Goal: Task Accomplishment & Management: Manage account settings

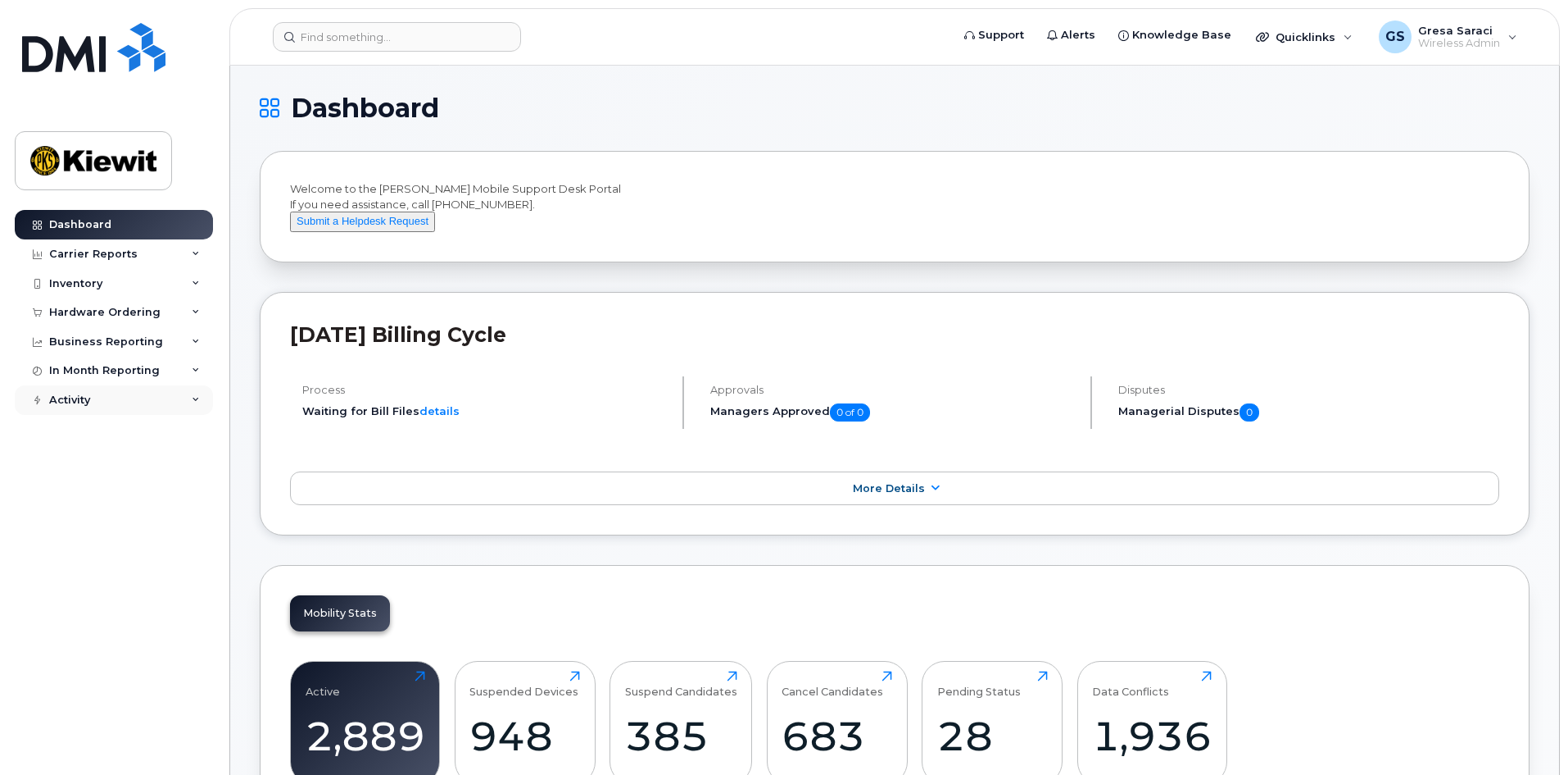
click at [101, 404] on div "Activity" at bounding box center [113, 399] width 198 height 30
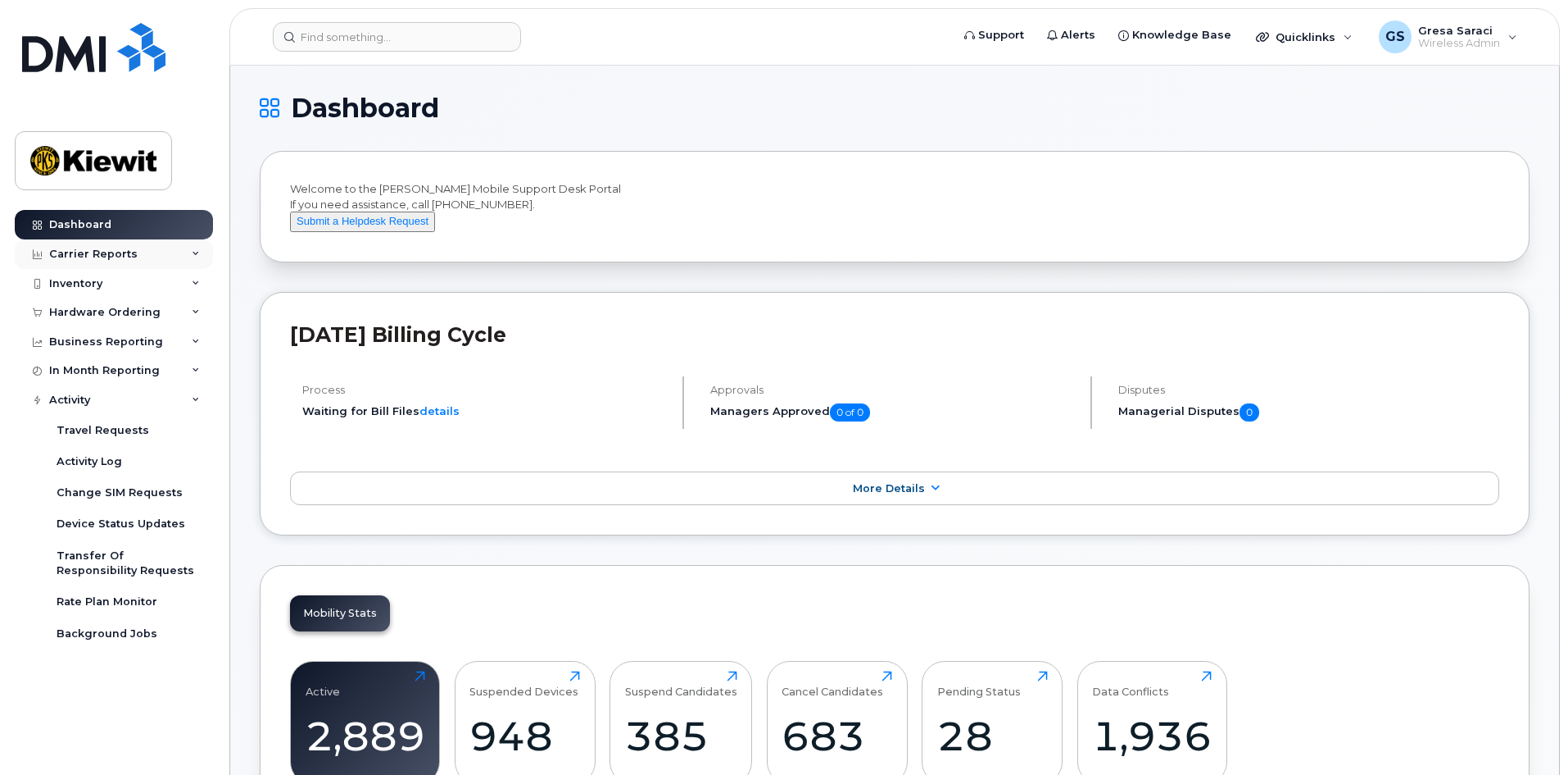
click at [110, 253] on div "Carrier Reports" at bounding box center [93, 253] width 88 height 13
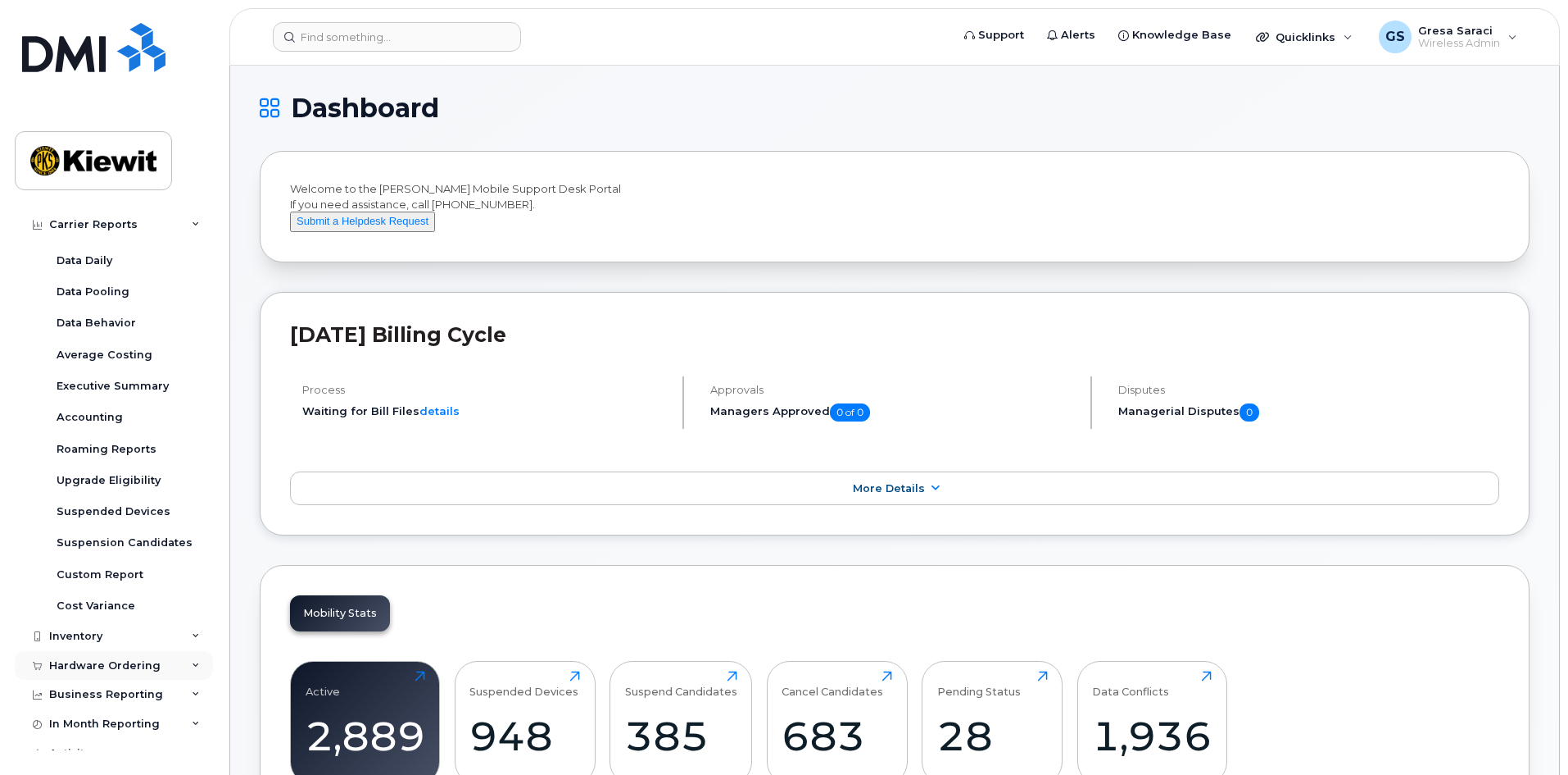
scroll to position [82, 0]
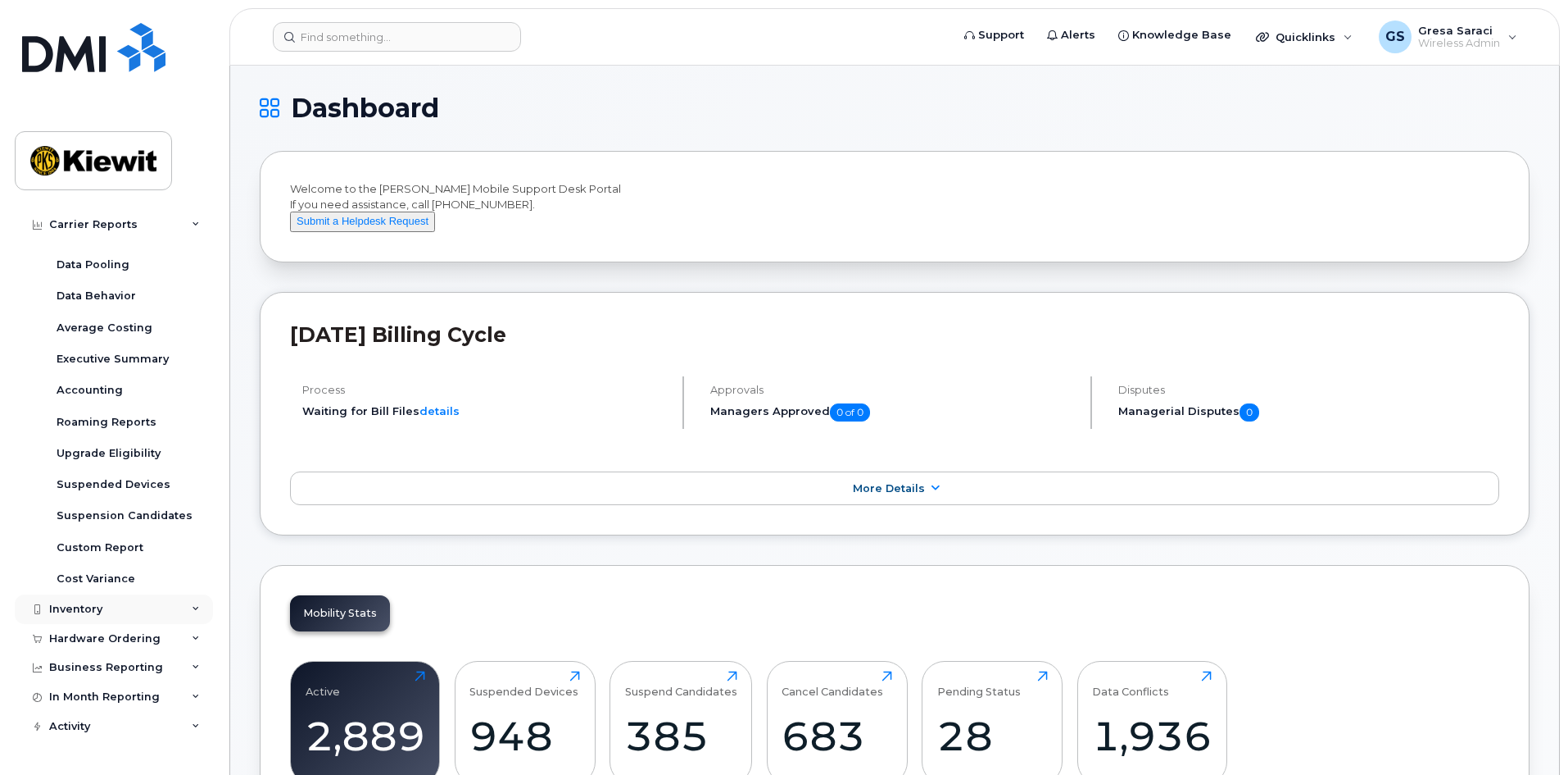
click at [127, 610] on div "Inventory" at bounding box center [113, 608] width 198 height 30
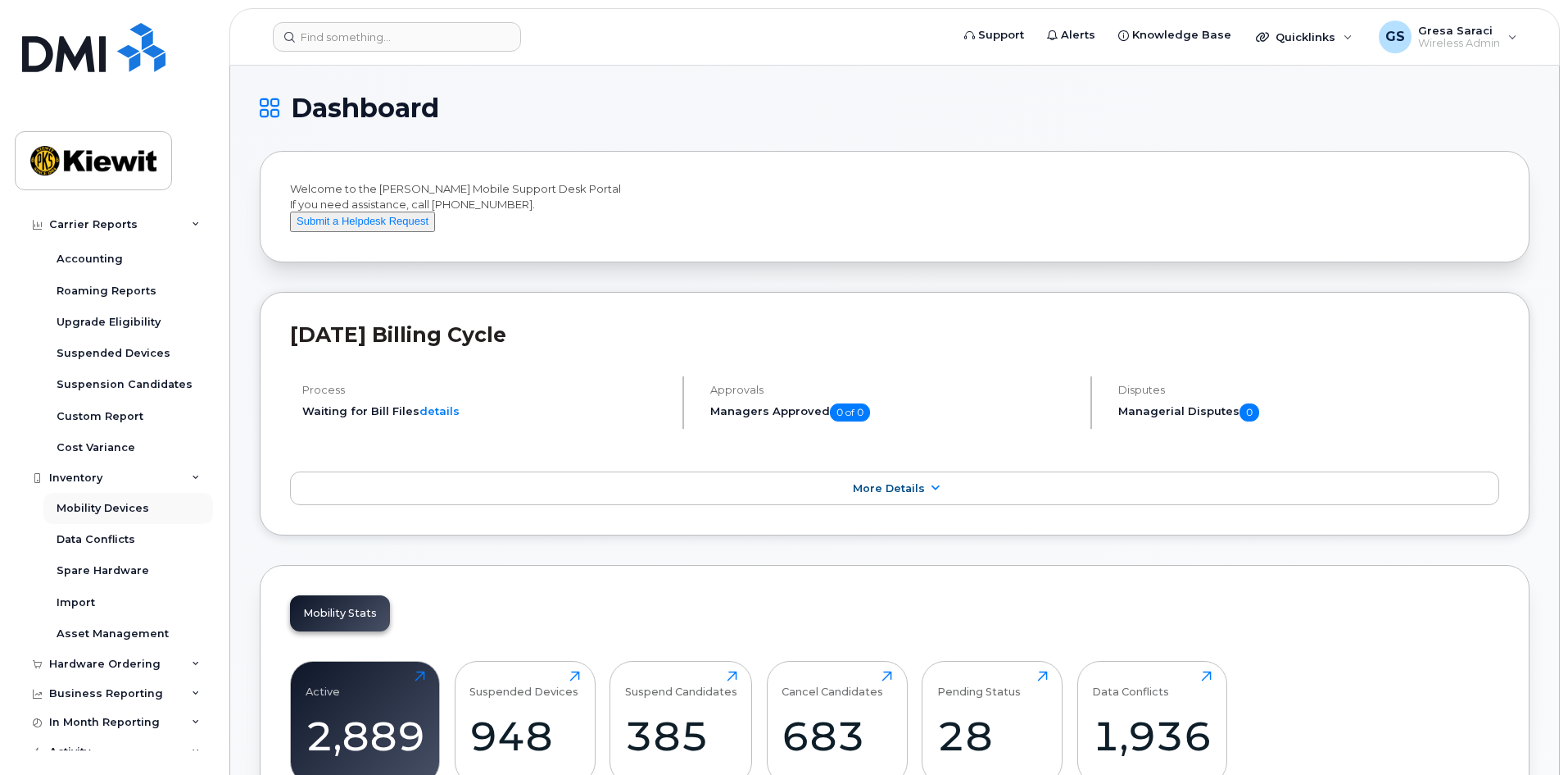
scroll to position [328, 0]
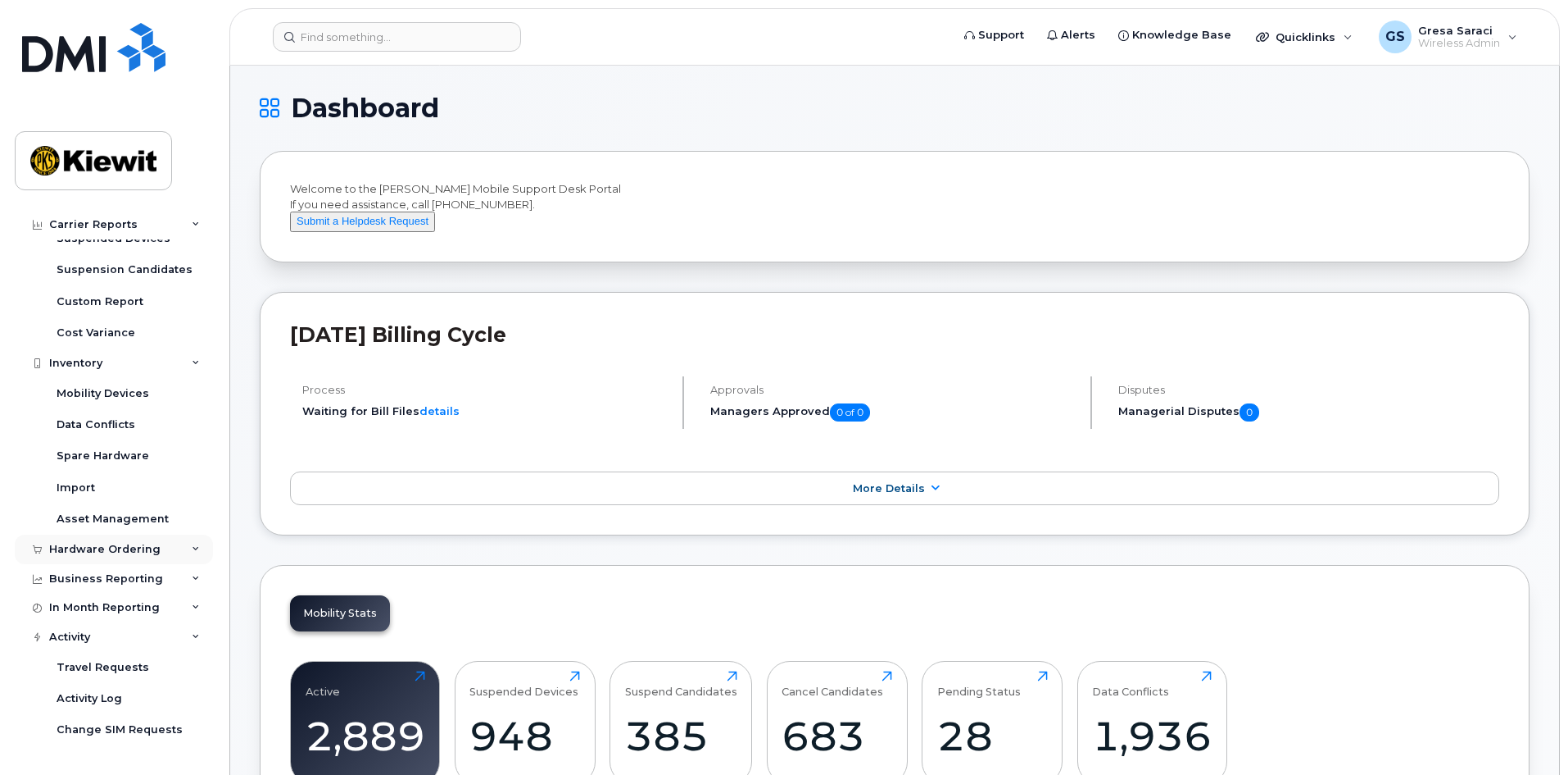
click at [128, 549] on div "Hardware Ordering" at bounding box center [104, 549] width 111 height 13
click at [94, 610] on link "Orders" at bounding box center [128, 610] width 170 height 31
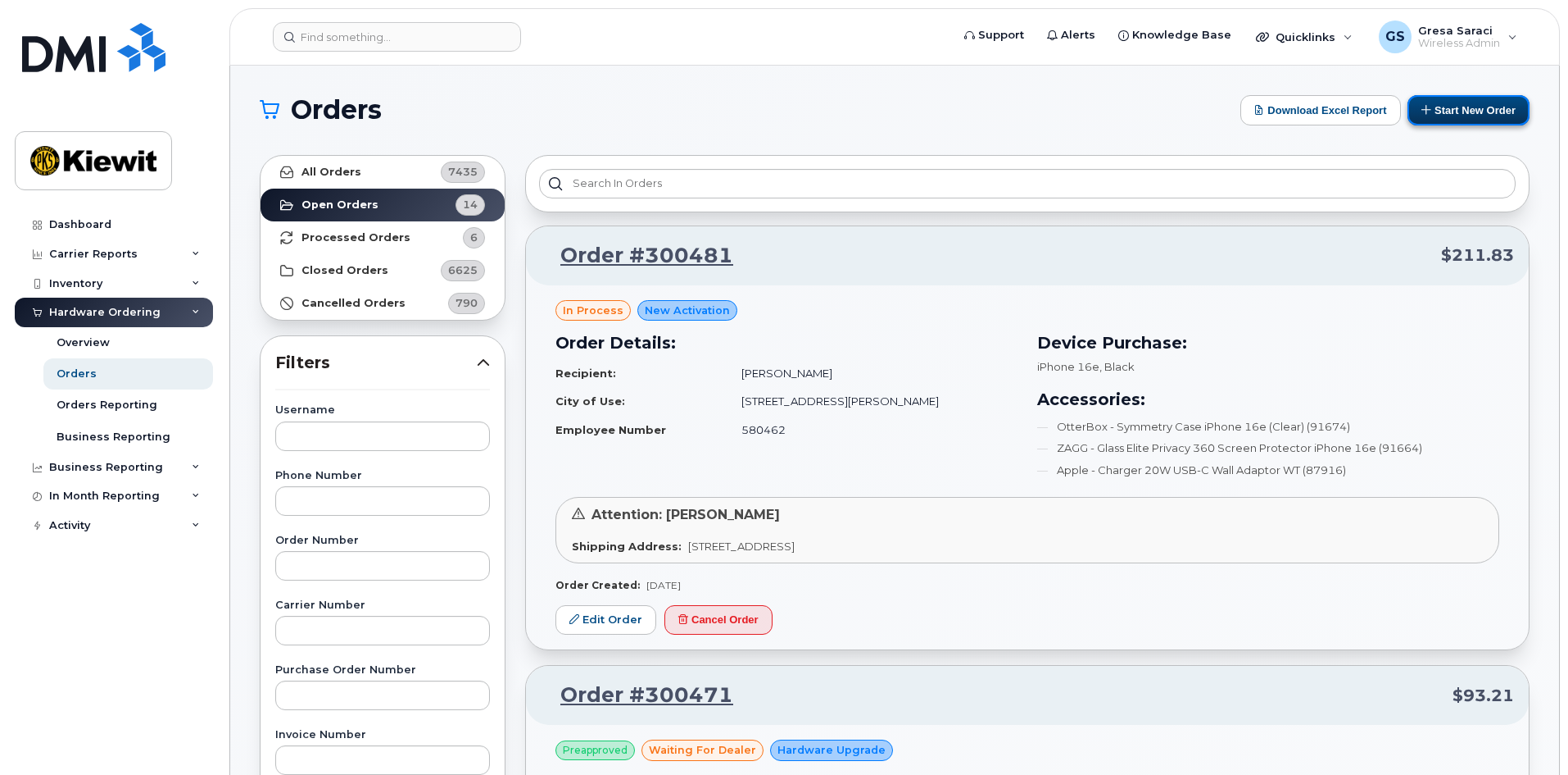
click at [1487, 107] on button "Start New Order" at bounding box center [1469, 110] width 122 height 31
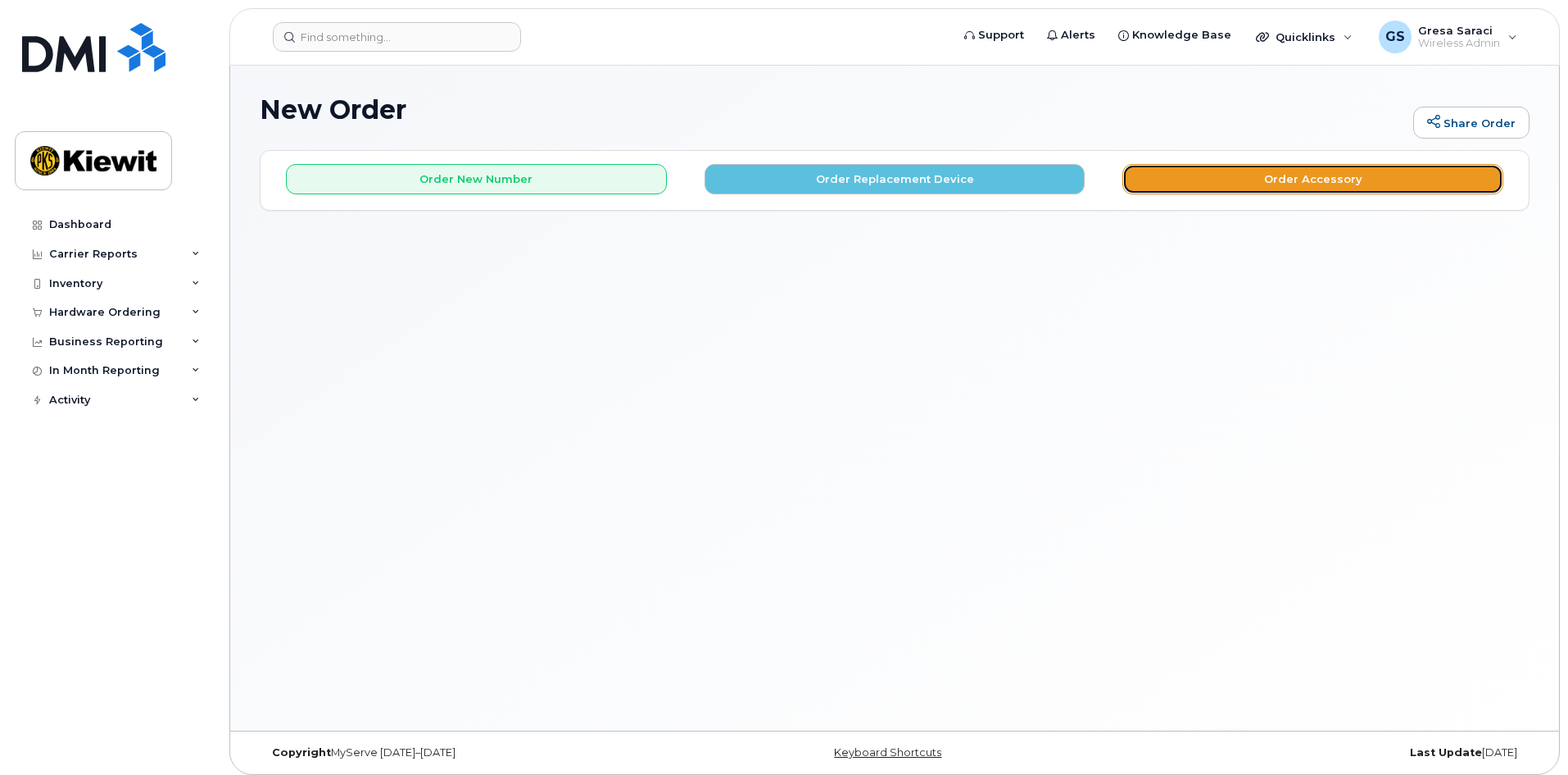
click at [1233, 180] on button "Order Accessory" at bounding box center [1313, 179] width 381 height 31
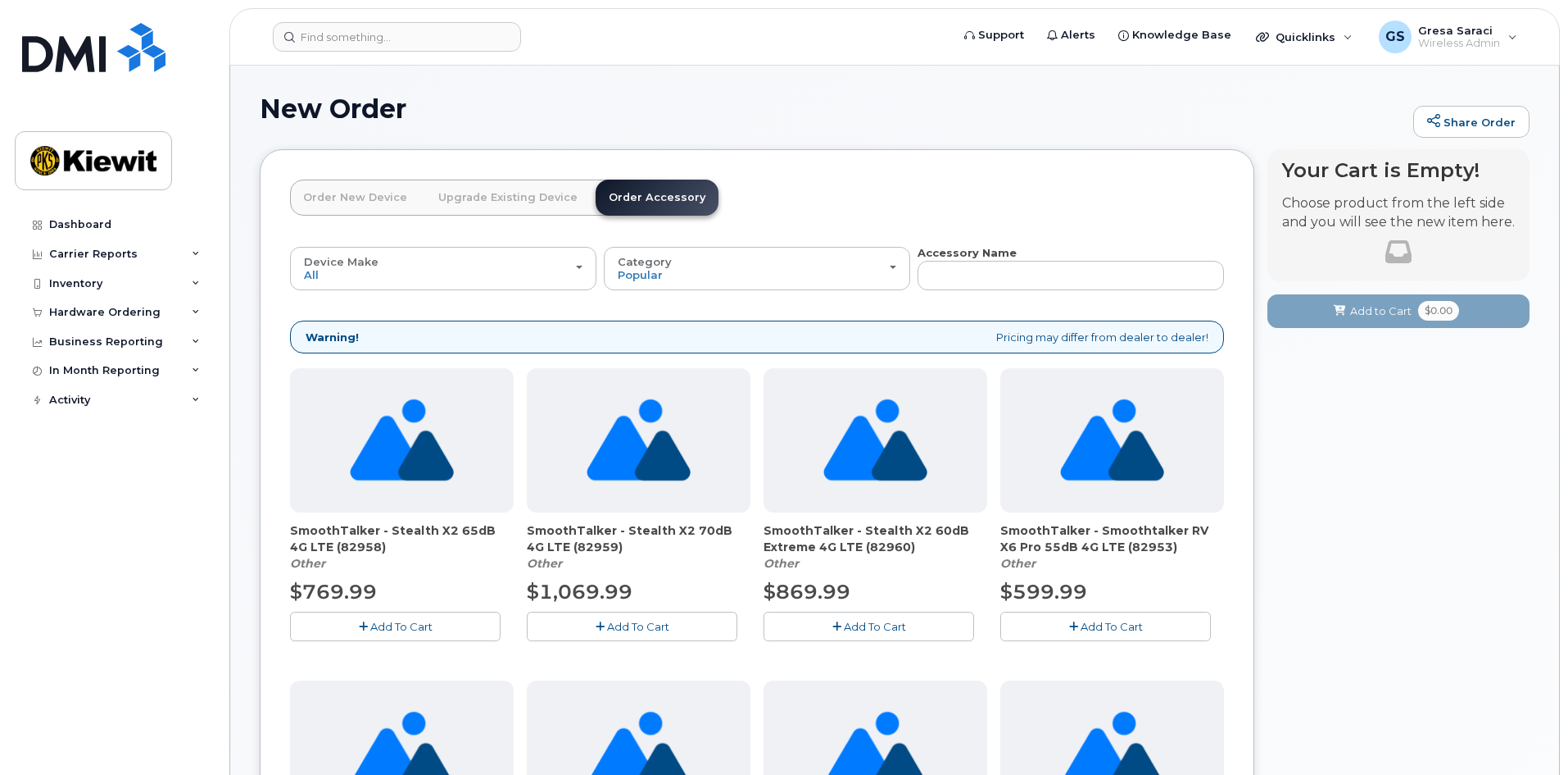
scroll to position [492, 0]
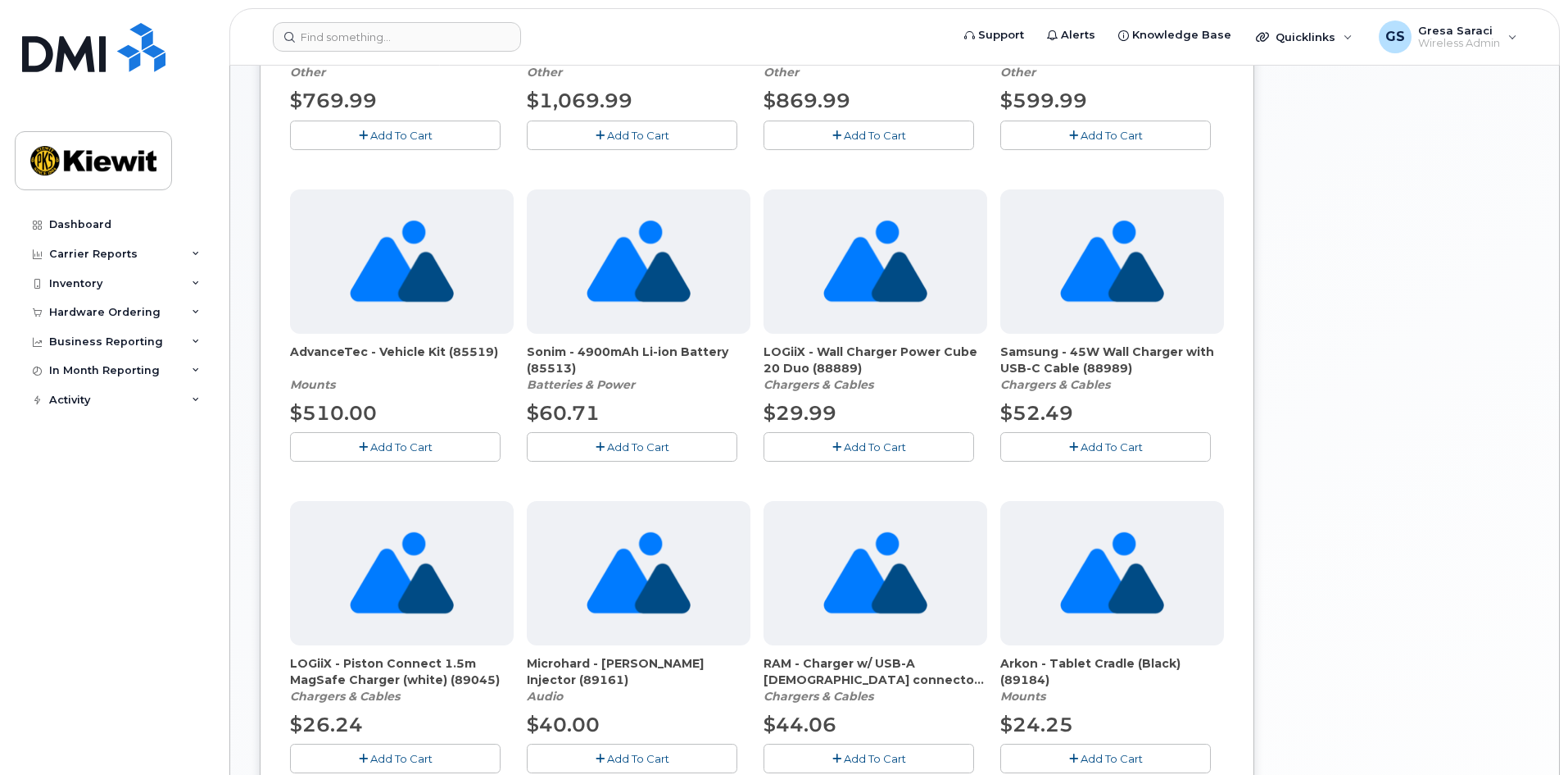
click at [629, 449] on span "Add To Cart" at bounding box center [638, 446] width 62 height 13
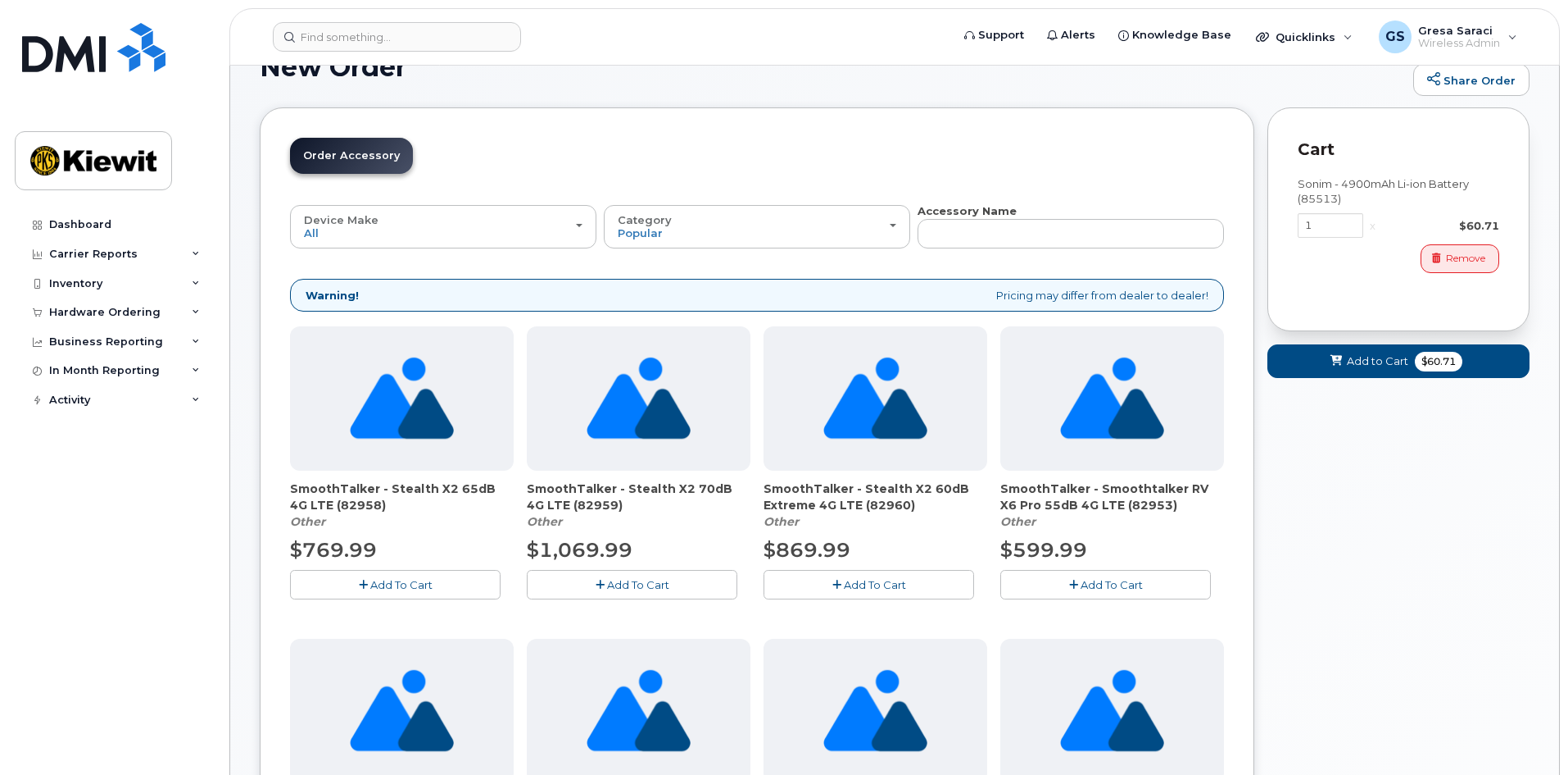
scroll to position [0, 0]
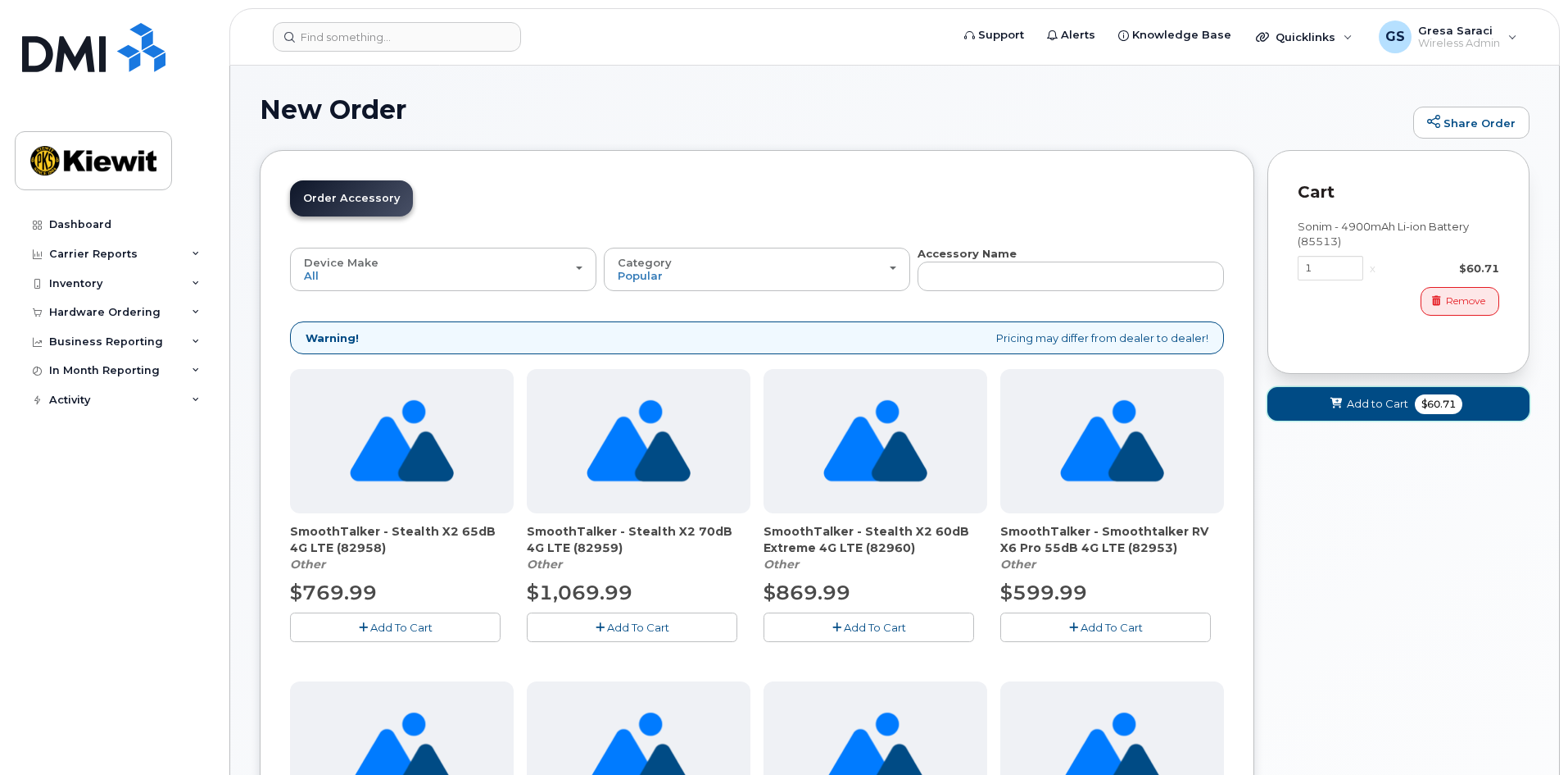
click at [1386, 413] on button "Add to Cart $60.71" at bounding box center [1398, 404] width 262 height 34
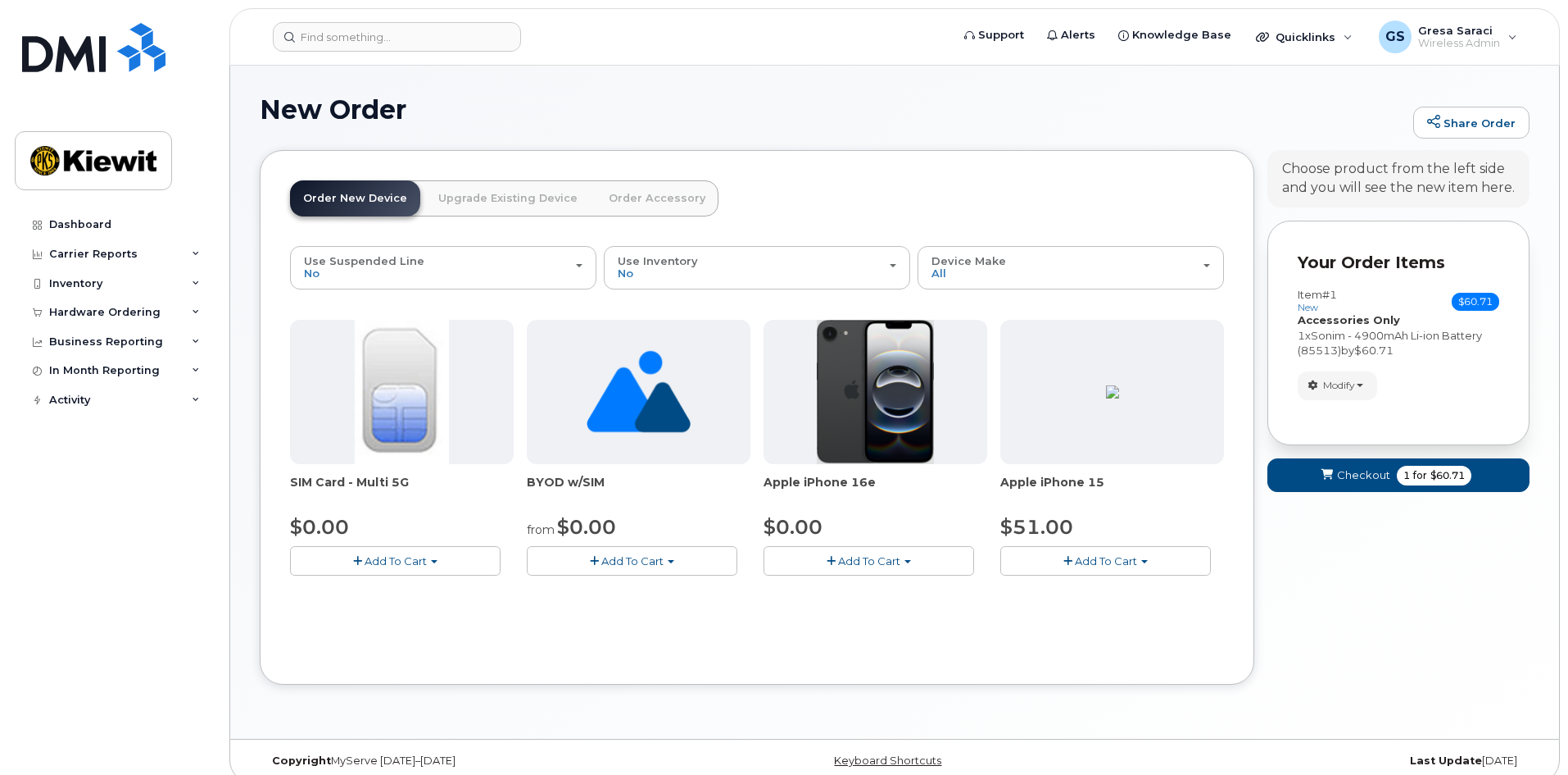
click at [906, 553] on button "Add To Cart" at bounding box center [869, 560] width 211 height 29
click at [862, 589] on link "$0.00 - 3 Year Activation (128GB)" at bounding box center [873, 591] width 212 height 20
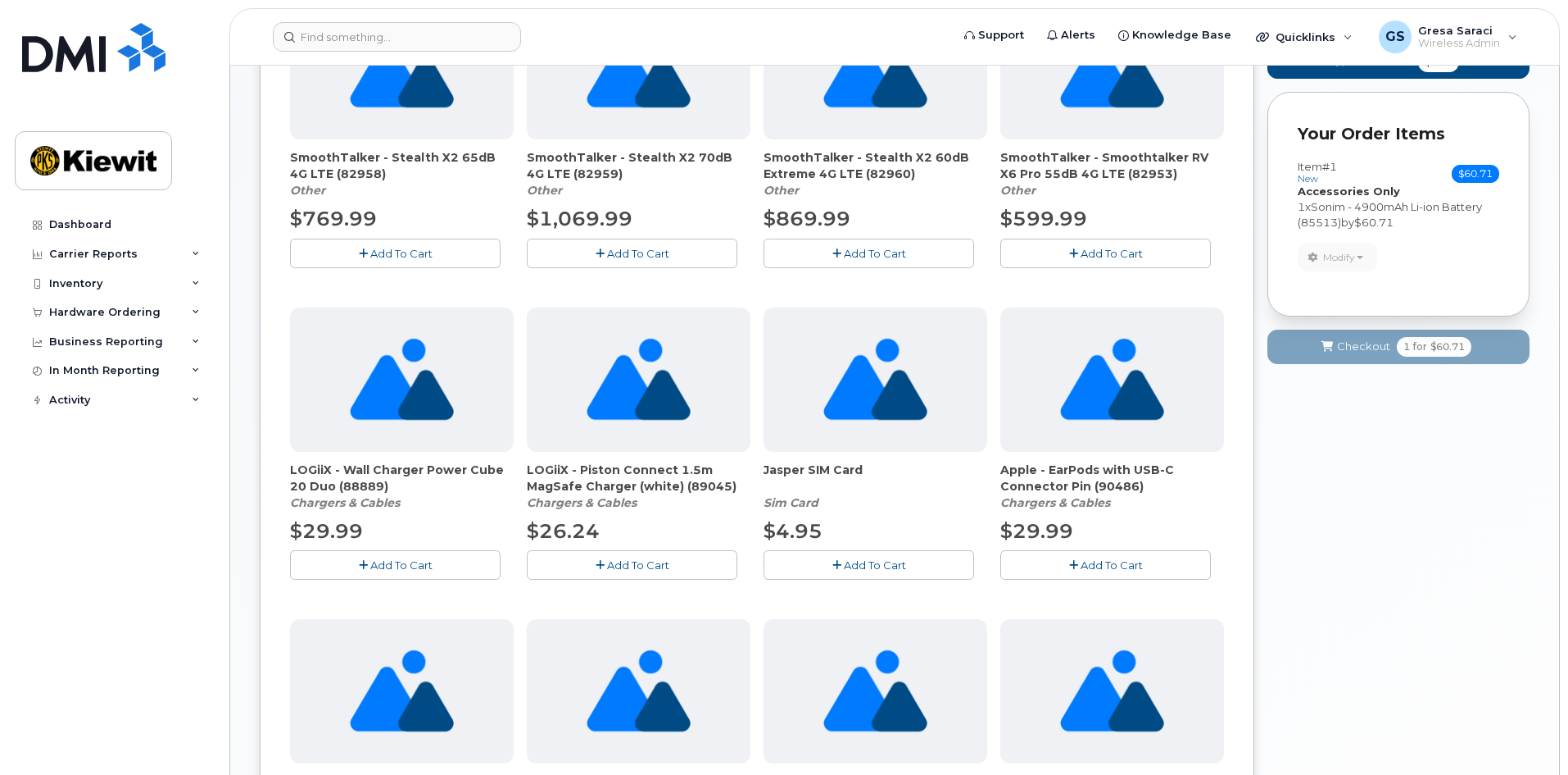
scroll to position [410, 0]
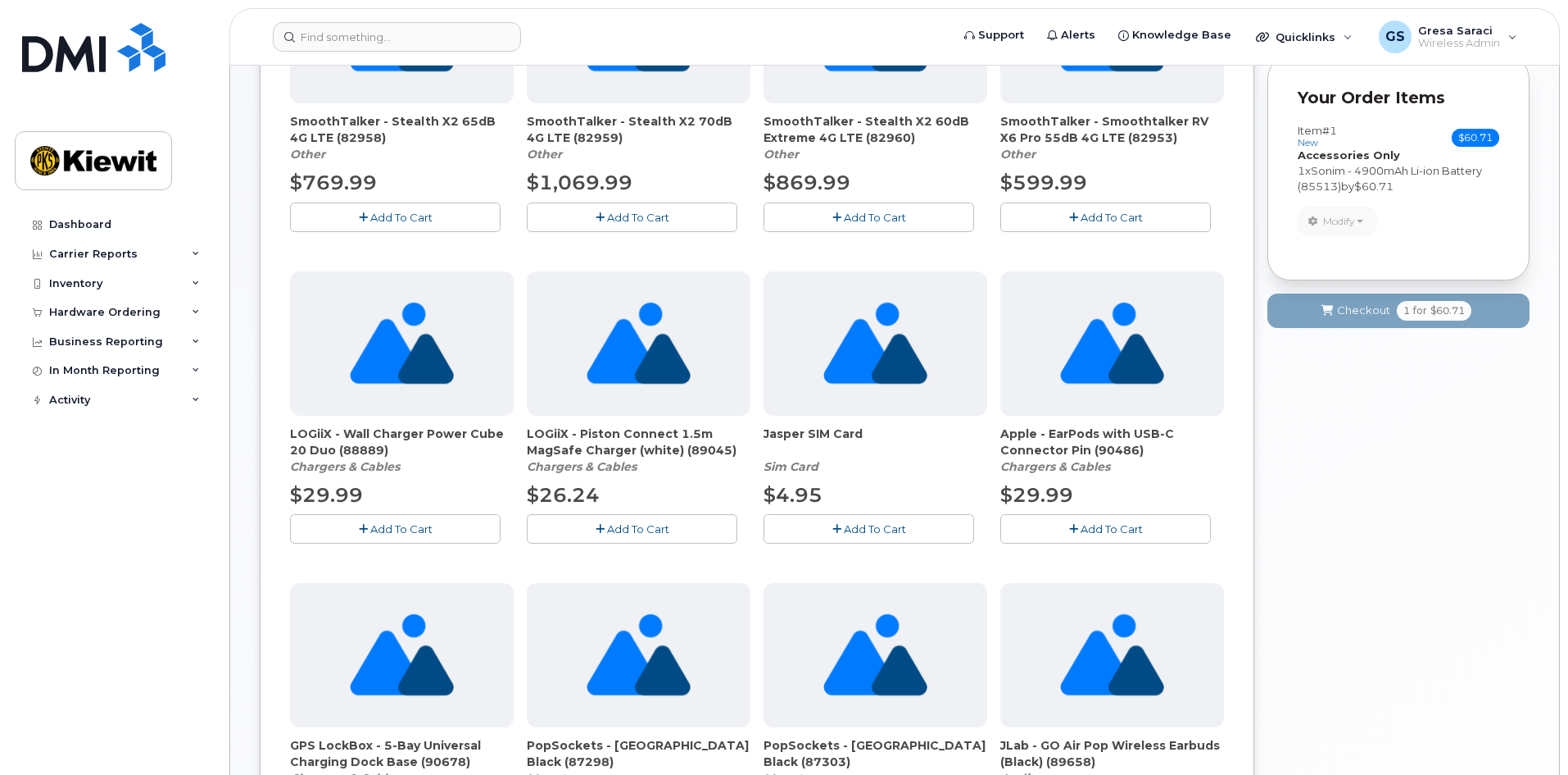
click at [810, 523] on button "Add To Cart" at bounding box center [869, 529] width 211 height 29
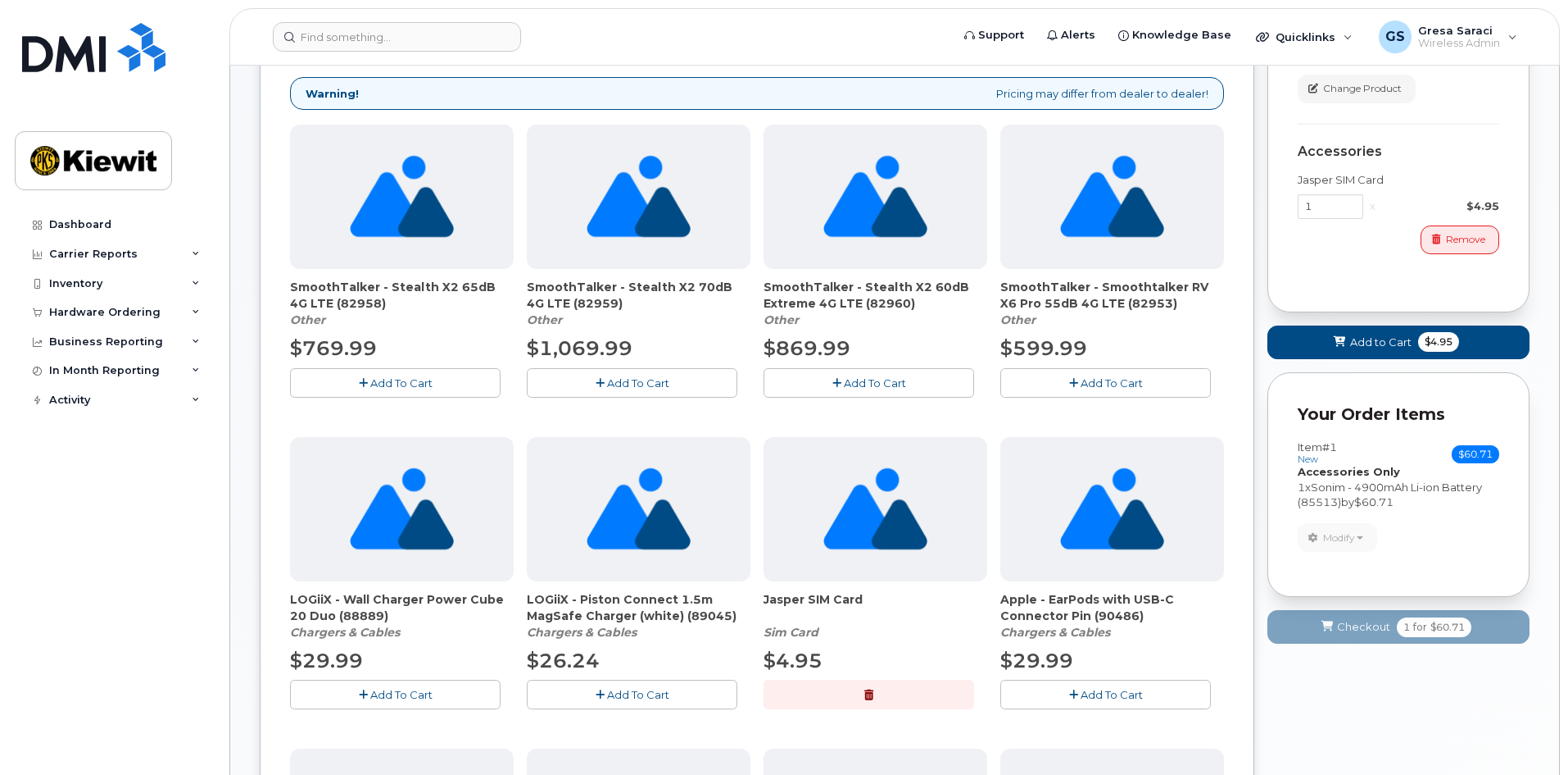
scroll to position [246, 0]
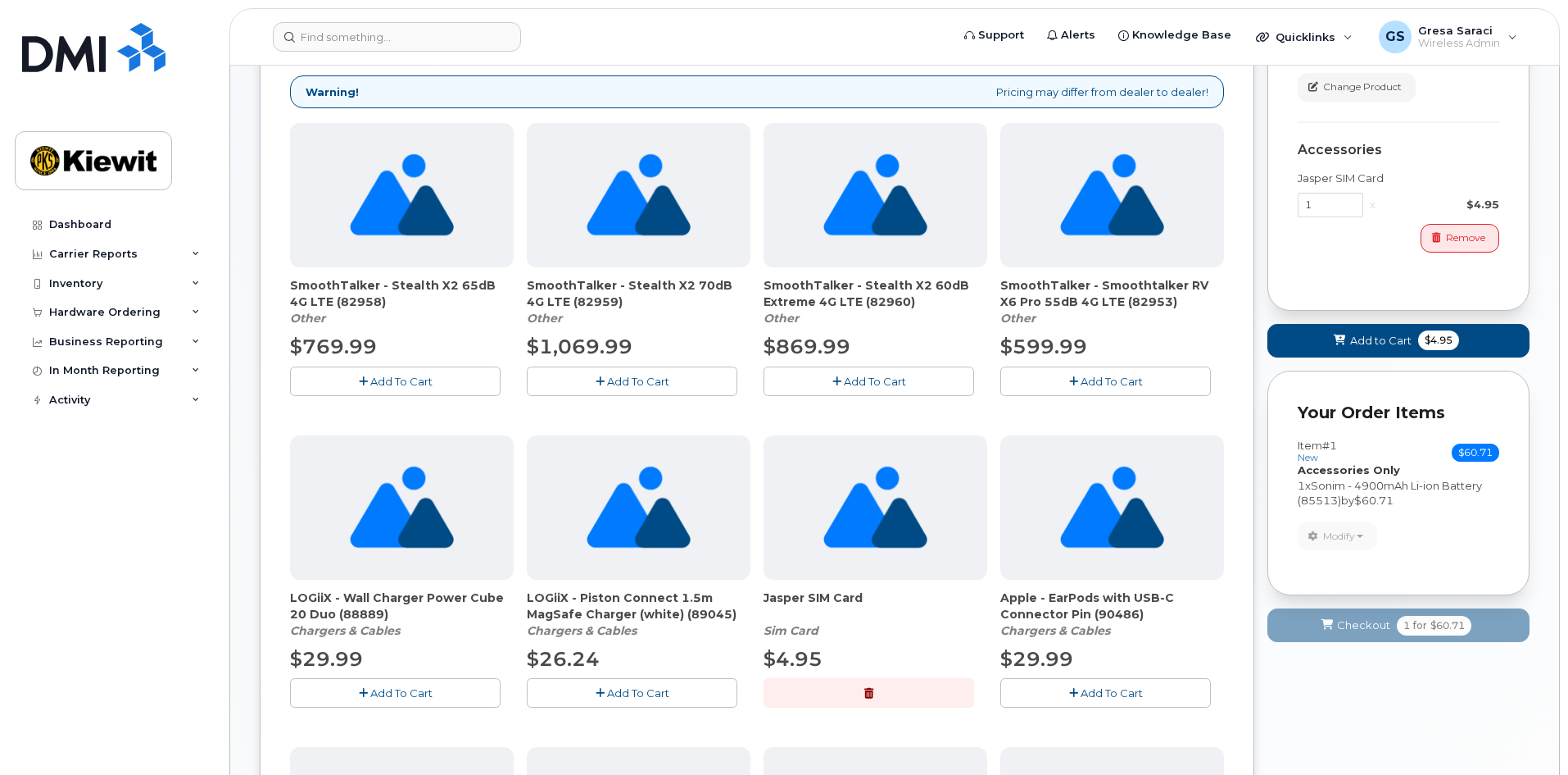
click at [578, 371] on button "Add To Cart" at bounding box center [632, 381] width 211 height 29
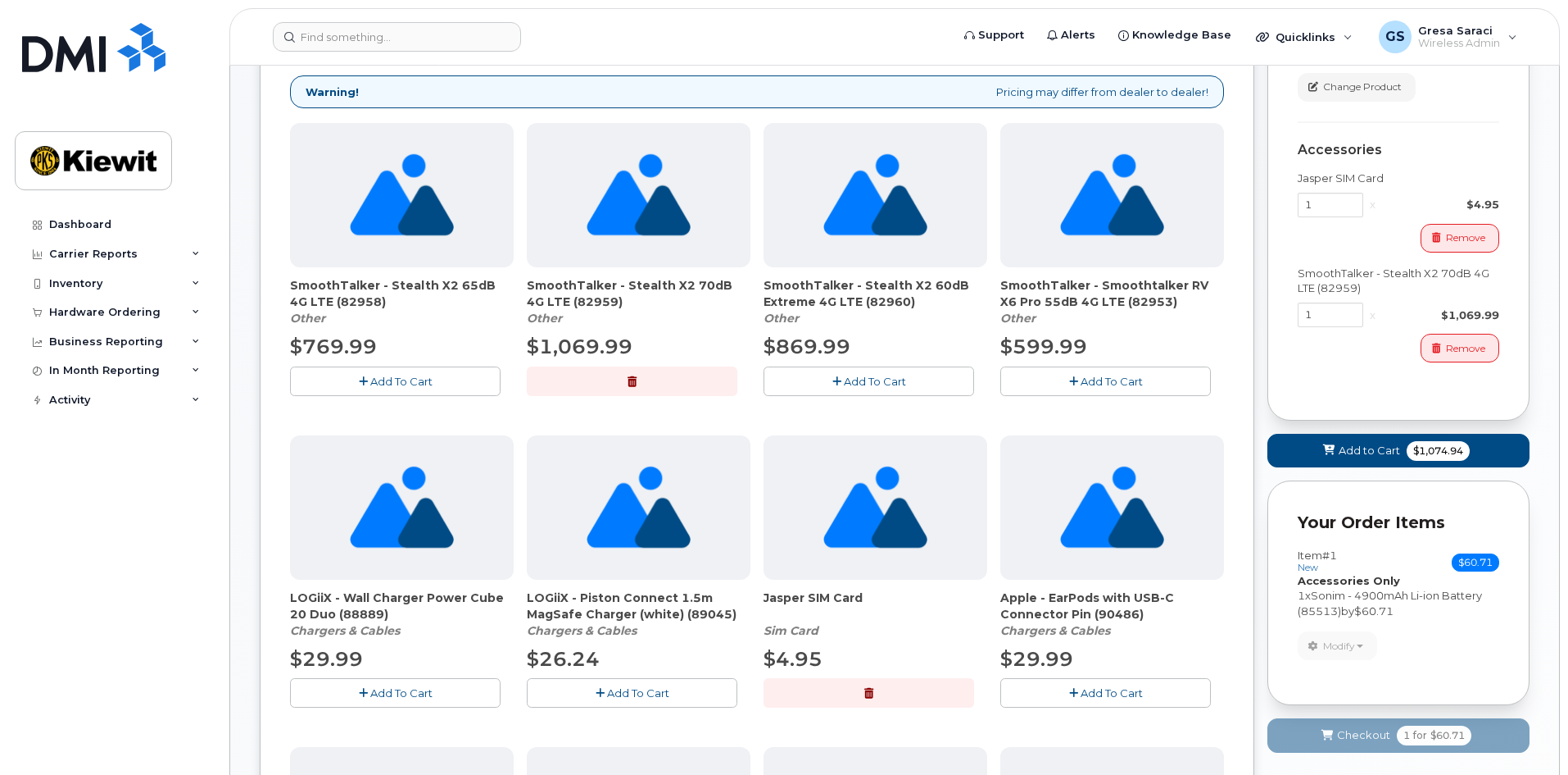
scroll to position [0, 0]
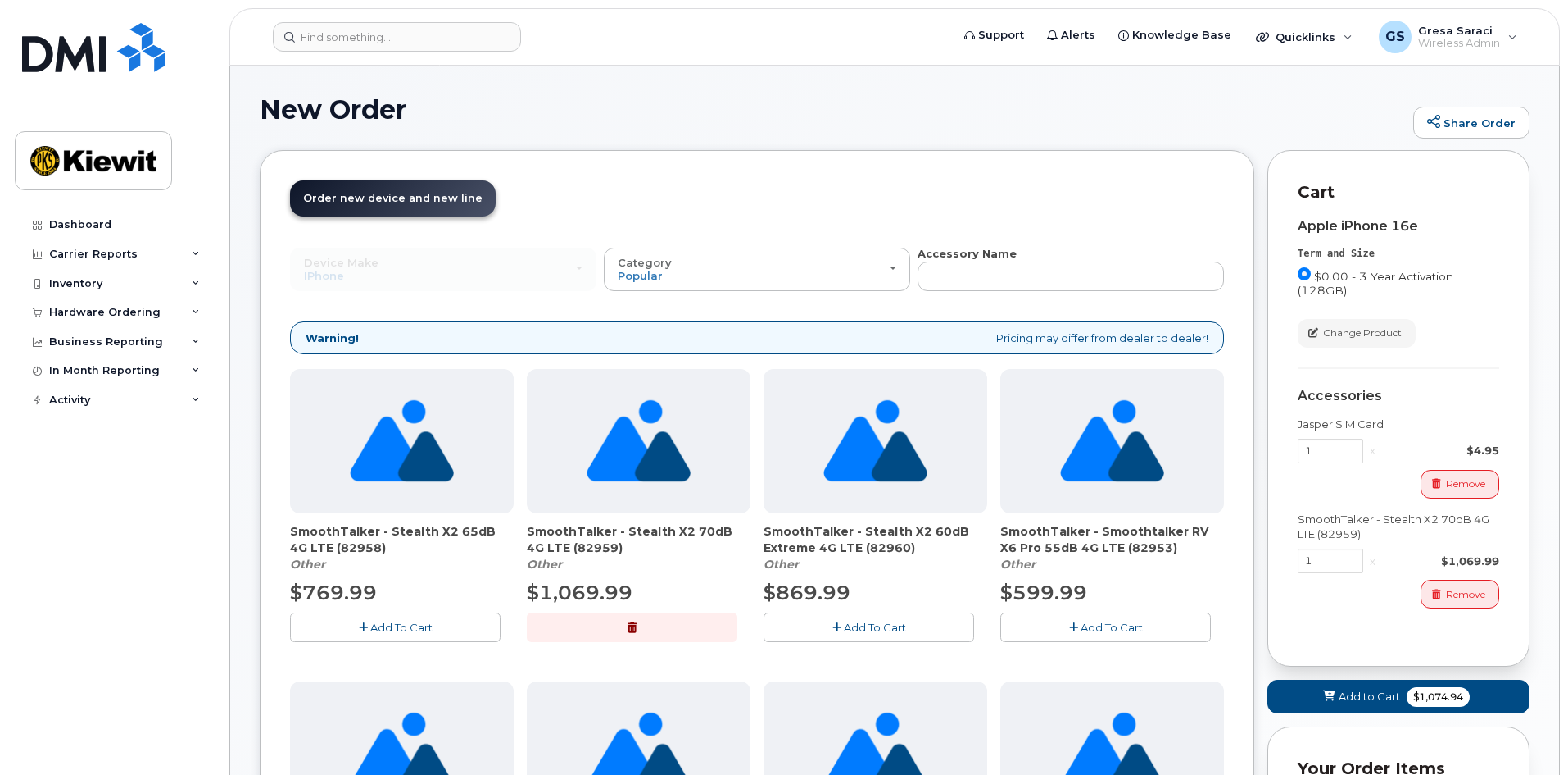
click at [1311, 277] on label "$0.00 - 3 Year Activation (128GB)" at bounding box center [1398, 282] width 201 height 31
click at [1311, 277] on input "$0.00 - 3 Year Activation (128GB)" at bounding box center [1304, 273] width 13 height 13
click at [70, 218] on div "Dashboard" at bounding box center [80, 224] width 62 height 13
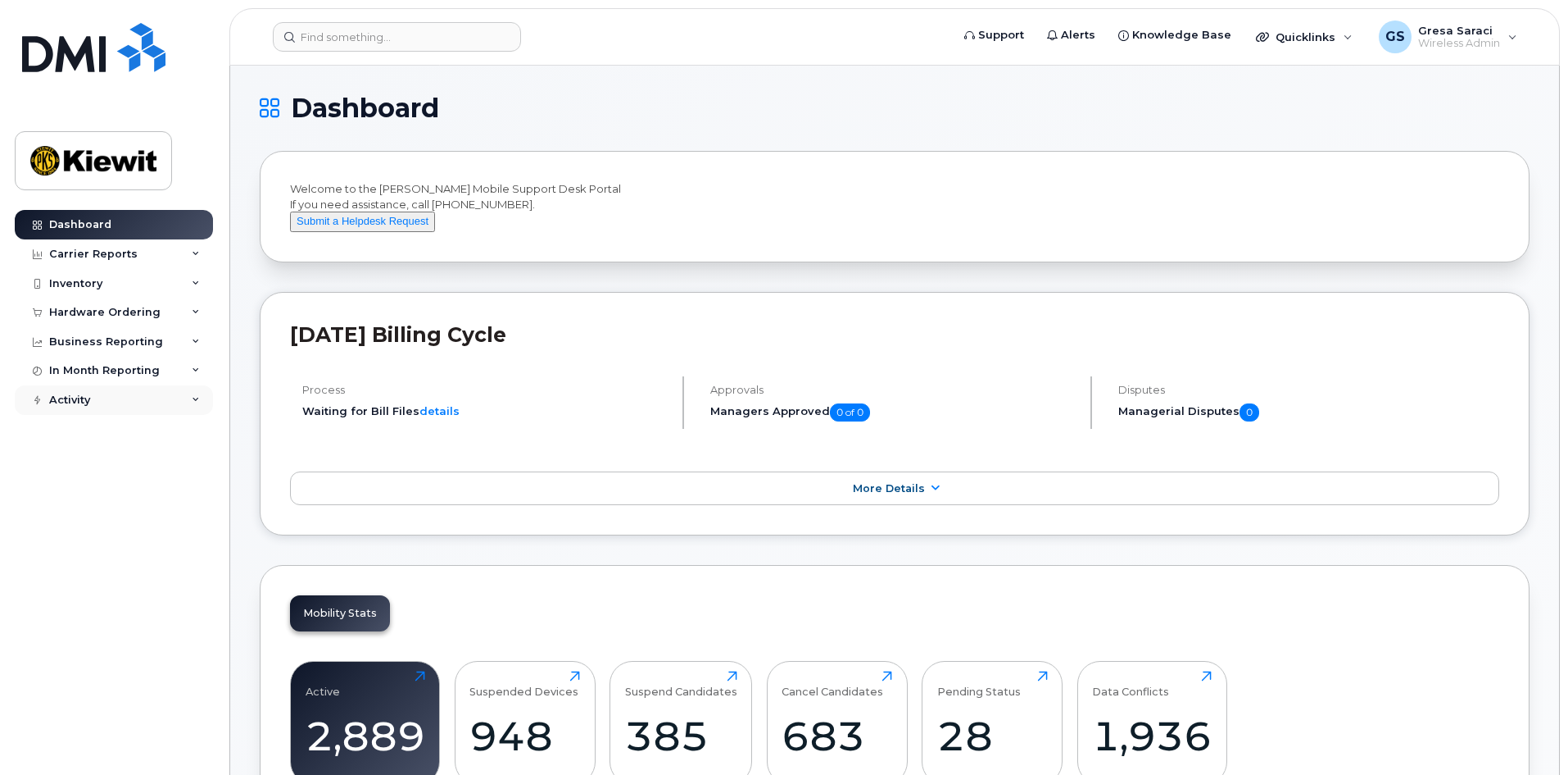
click at [145, 406] on div "Activity" at bounding box center [113, 399] width 198 height 30
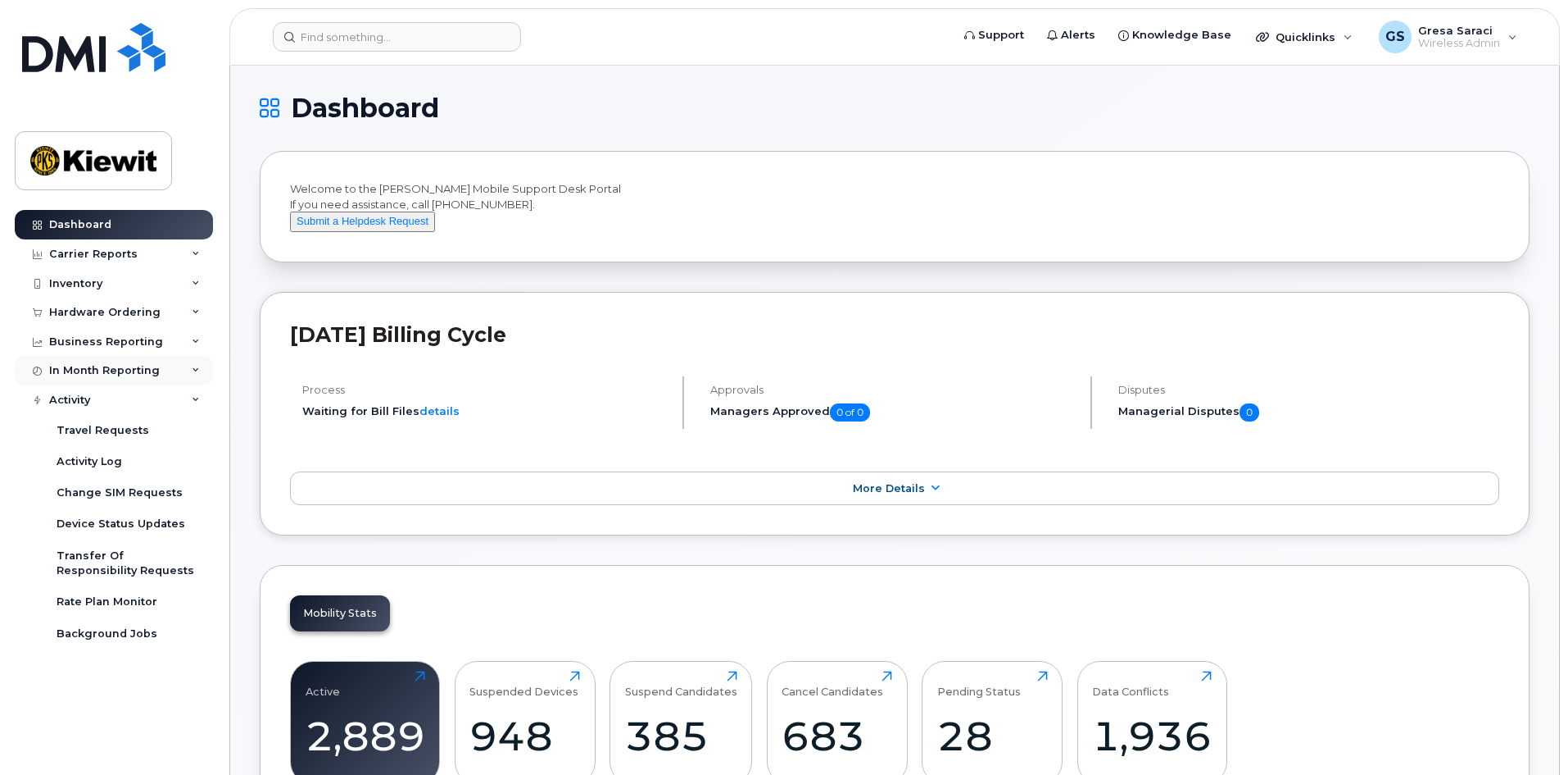
click at [149, 371] on div "In Month Reporting" at bounding box center [104, 370] width 110 height 13
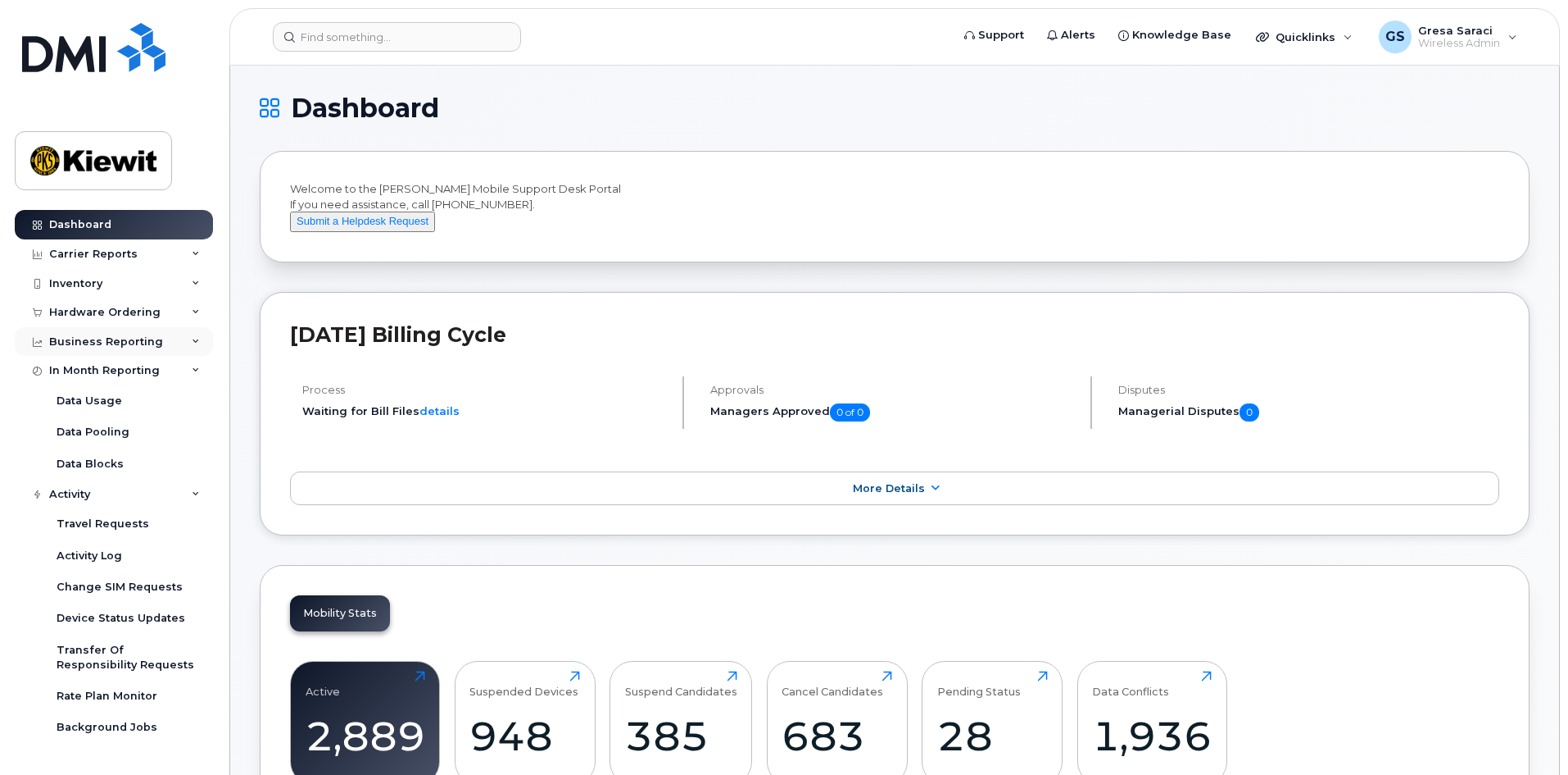
click at [110, 337] on div "Business Reporting" at bounding box center [106, 342] width 114 height 13
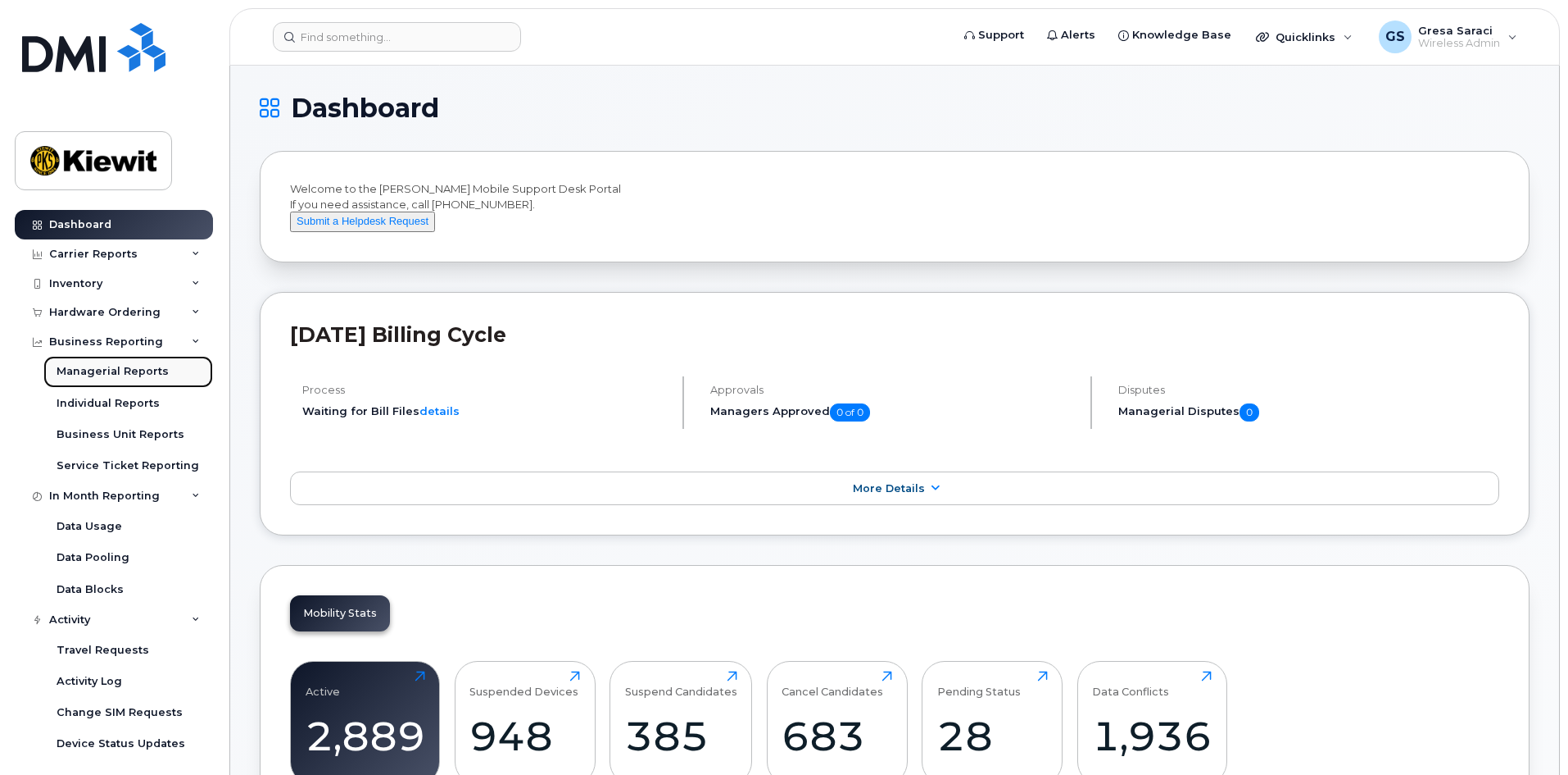
click at [125, 367] on div "Managerial Reports" at bounding box center [113, 371] width 112 height 14
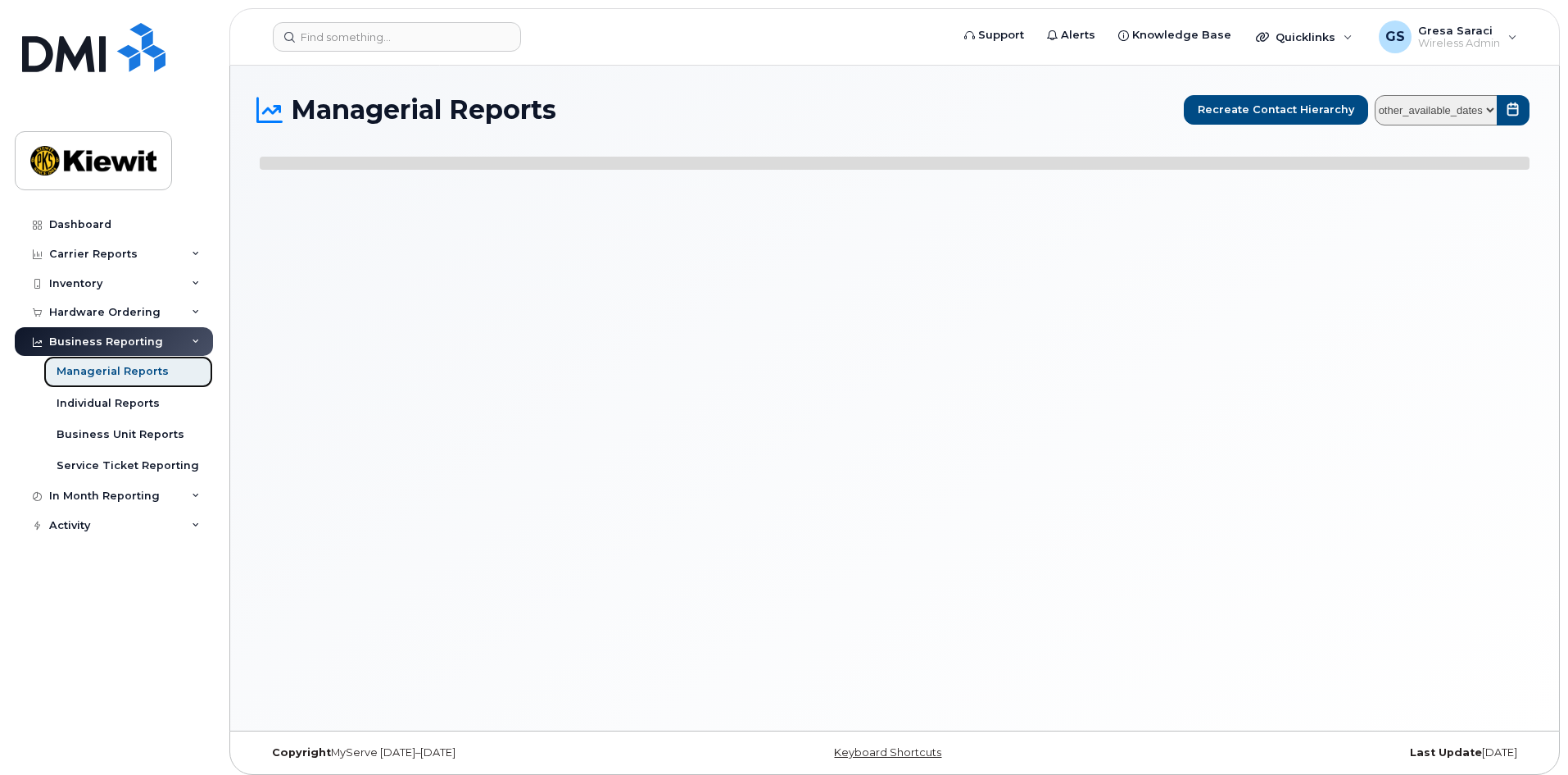
select select
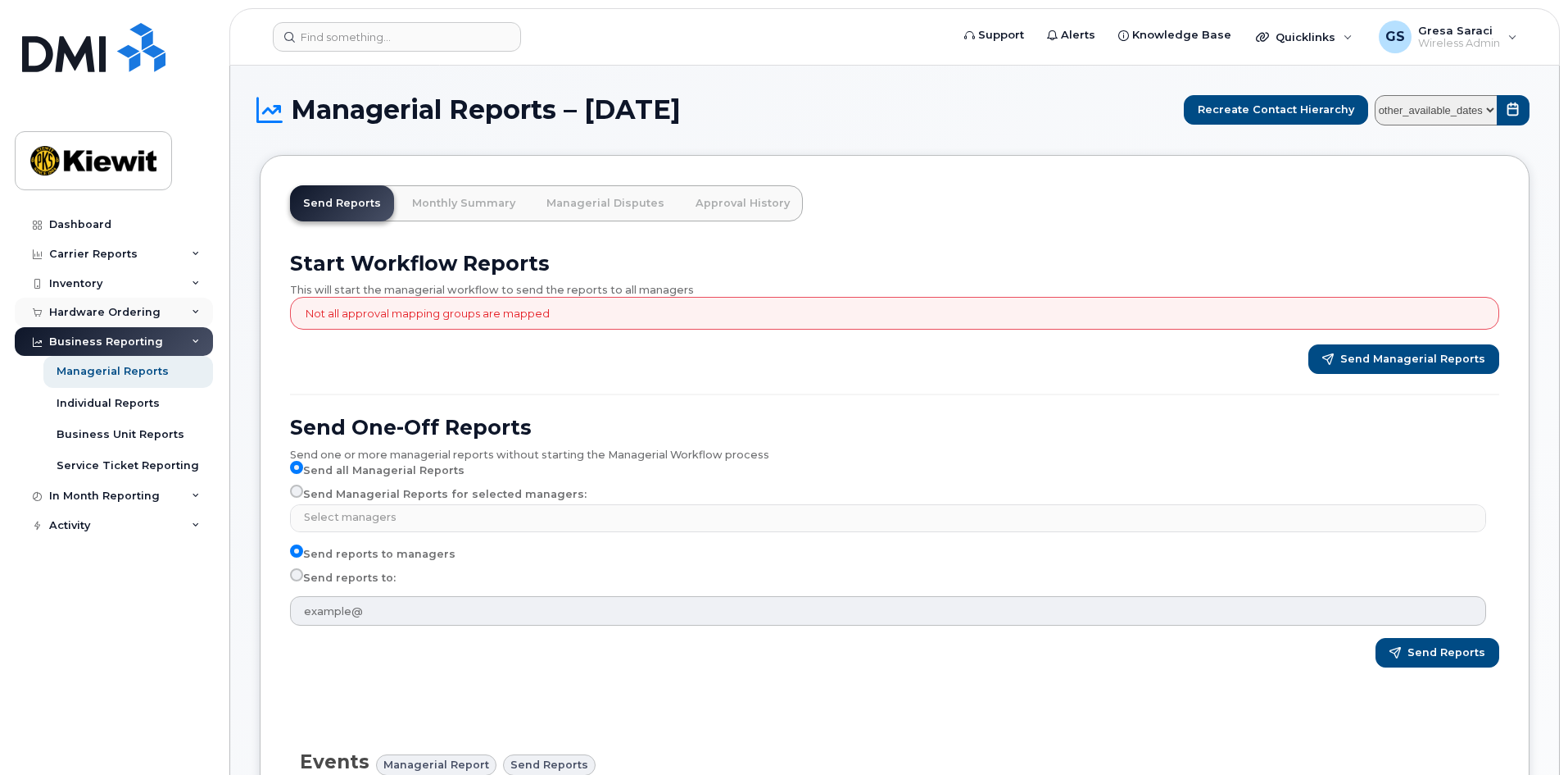
click at [174, 305] on div "Hardware Ordering" at bounding box center [113, 312] width 198 height 30
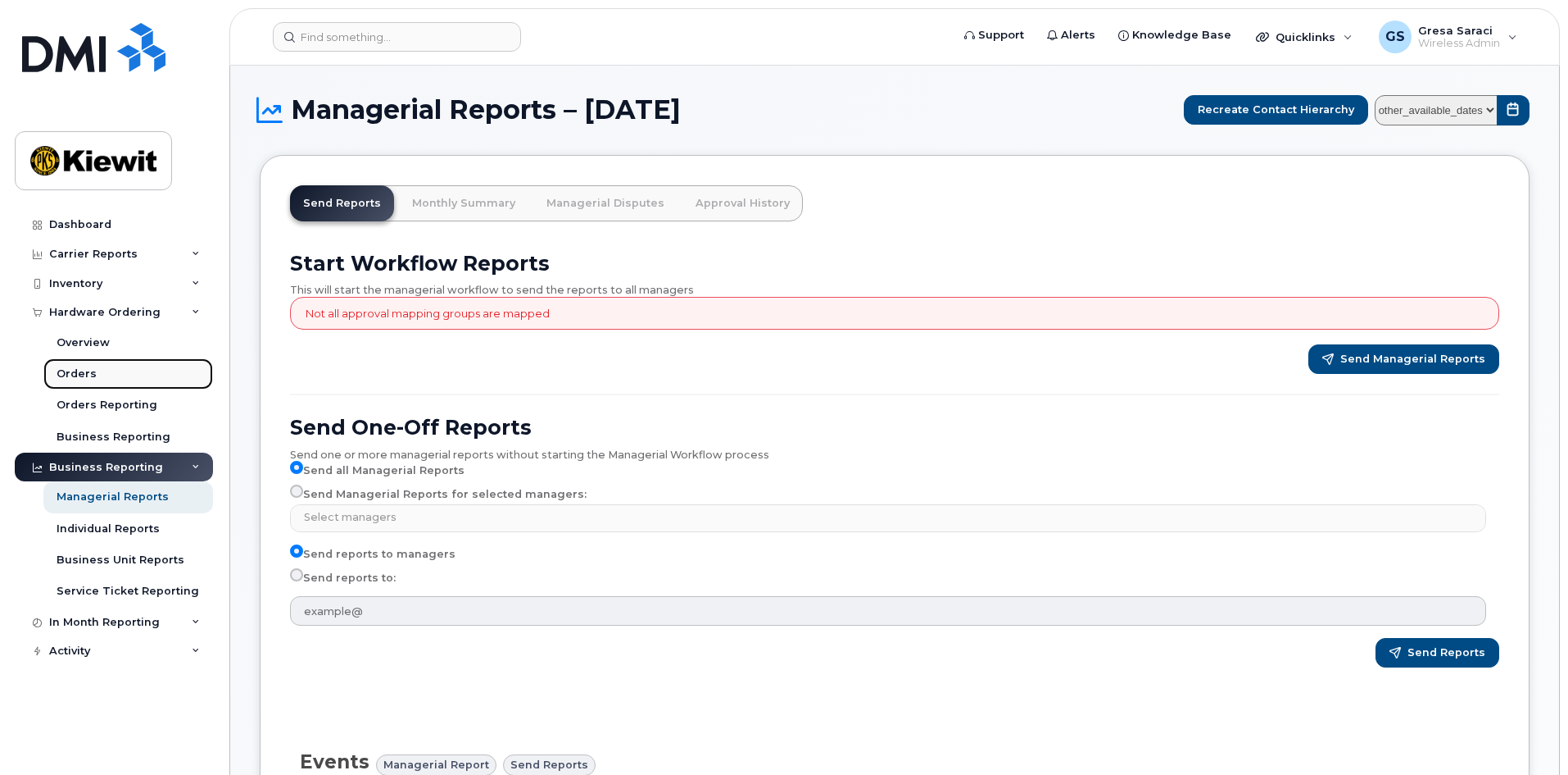
click at [116, 376] on link "Orders" at bounding box center [128, 374] width 170 height 31
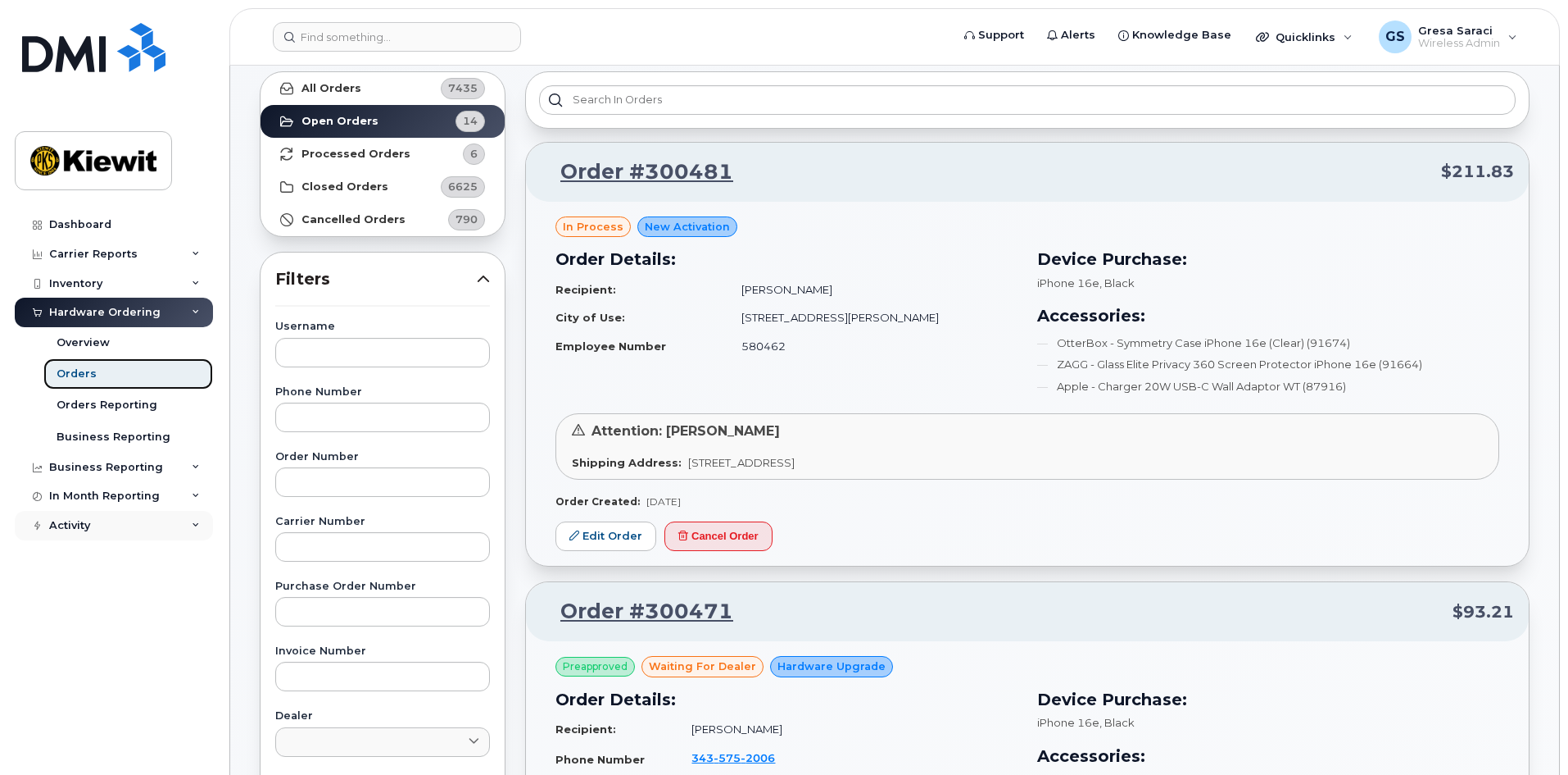
scroll to position [82, 0]
click at [122, 525] on div "Activity" at bounding box center [113, 525] width 198 height 30
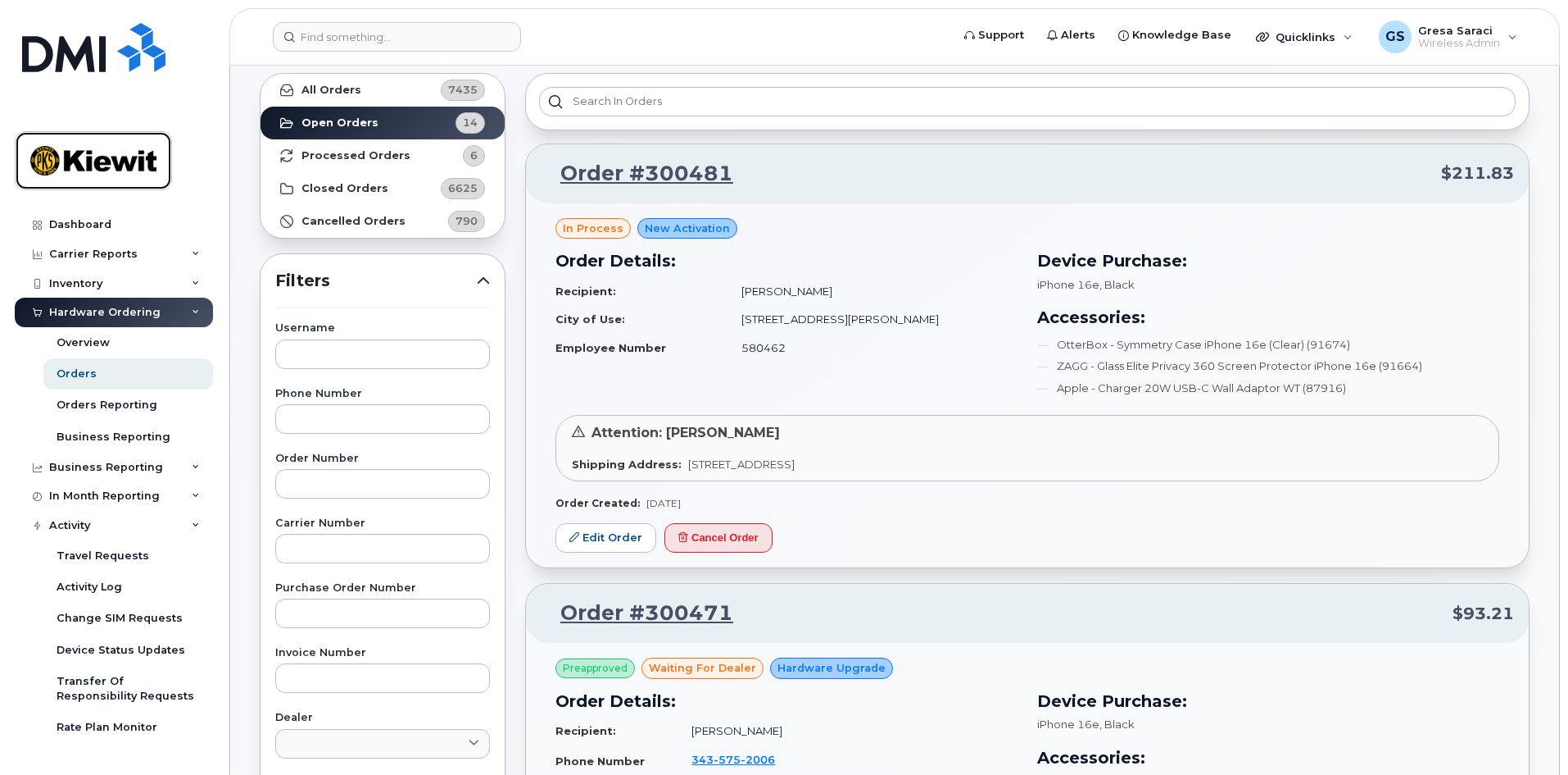
click at [90, 162] on img at bounding box center [93, 161] width 127 height 48
click at [83, 225] on div "Dashboard" at bounding box center [80, 224] width 62 height 13
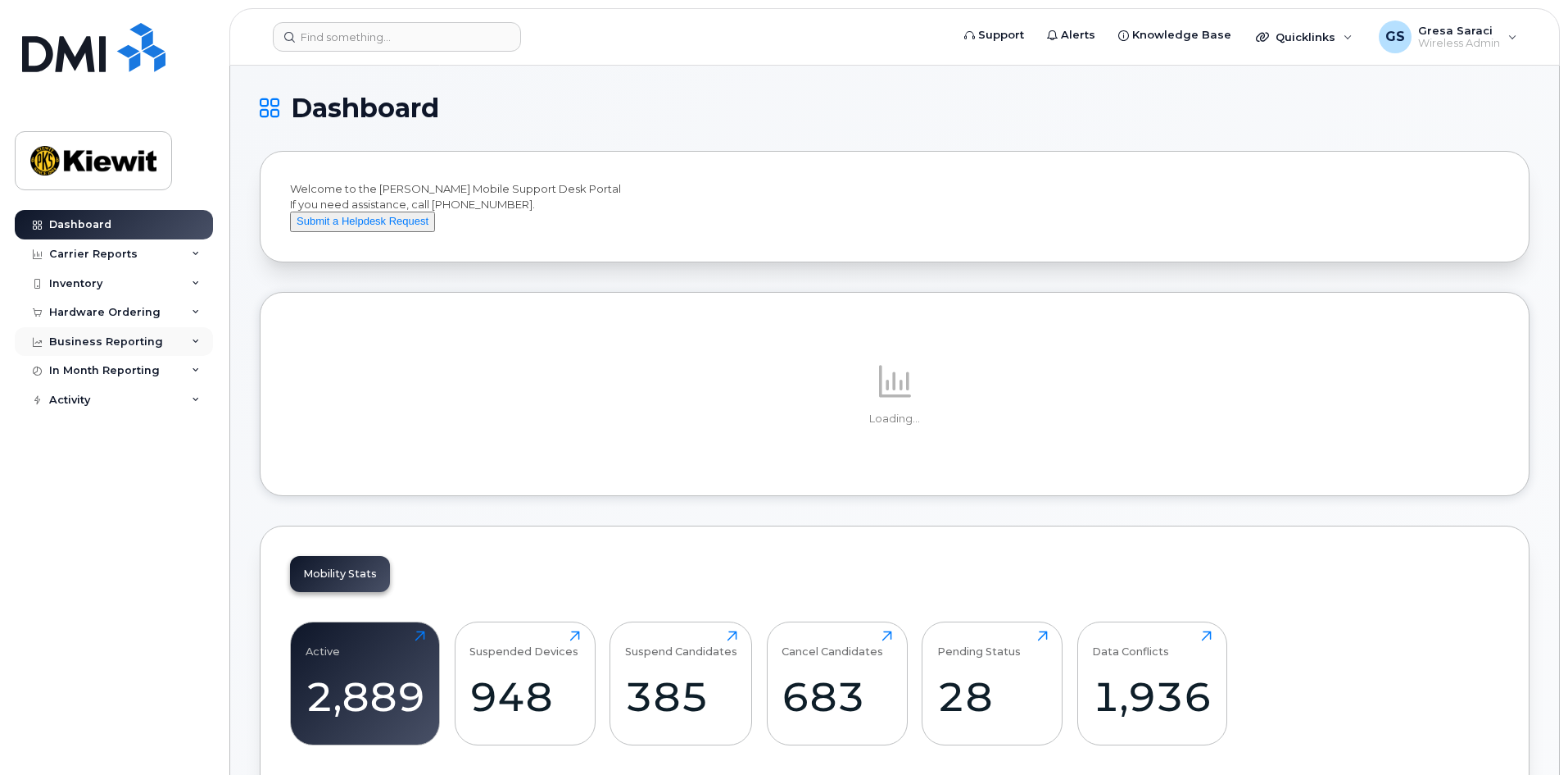
click at [159, 337] on div "Business Reporting" at bounding box center [113, 342] width 198 height 30
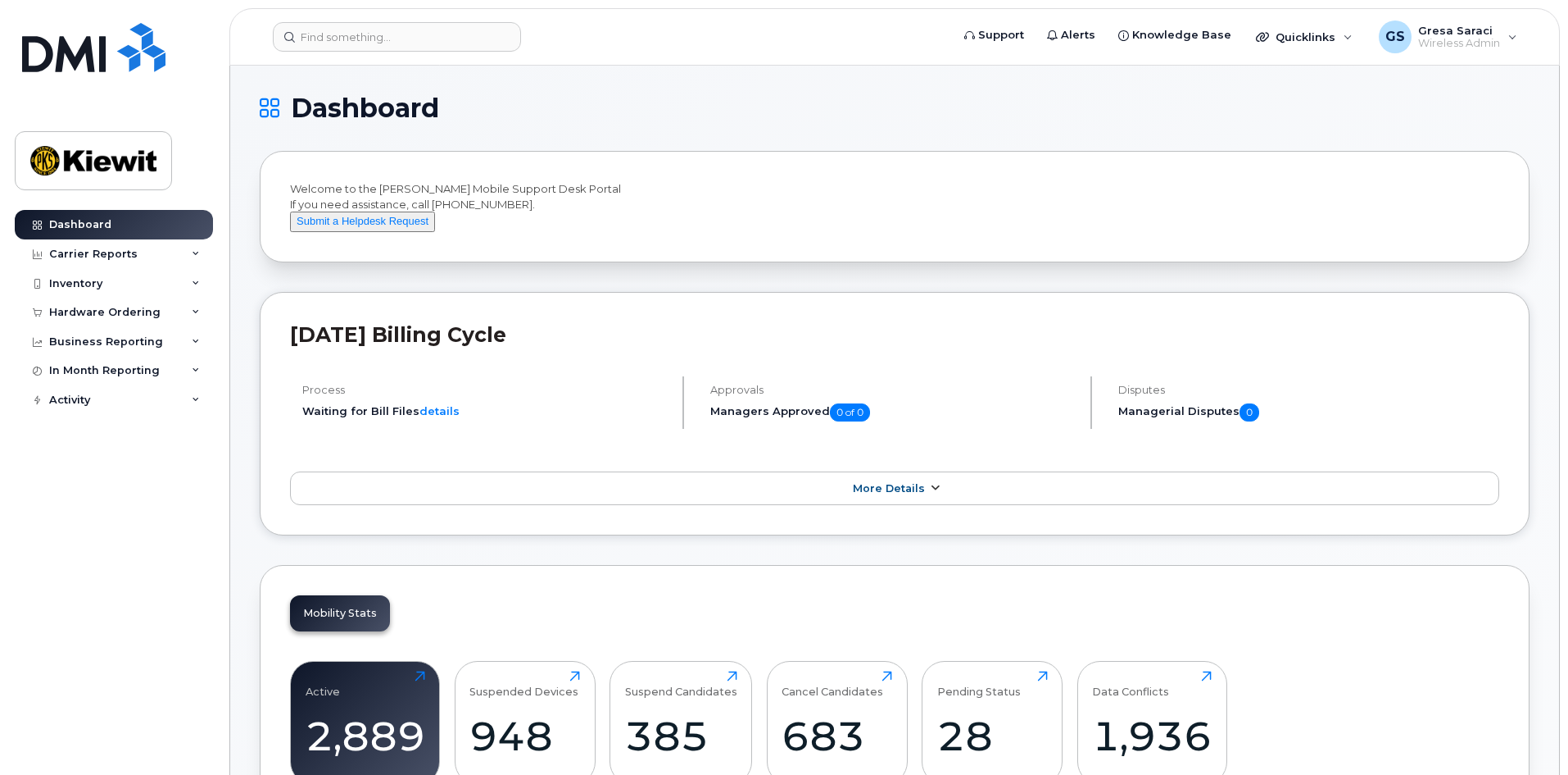
click at [369, 498] on link "More Details" at bounding box center [894, 489] width 1210 height 35
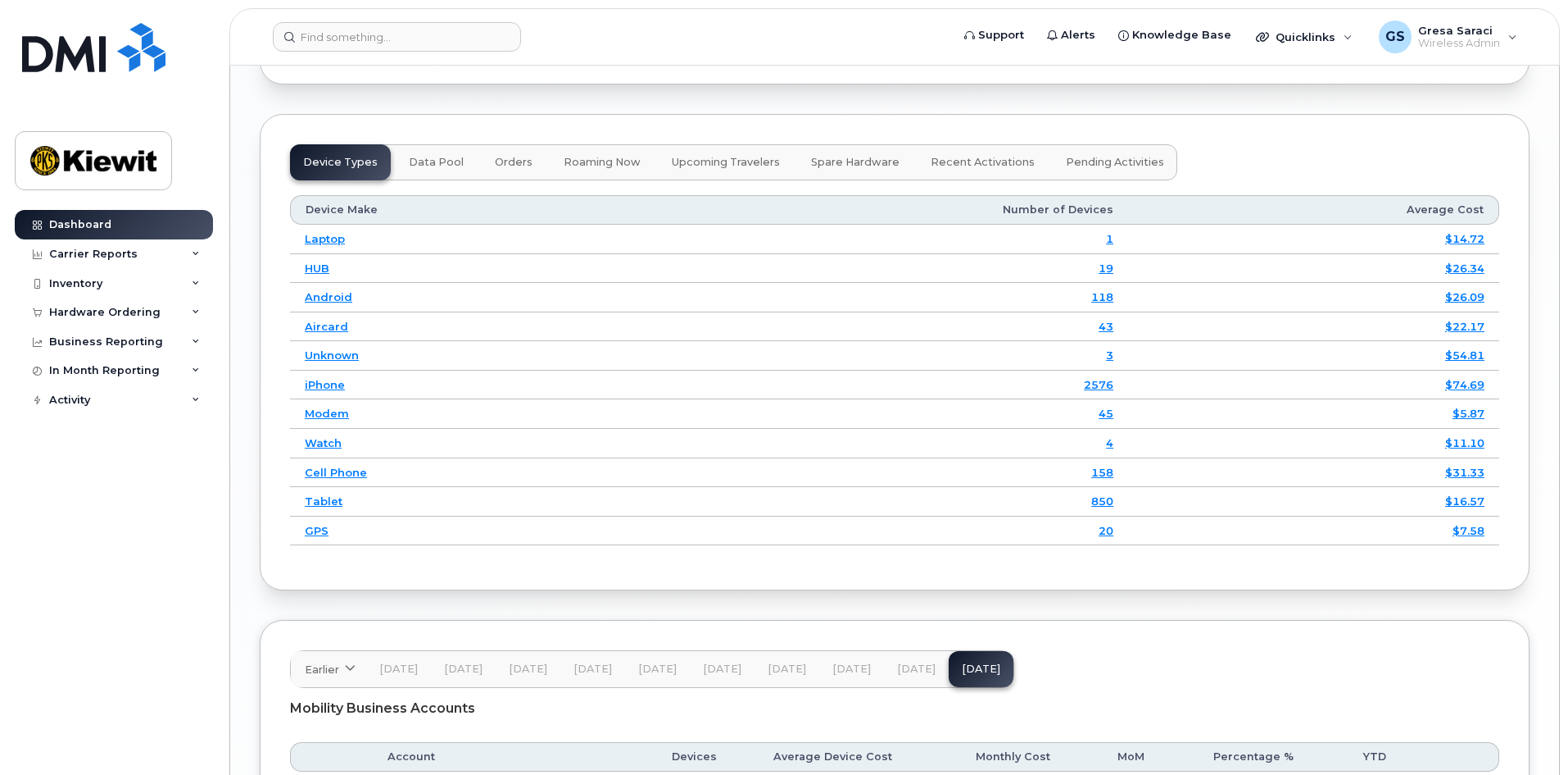
scroll to position [2204, 0]
click at [138, 405] on div "Activity" at bounding box center [113, 399] width 198 height 30
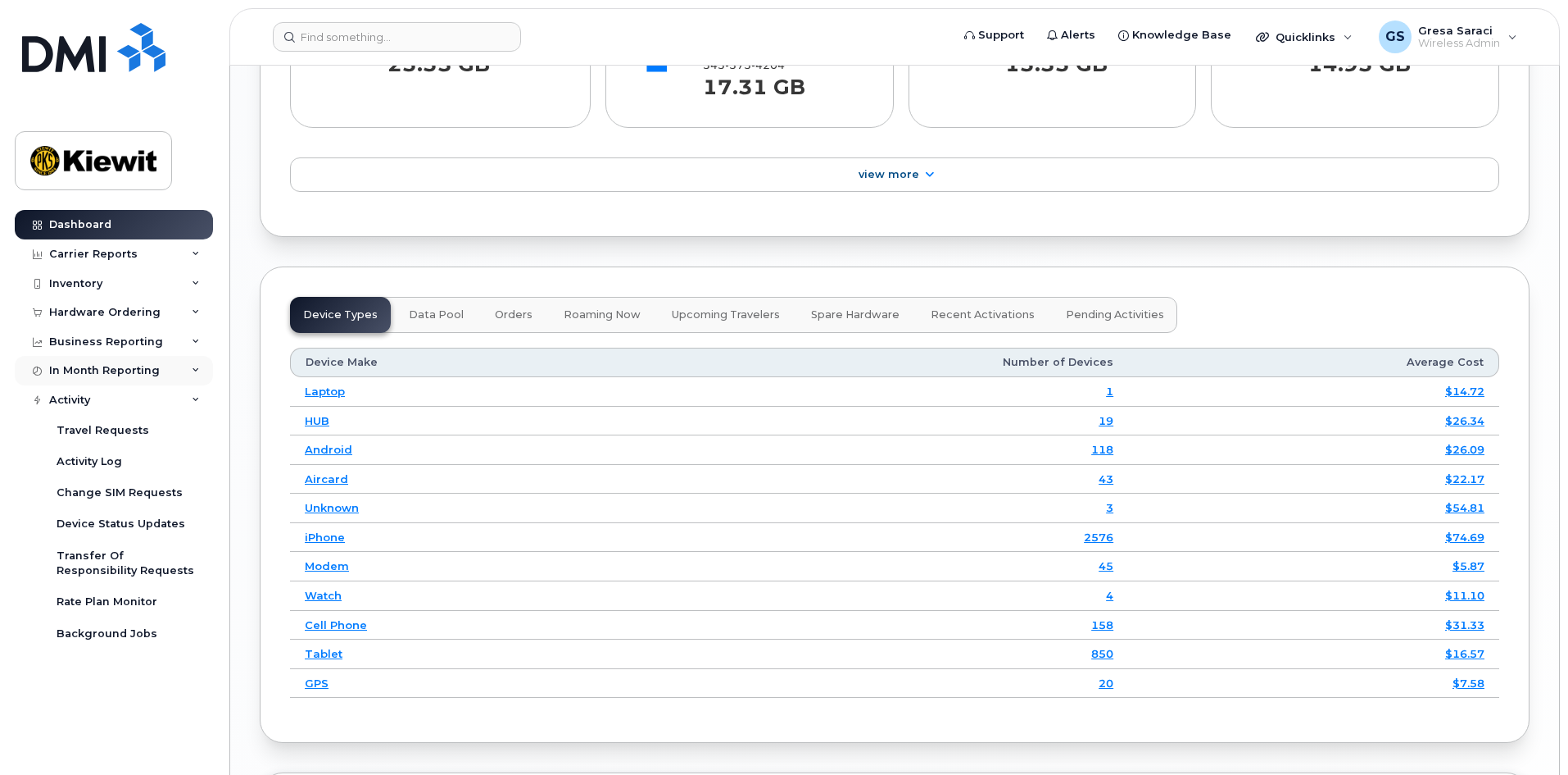
scroll to position [2040, 0]
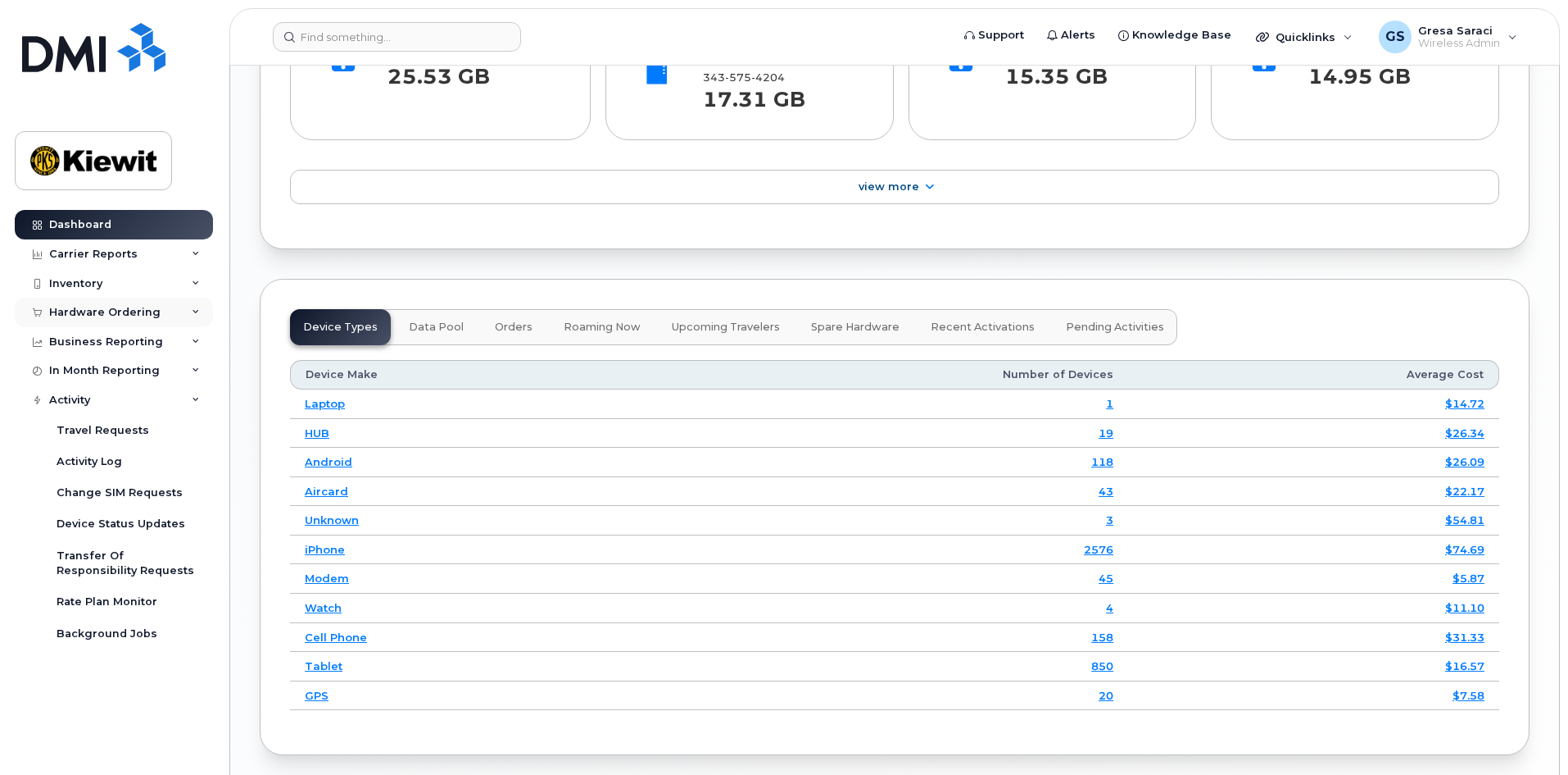
click at [152, 304] on div "Hardware Ordering" at bounding box center [113, 312] width 198 height 30
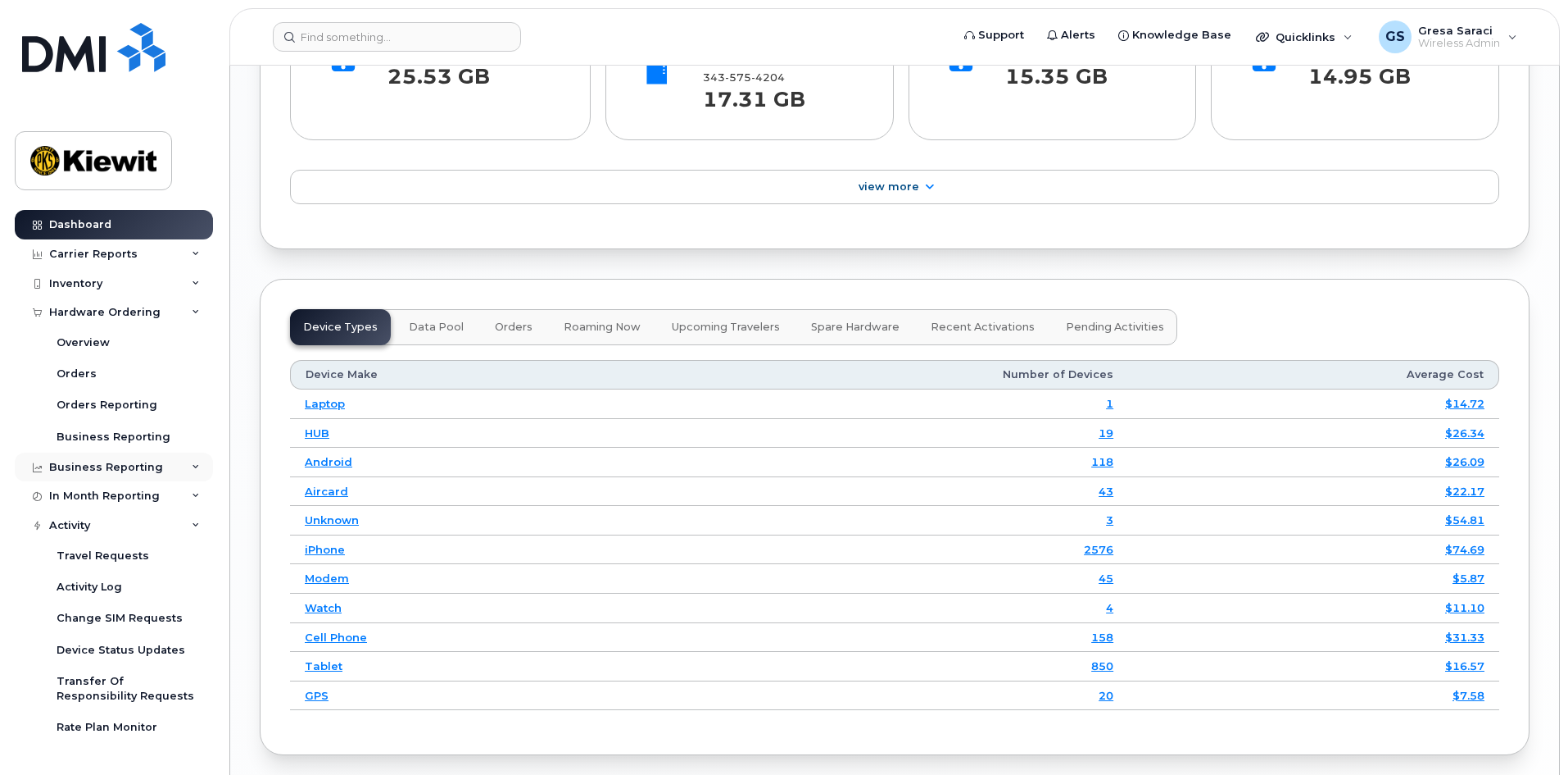
click at [108, 475] on div "Business Reporting" at bounding box center [113, 467] width 198 height 30
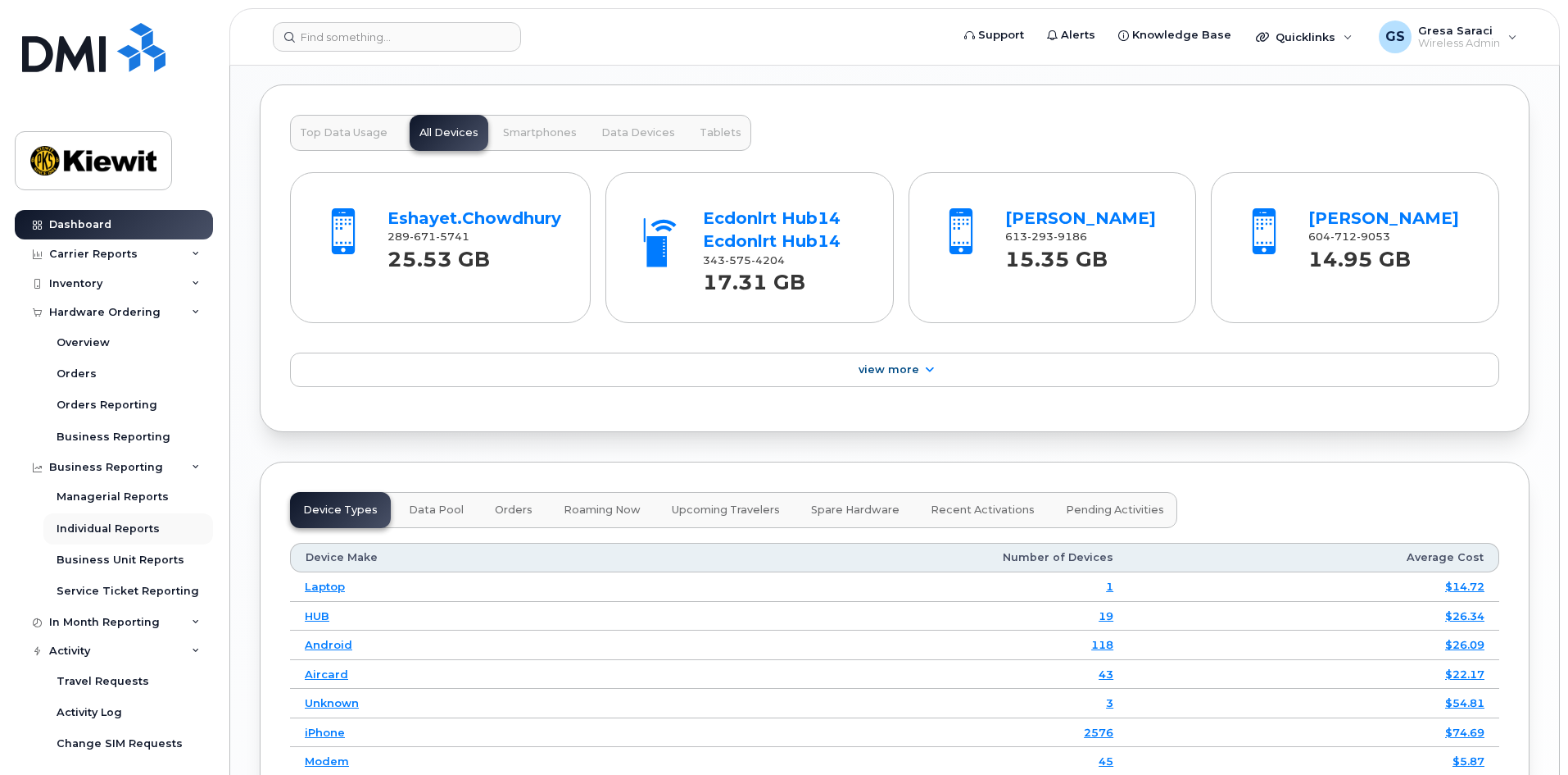
scroll to position [1795, 0]
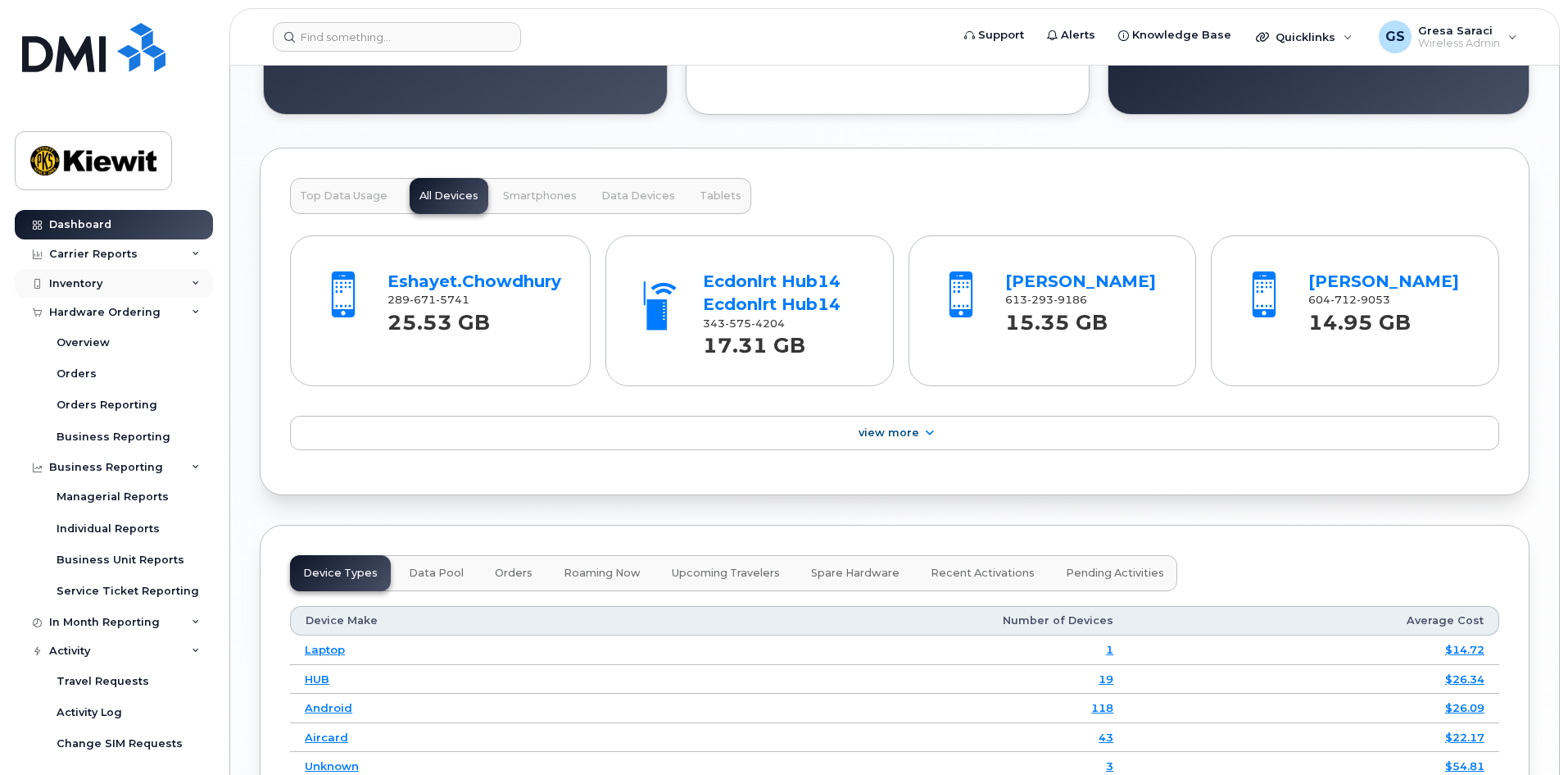
click at [121, 282] on div "Inventory" at bounding box center [113, 283] width 198 height 30
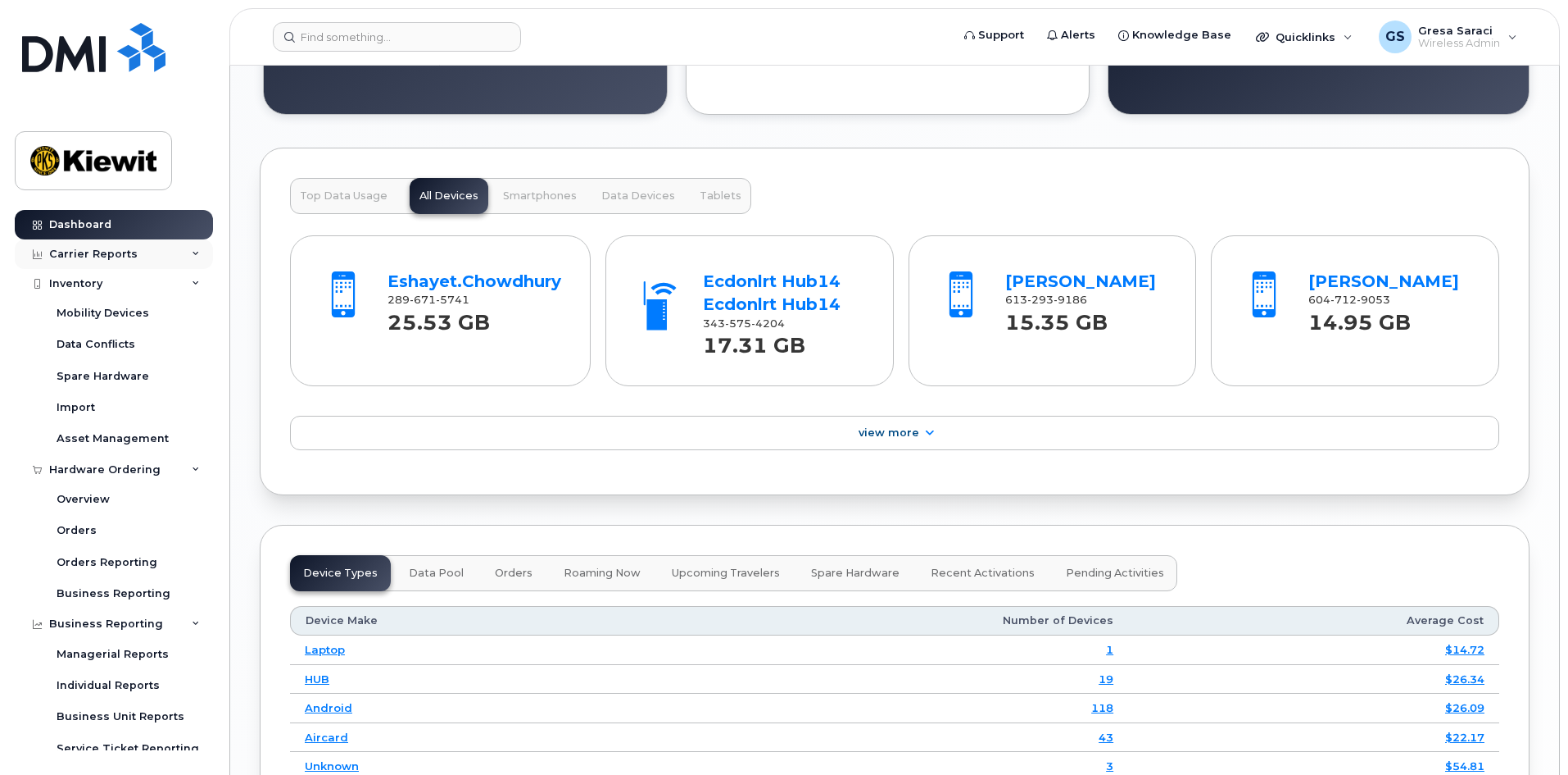
click at [135, 251] on div "Carrier Reports" at bounding box center [113, 254] width 198 height 30
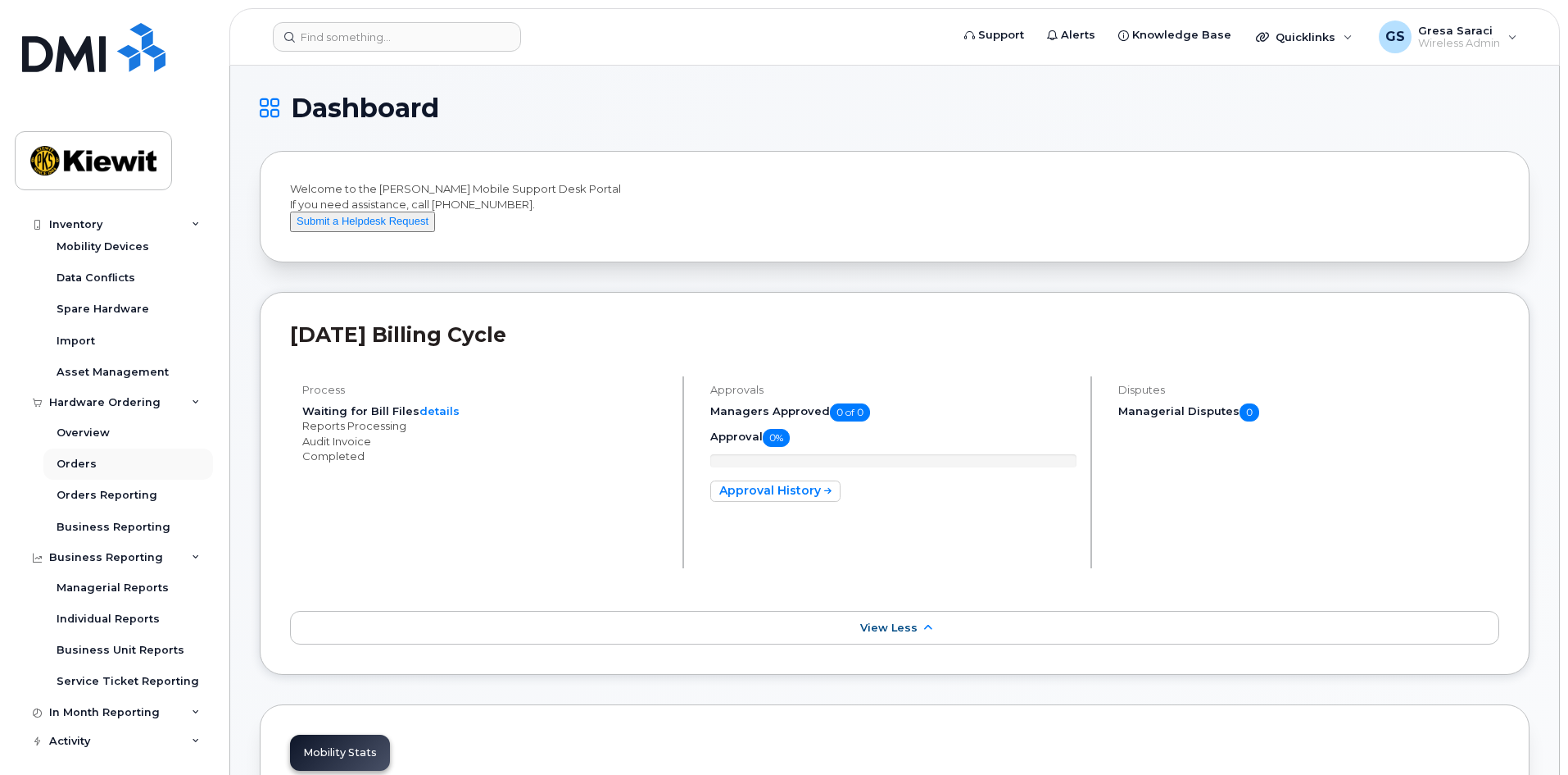
scroll to position [492, 0]
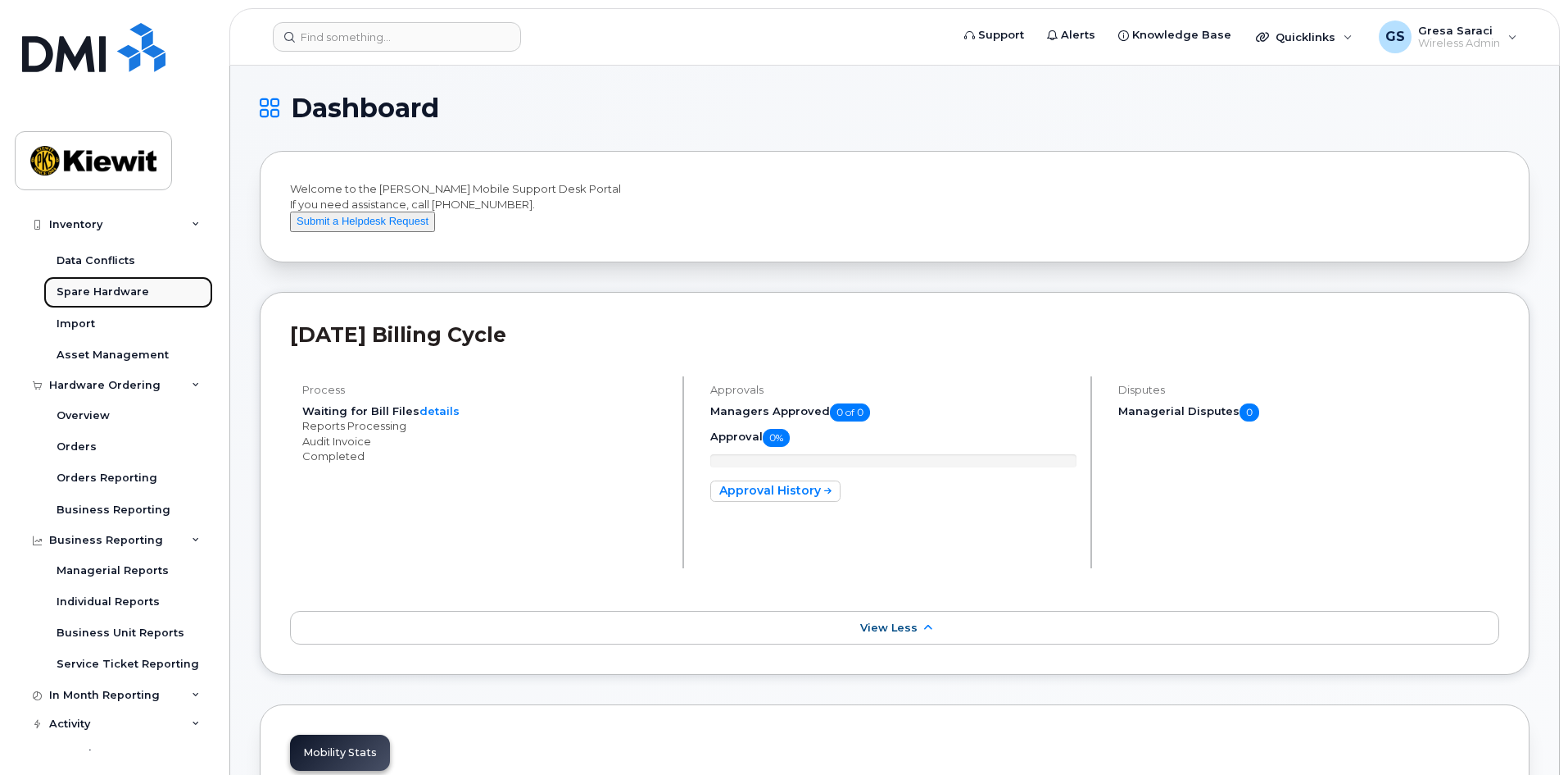
click at [104, 287] on div "Spare Hardware" at bounding box center [103, 291] width 93 height 14
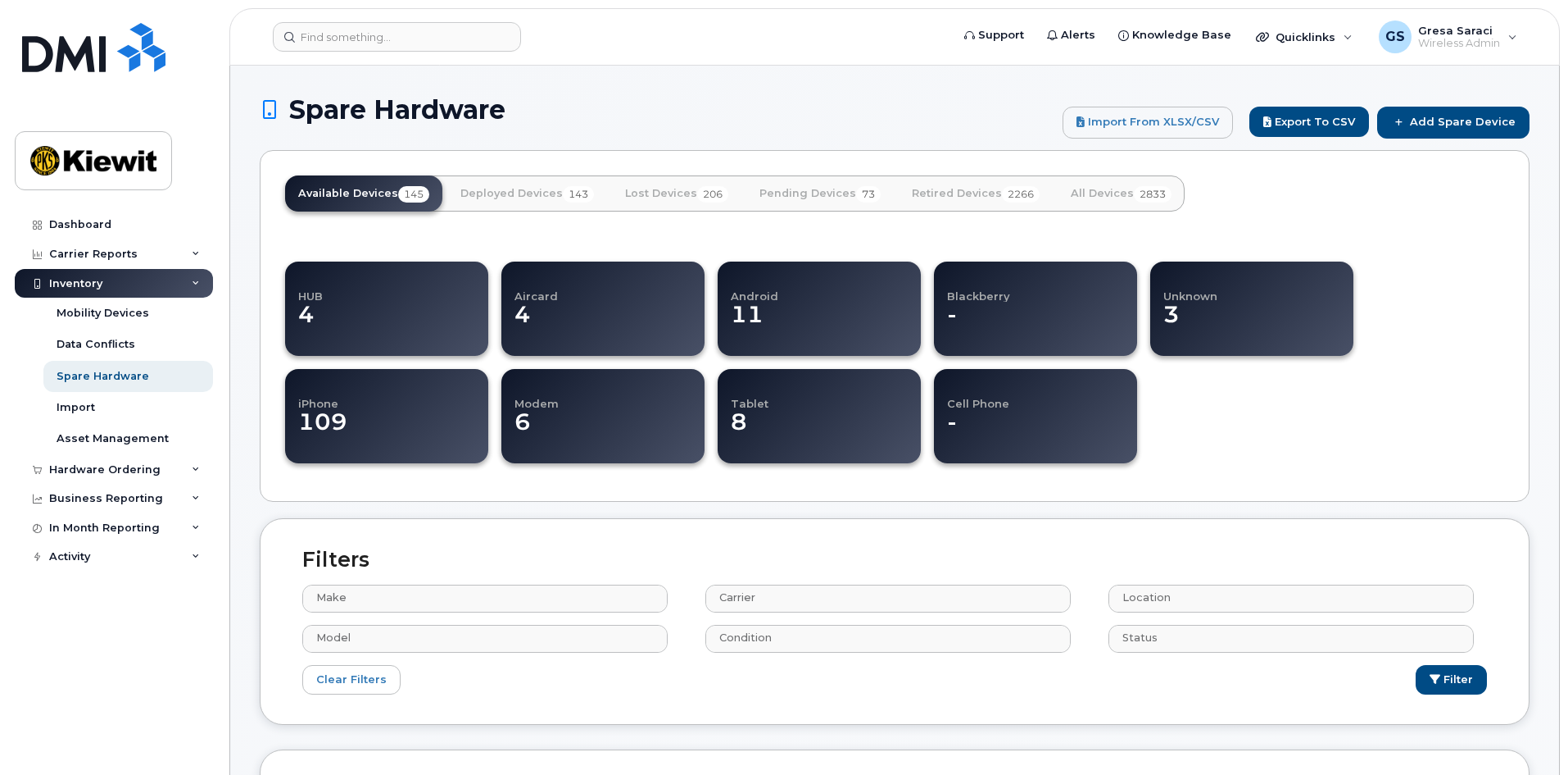
select select
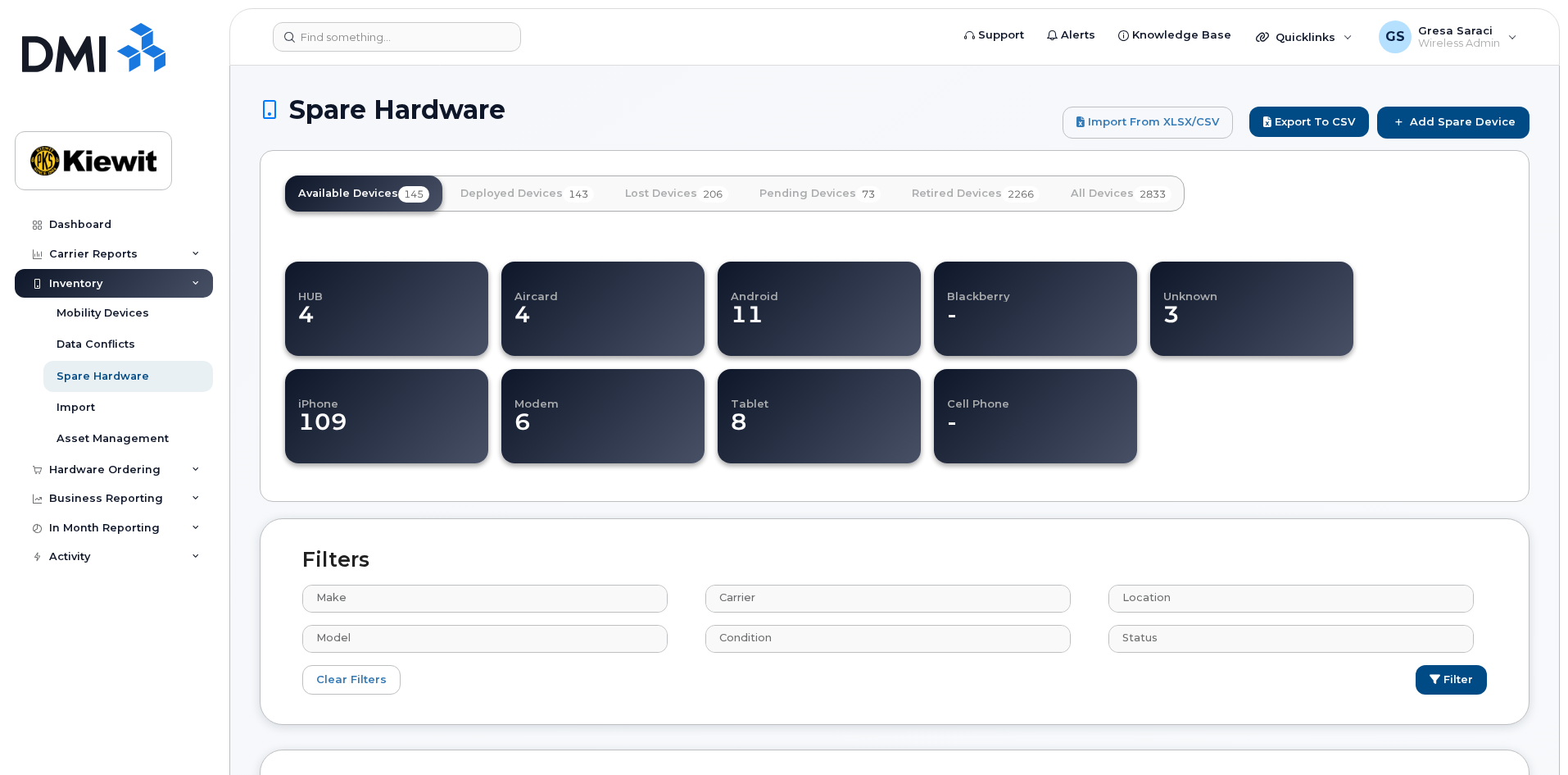
select select
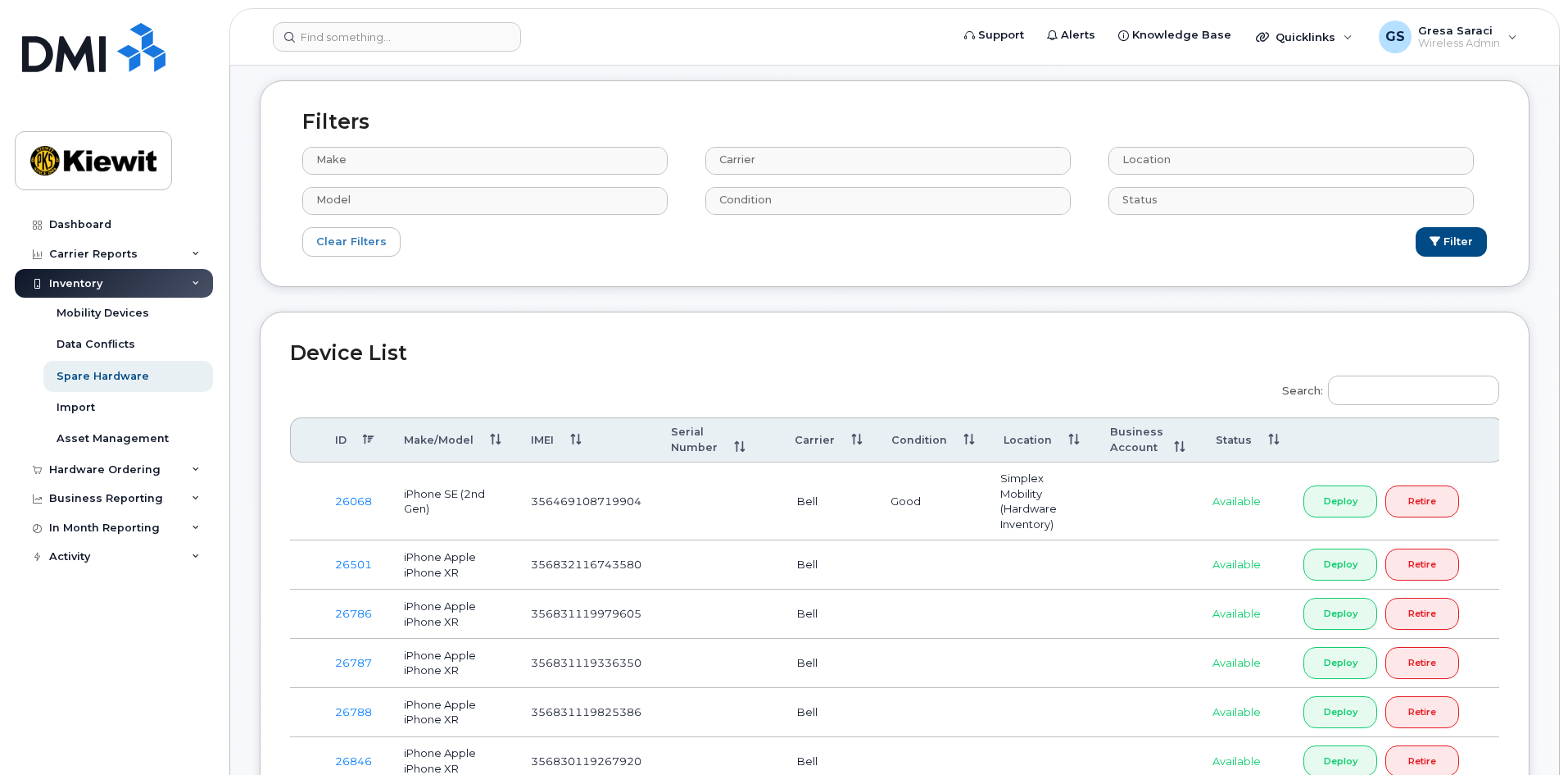
scroll to position [410, 0]
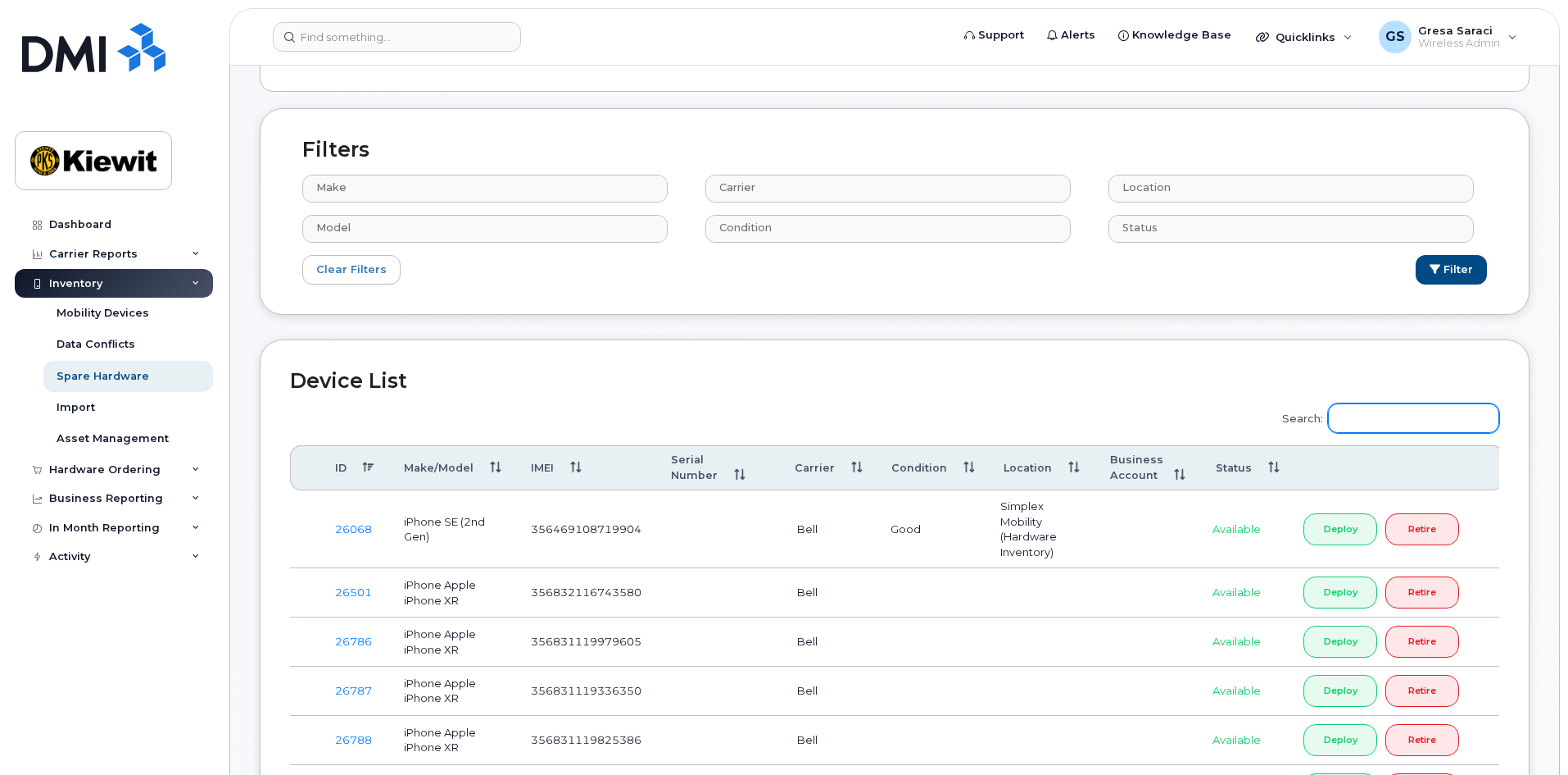
click at [1379, 425] on input "Search:" at bounding box center [1414, 418] width 172 height 30
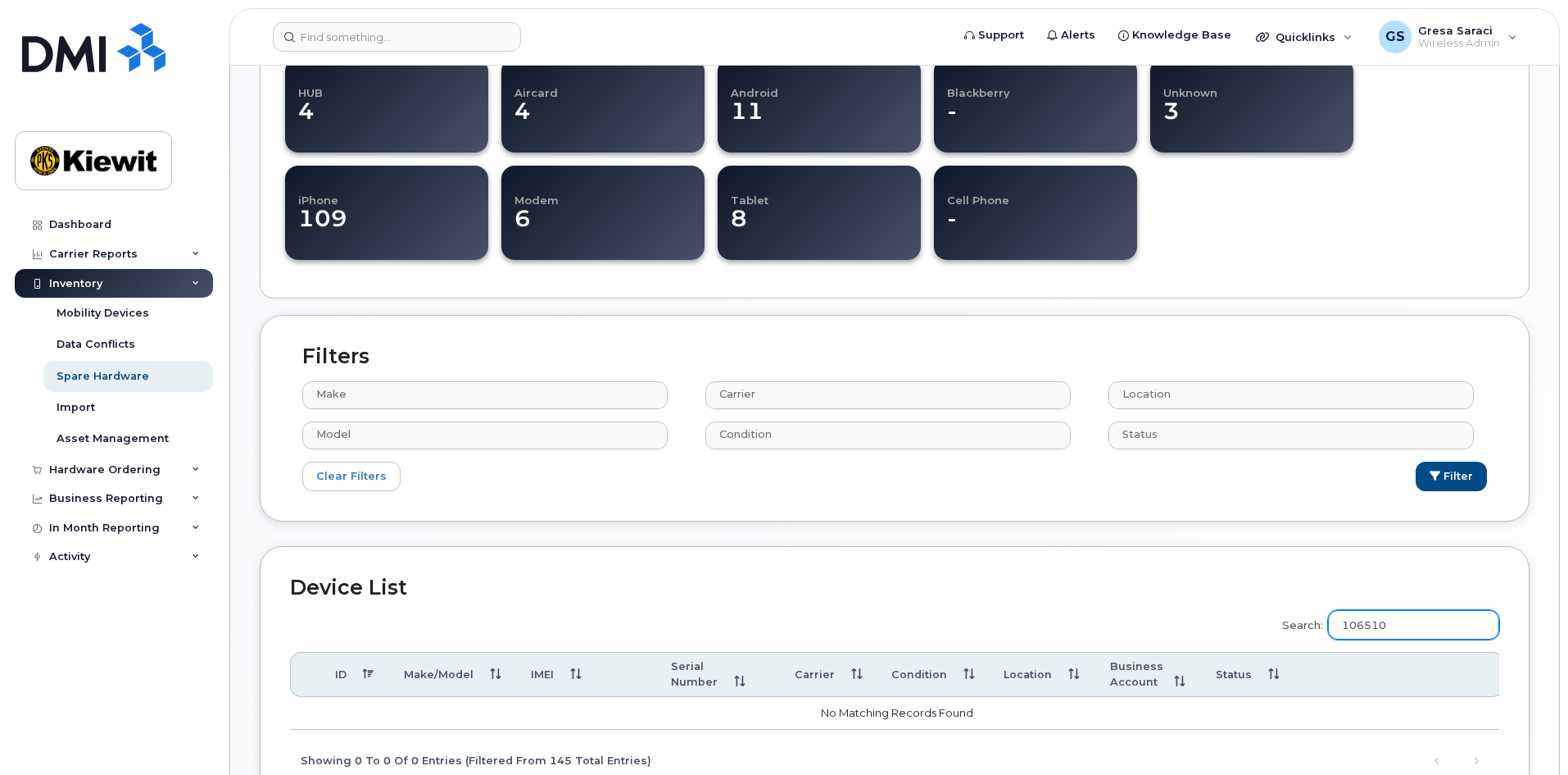
scroll to position [0, 0]
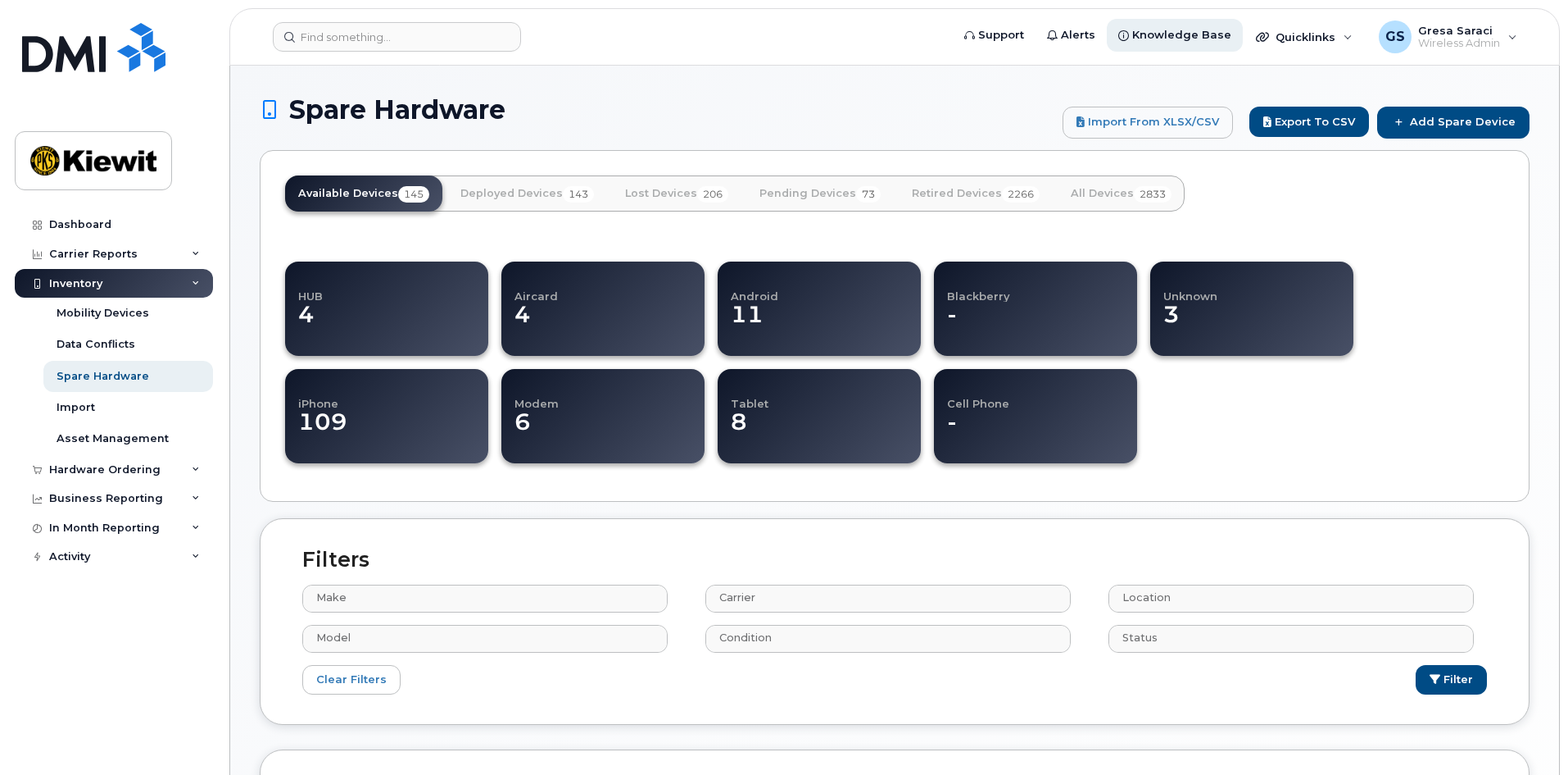
type input "106510"
click at [1182, 30] on span "Knowledge Base" at bounding box center [1182, 35] width 99 height 16
click at [165, 473] on div "Hardware Ordering" at bounding box center [113, 469] width 198 height 30
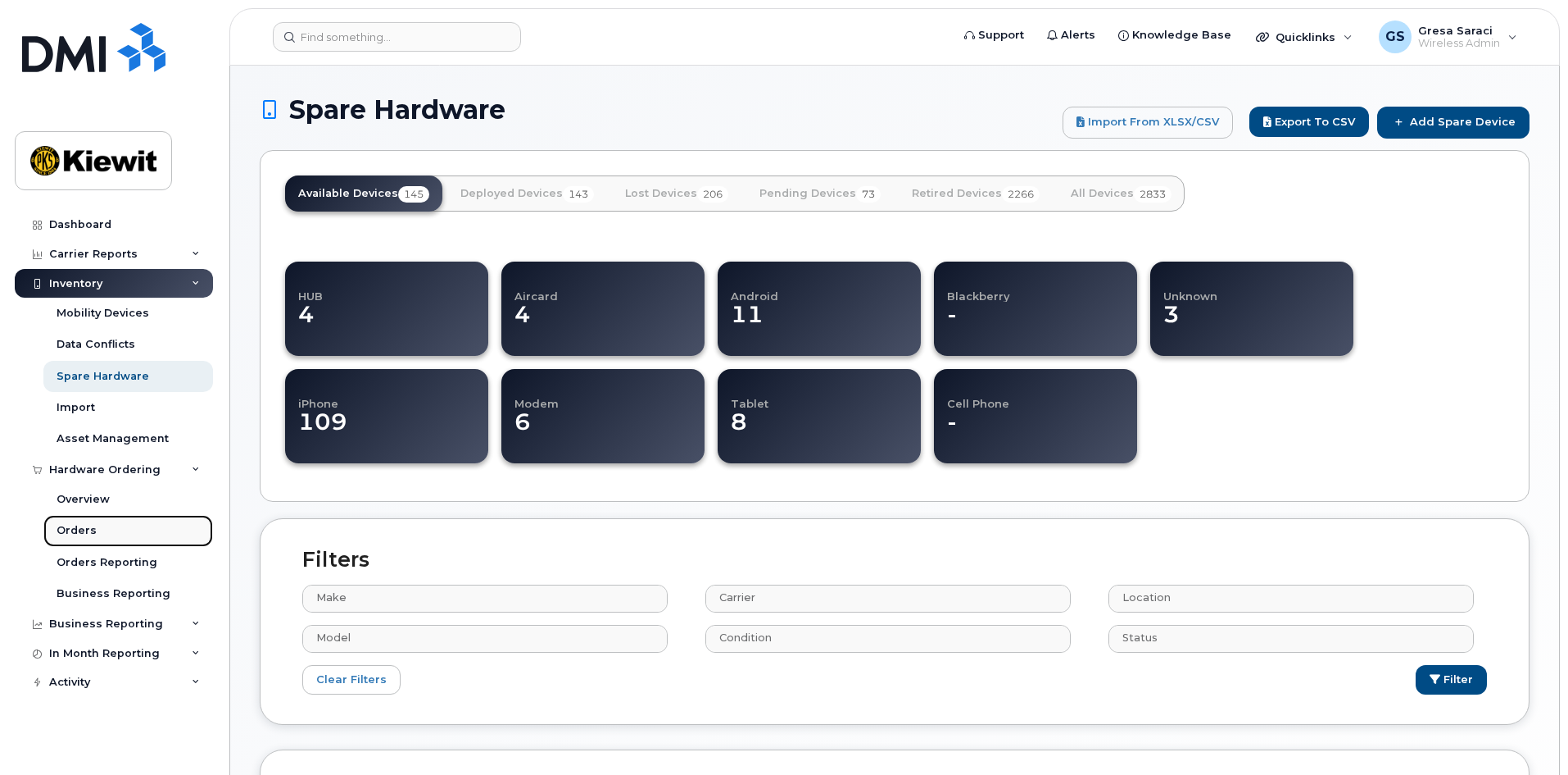
click at [91, 529] on div "Orders" at bounding box center [76, 529] width 40 height 14
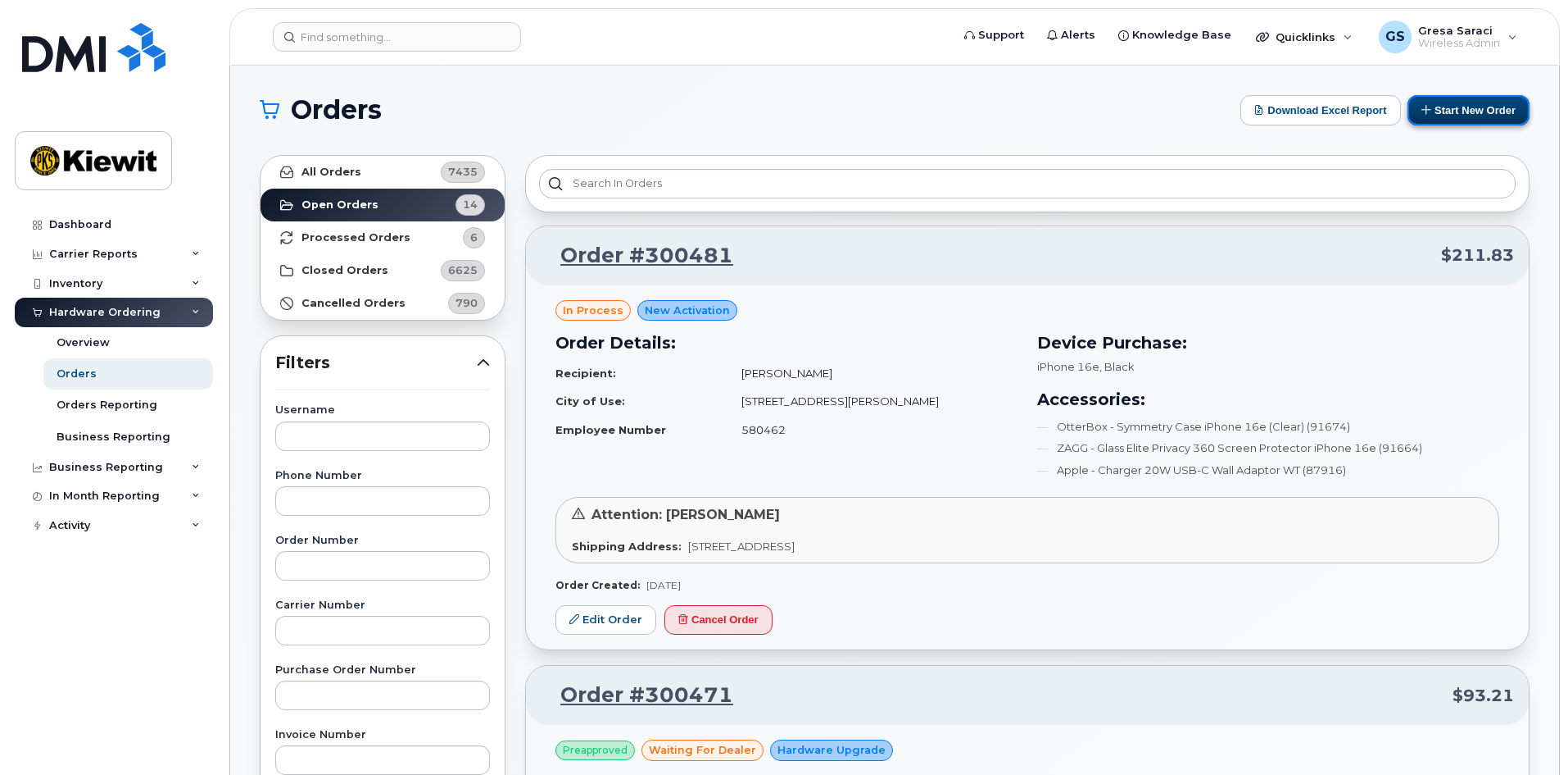
click at [1486, 106] on button "Start New Order" at bounding box center [1469, 110] width 122 height 31
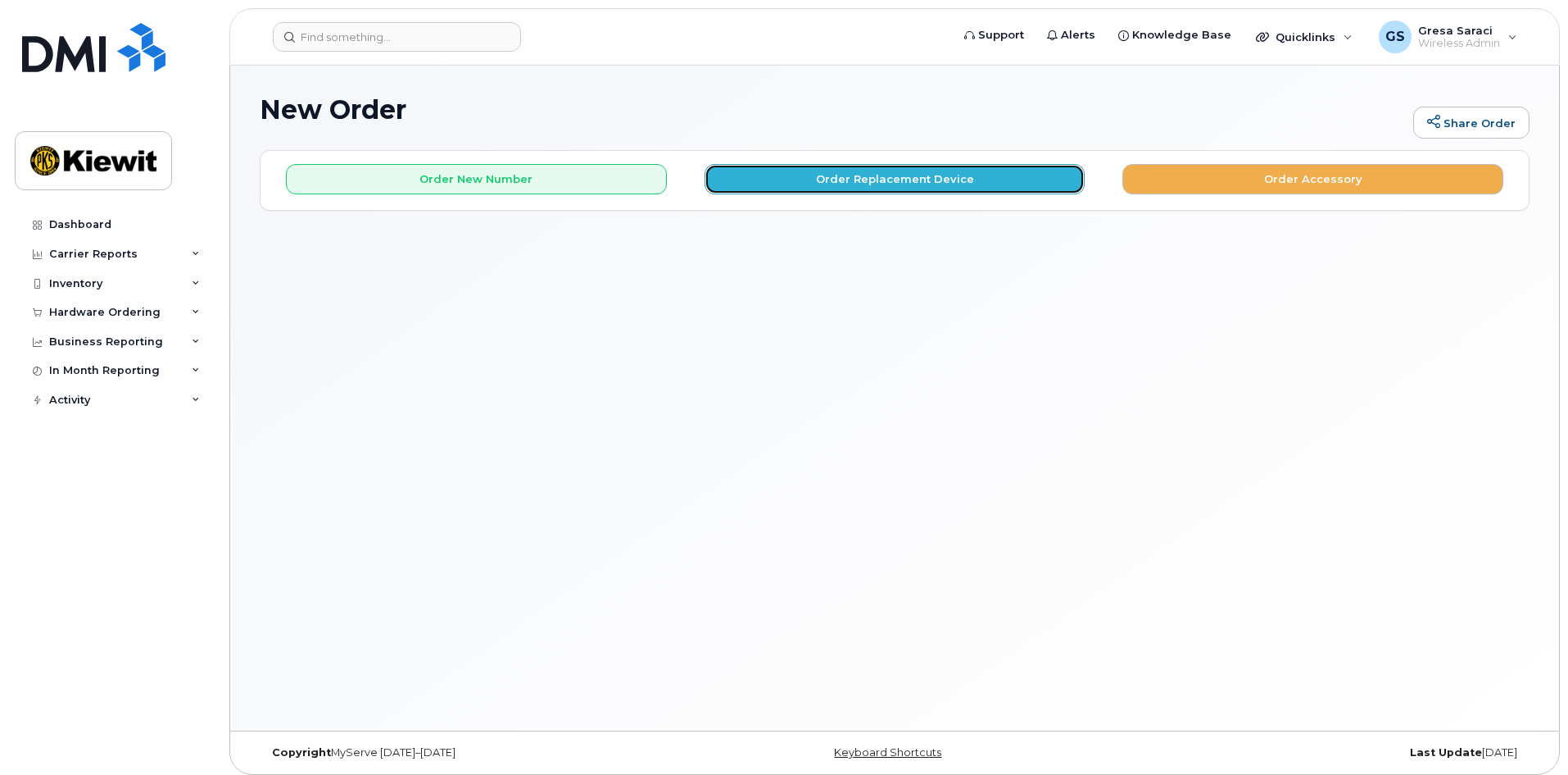
click at [981, 186] on button "Order Replacement Device" at bounding box center [895, 179] width 381 height 31
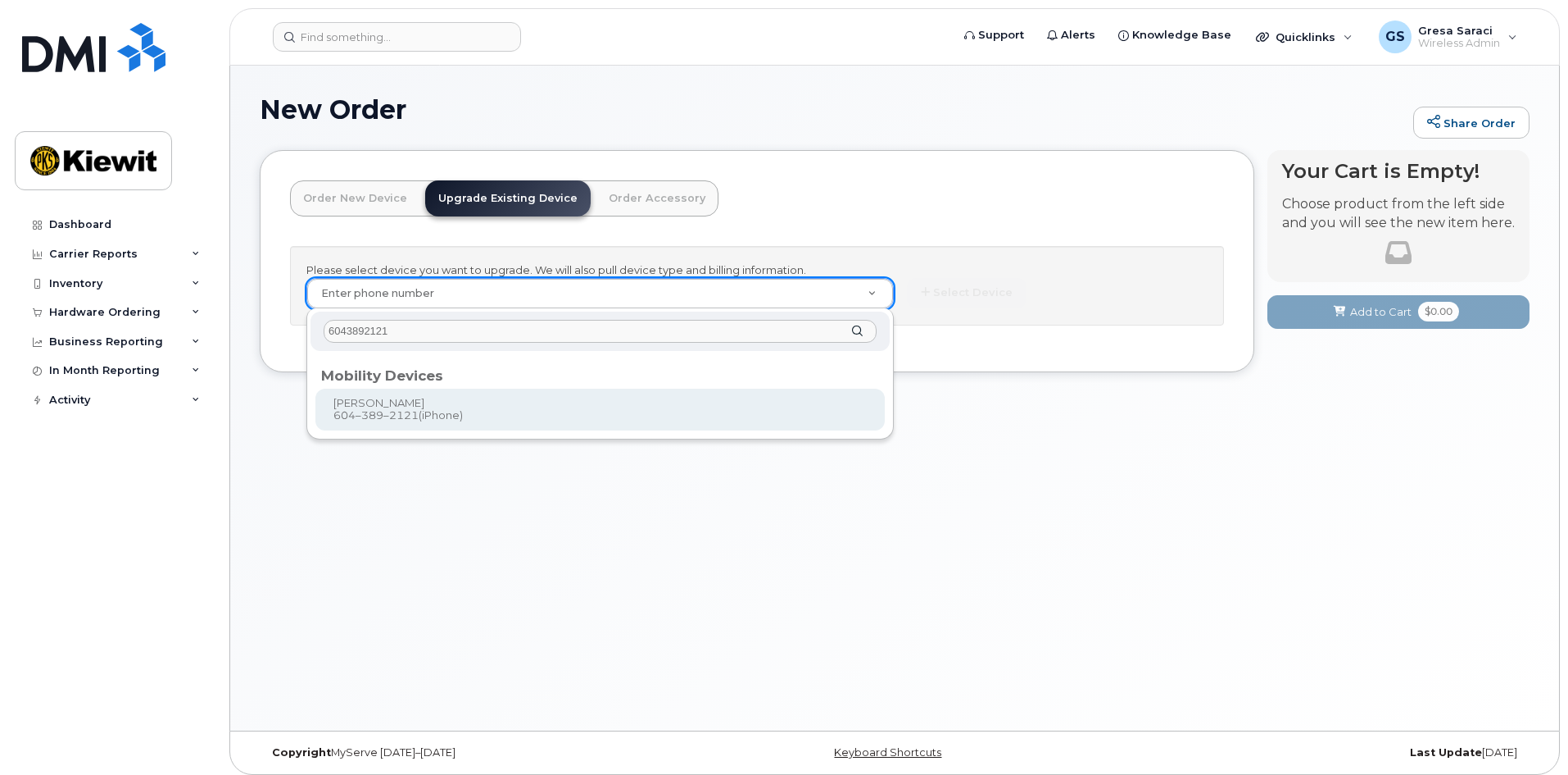
type input "6043892121"
type input "1079944"
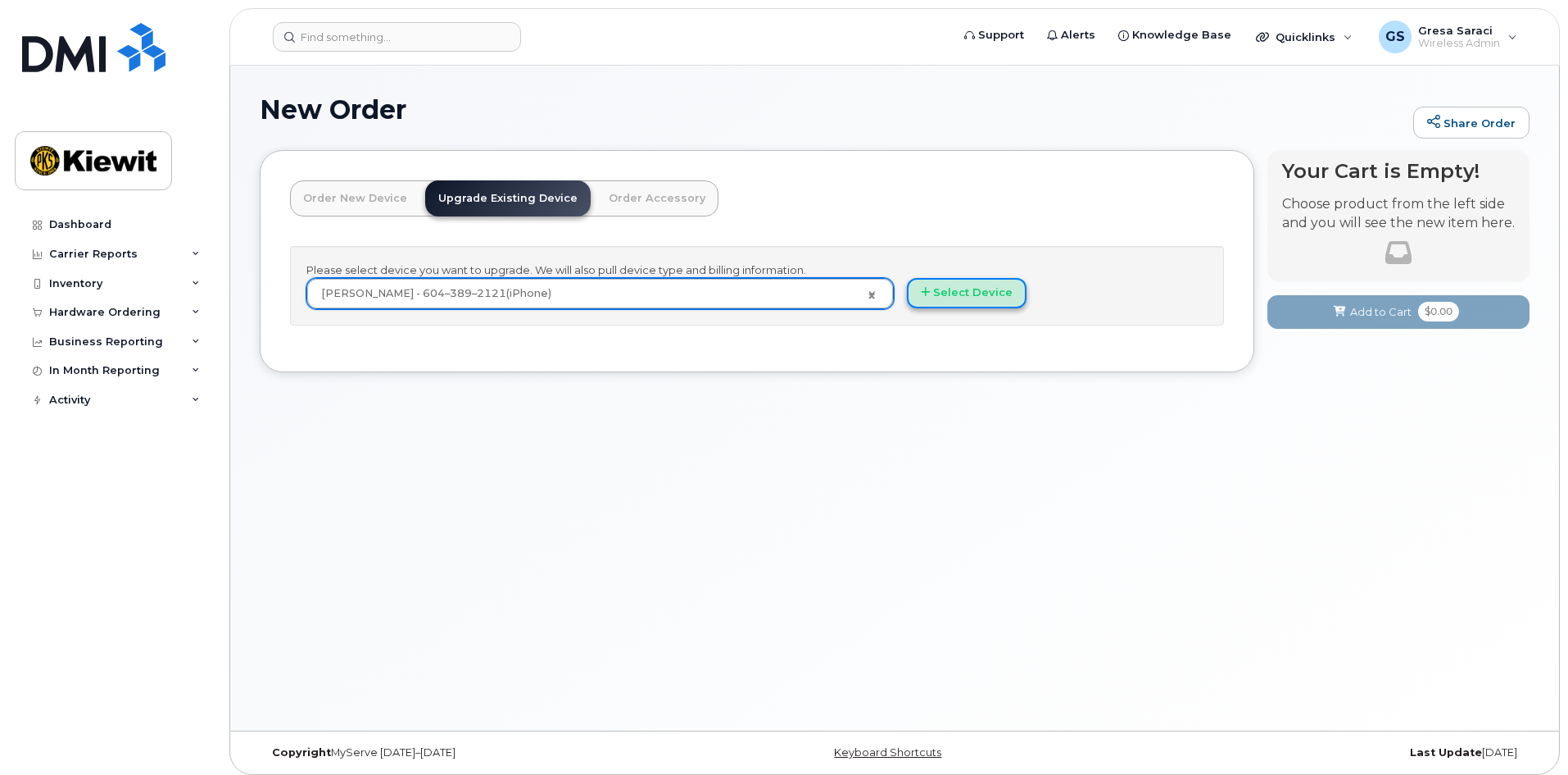
click at [993, 294] on button "Select Device" at bounding box center [967, 293] width 120 height 31
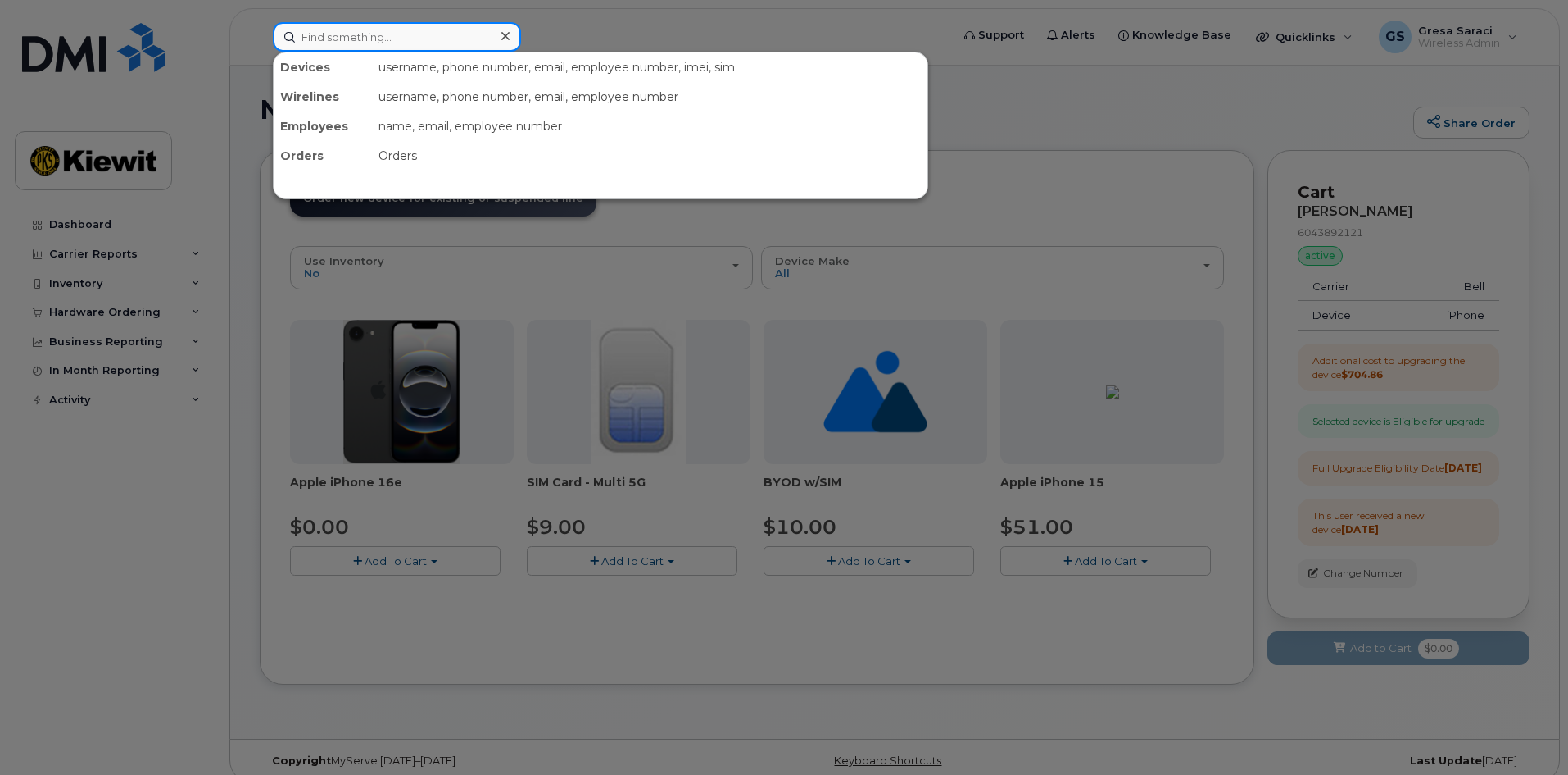
click at [350, 36] on input at bounding box center [397, 37] width 248 height 30
click at [357, 36] on input at bounding box center [397, 37] width 248 height 30
click at [1026, 114] on div at bounding box center [784, 388] width 1568 height 775
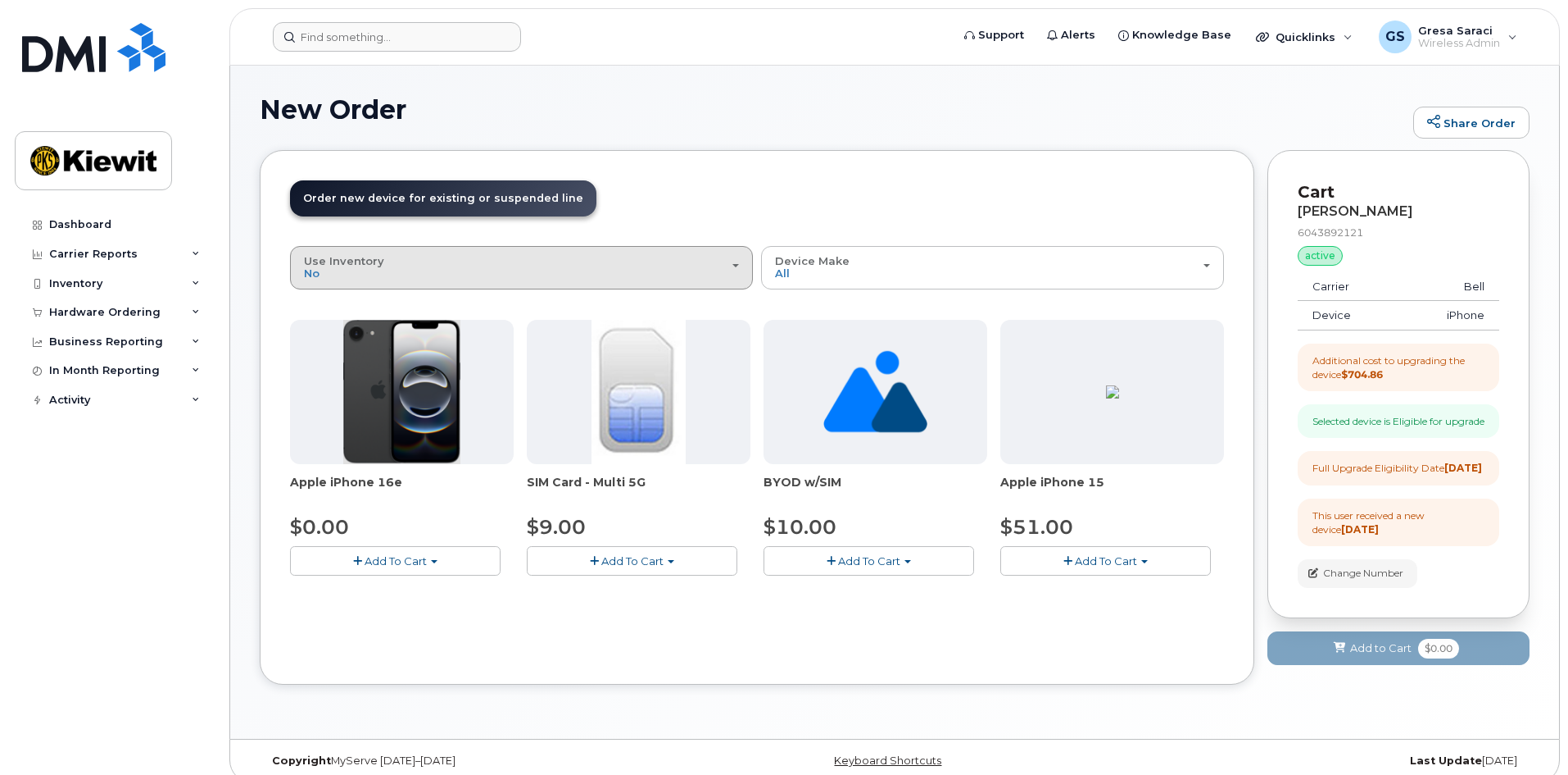
click at [443, 285] on button "Use Inventory No" at bounding box center [521, 267] width 463 height 42
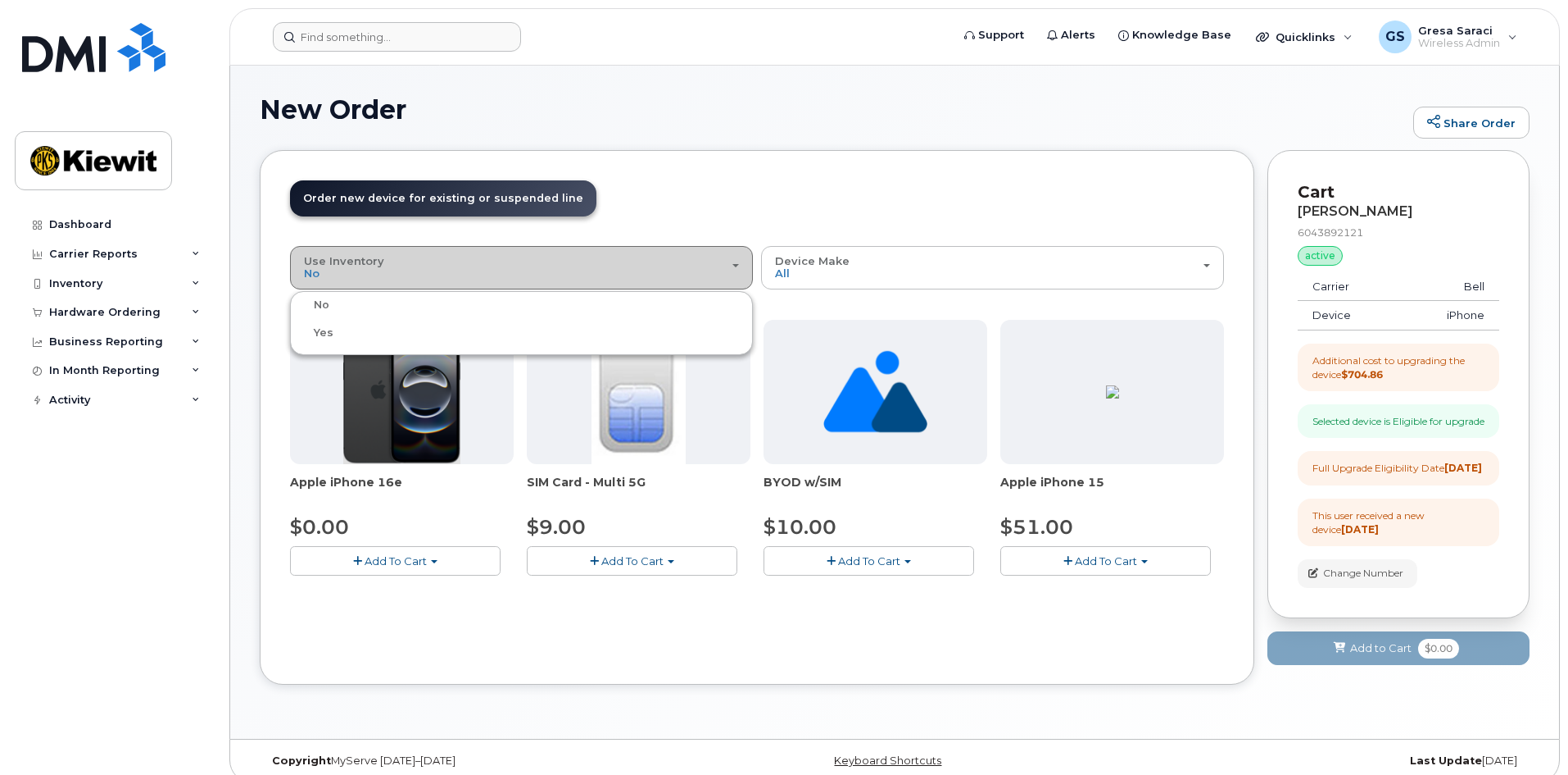
click at [452, 259] on div "Use Inventory No" at bounding box center [522, 268] width 435 height 25
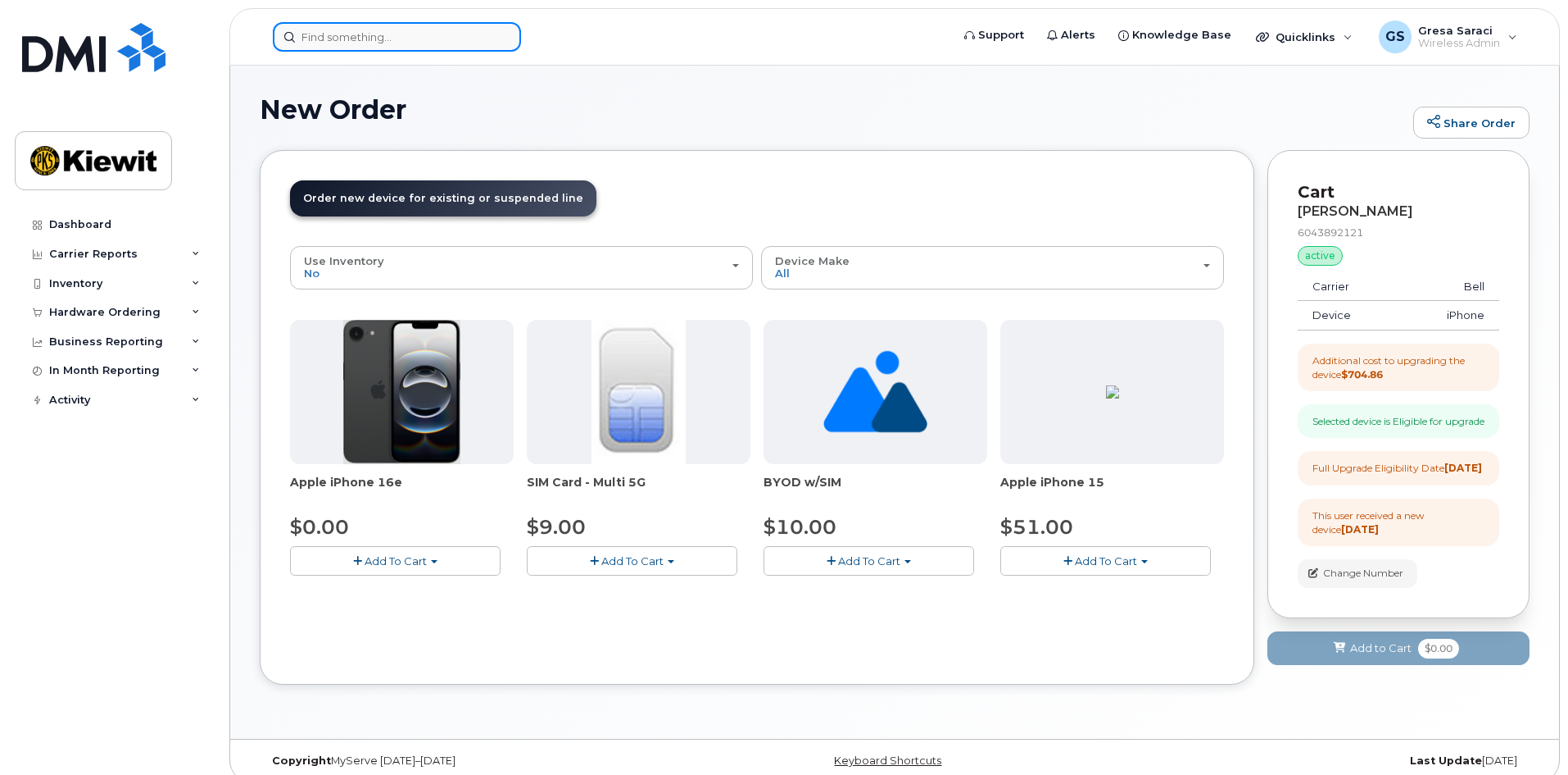
click at [376, 48] on input at bounding box center [397, 37] width 248 height 30
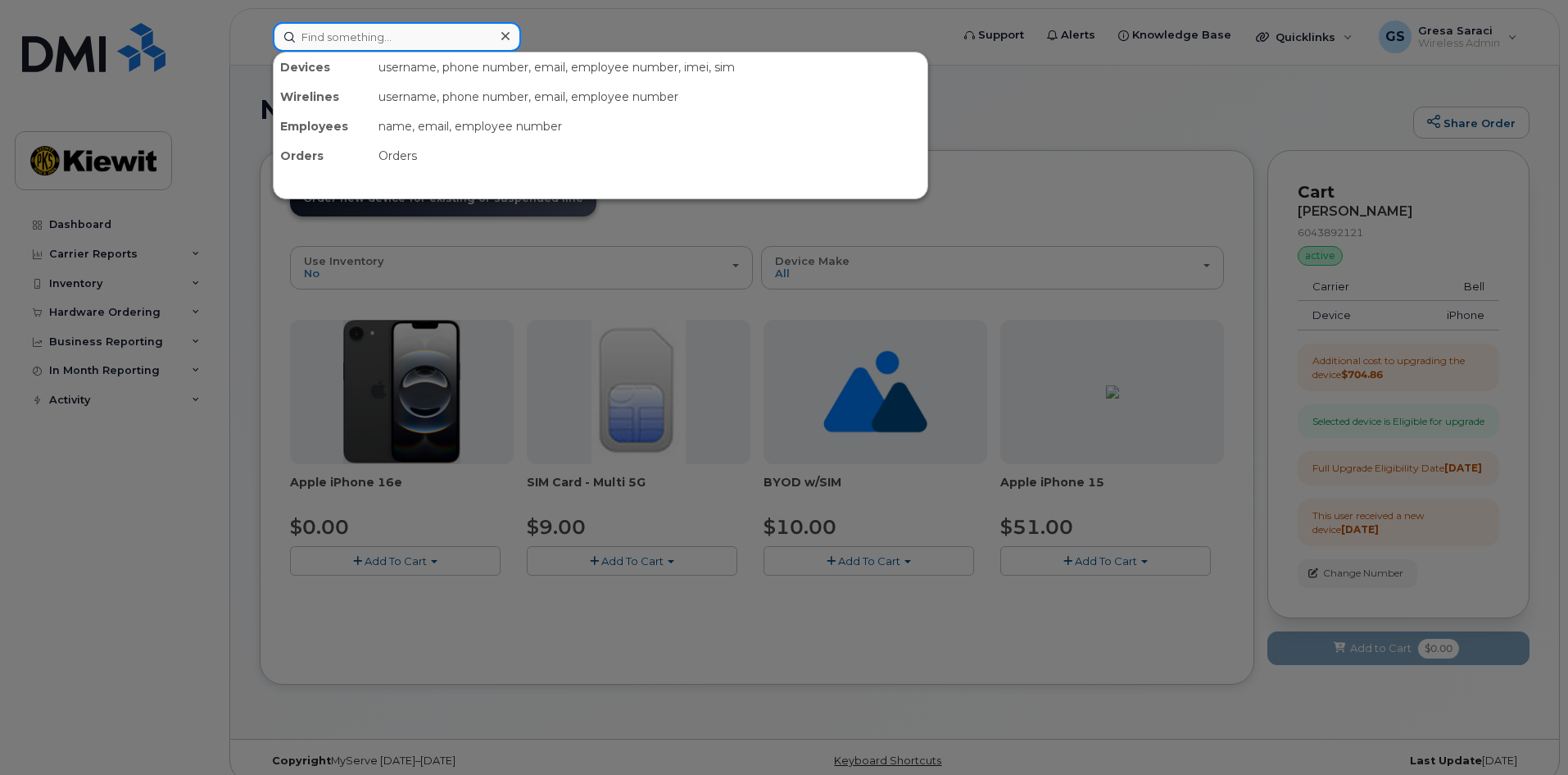
click at [393, 42] on input at bounding box center [397, 37] width 248 height 30
click at [1080, 76] on div at bounding box center [784, 388] width 1568 height 775
click at [349, 35] on input at bounding box center [397, 37] width 248 height 30
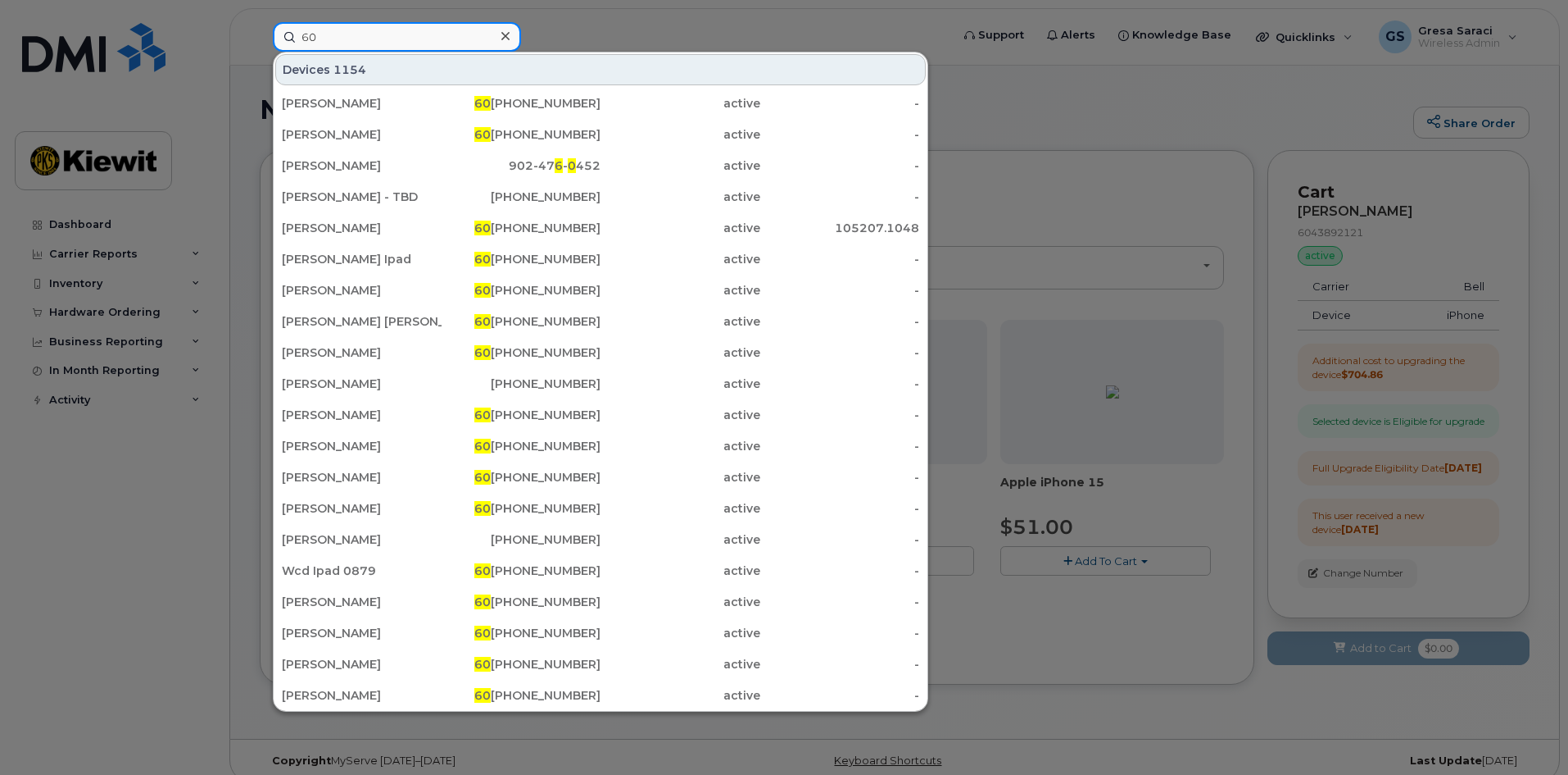
type input "6"
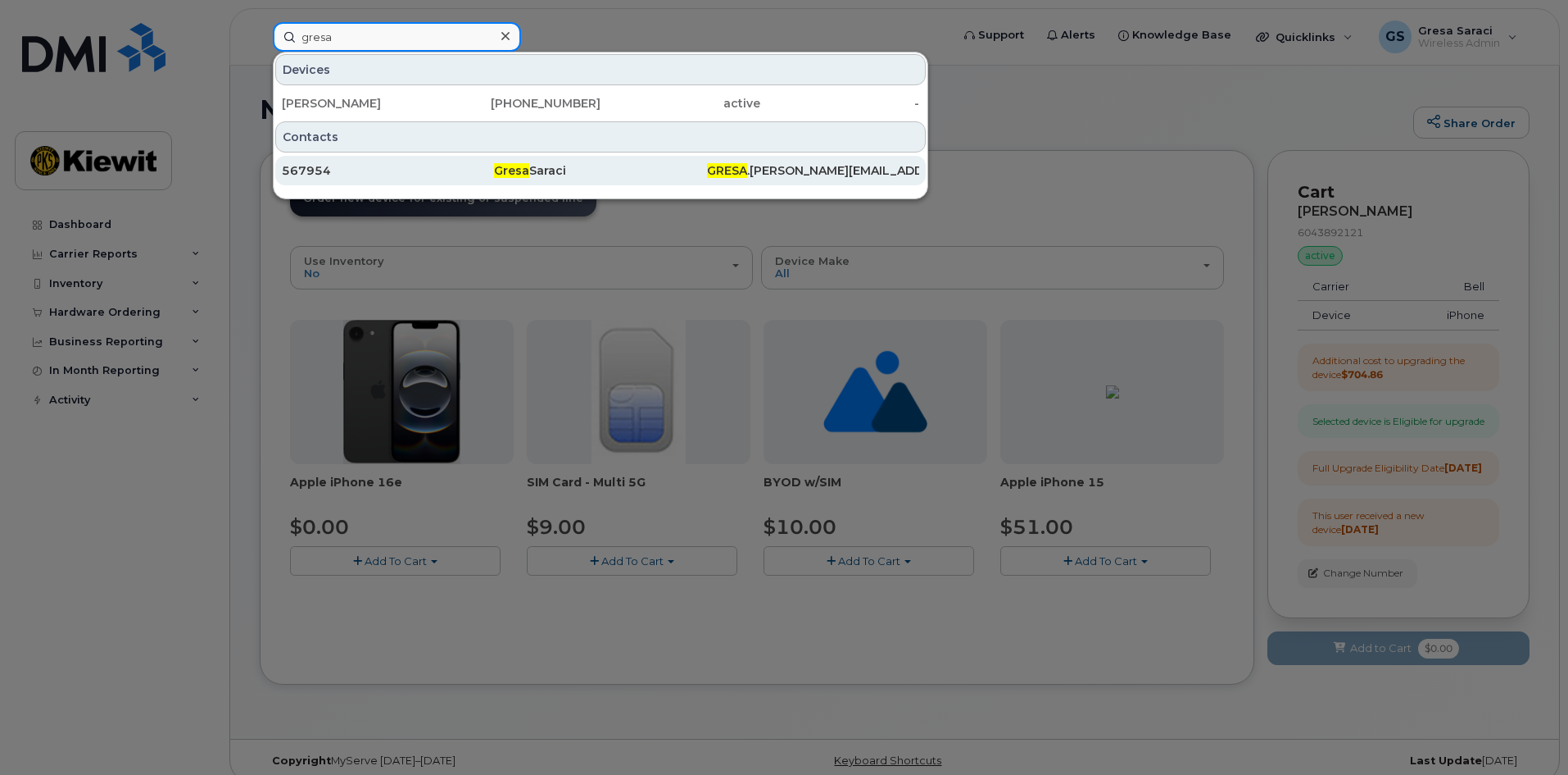
type input "gresa"
click at [454, 175] on div "567954" at bounding box center [388, 170] width 212 height 16
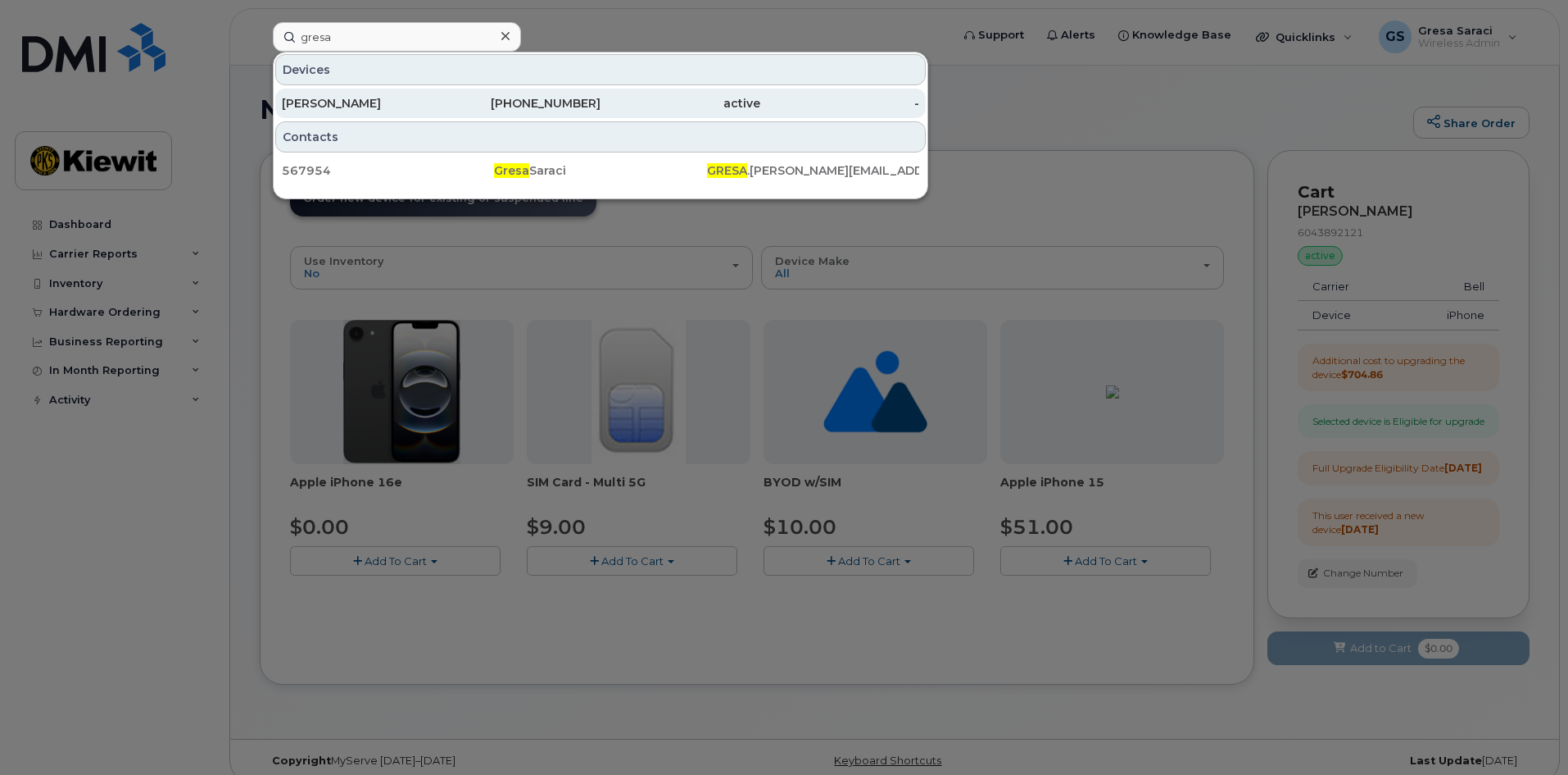
click at [393, 106] on div "[PERSON_NAME]" at bounding box center [362, 103] width 160 height 16
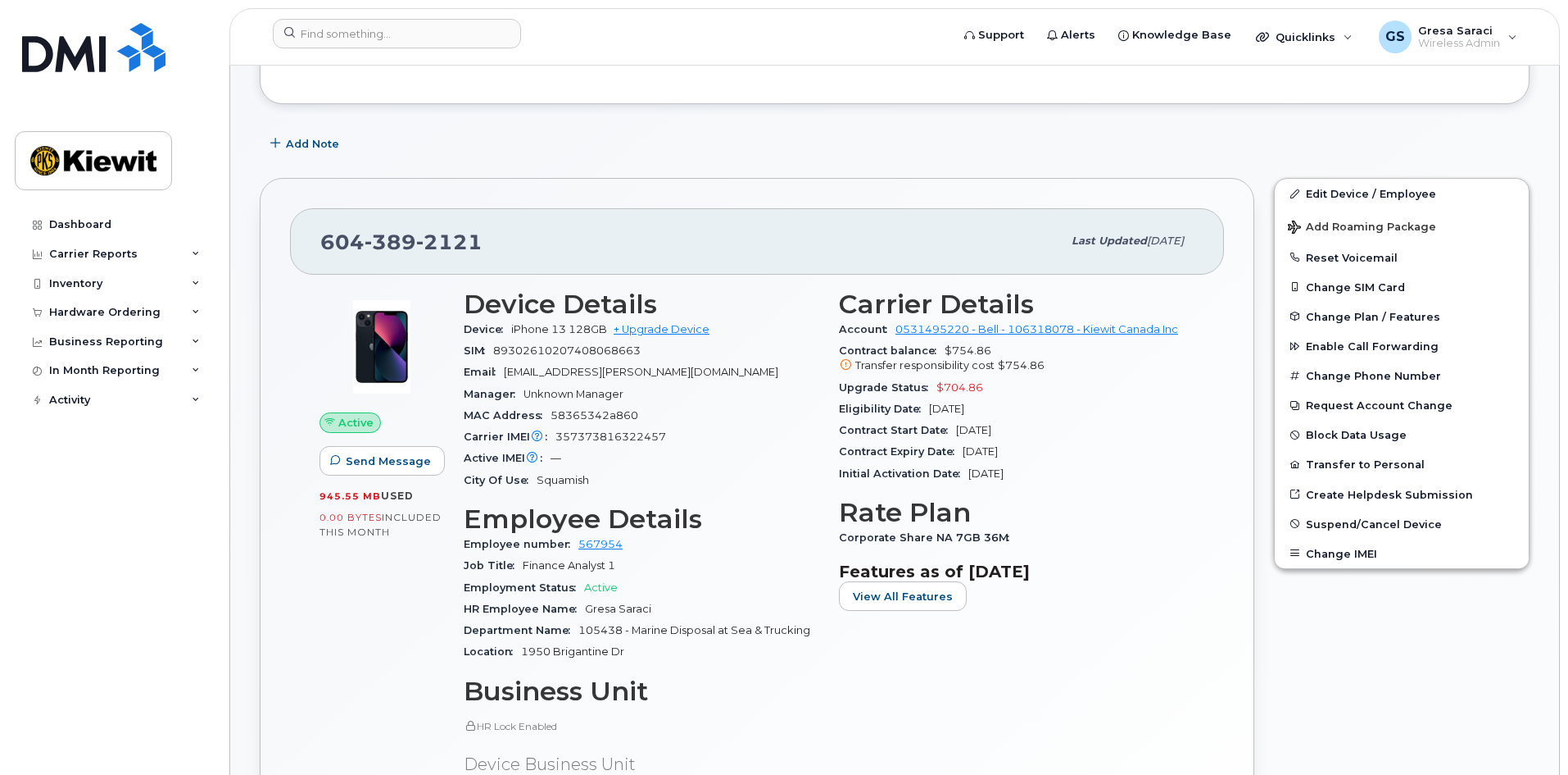
scroll to position [246, 0]
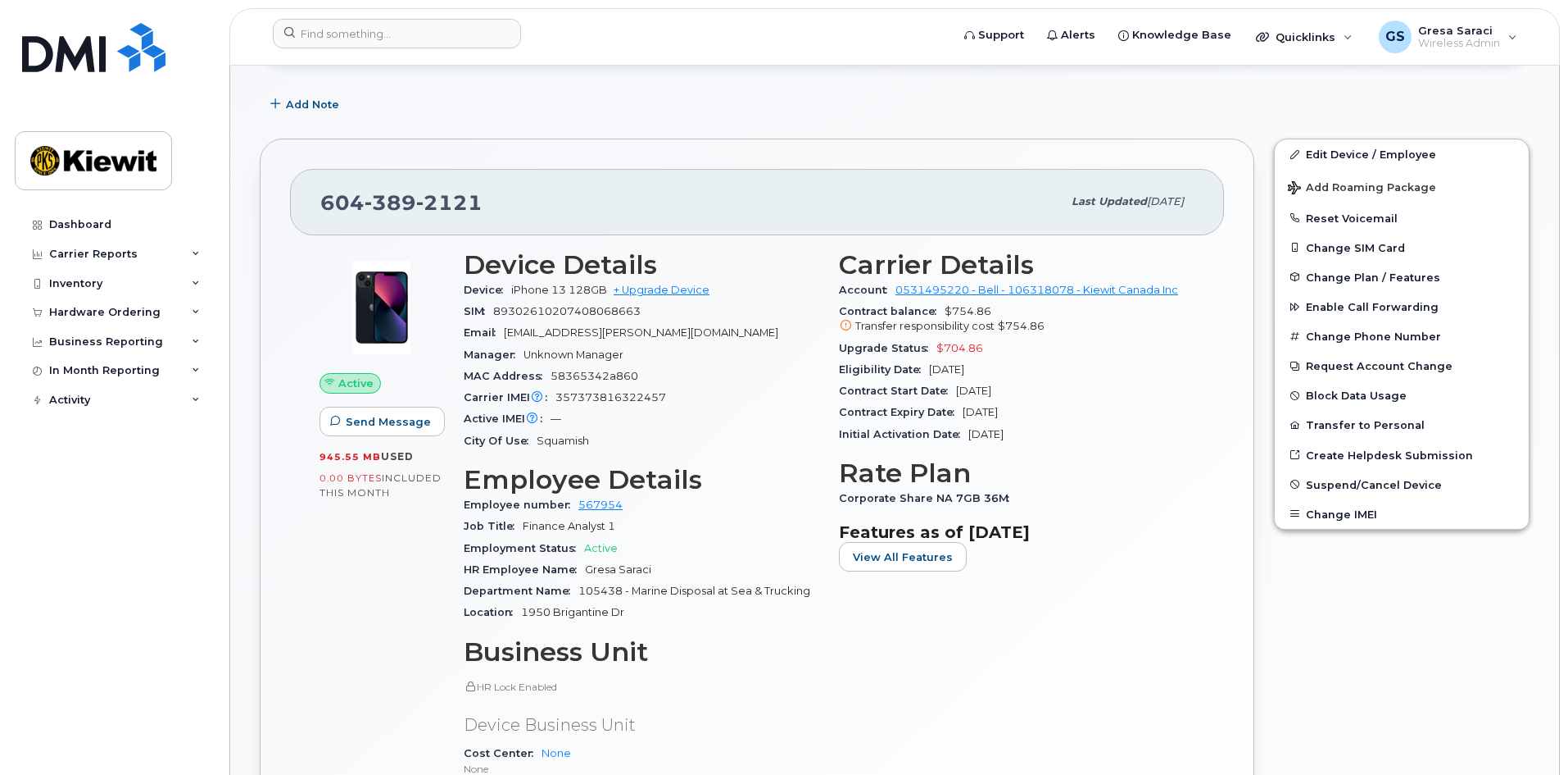
click at [542, 354] on span "Unknown Manager" at bounding box center [573, 354] width 100 height 12
click at [565, 377] on span "58365342a860" at bounding box center [594, 376] width 87 height 12
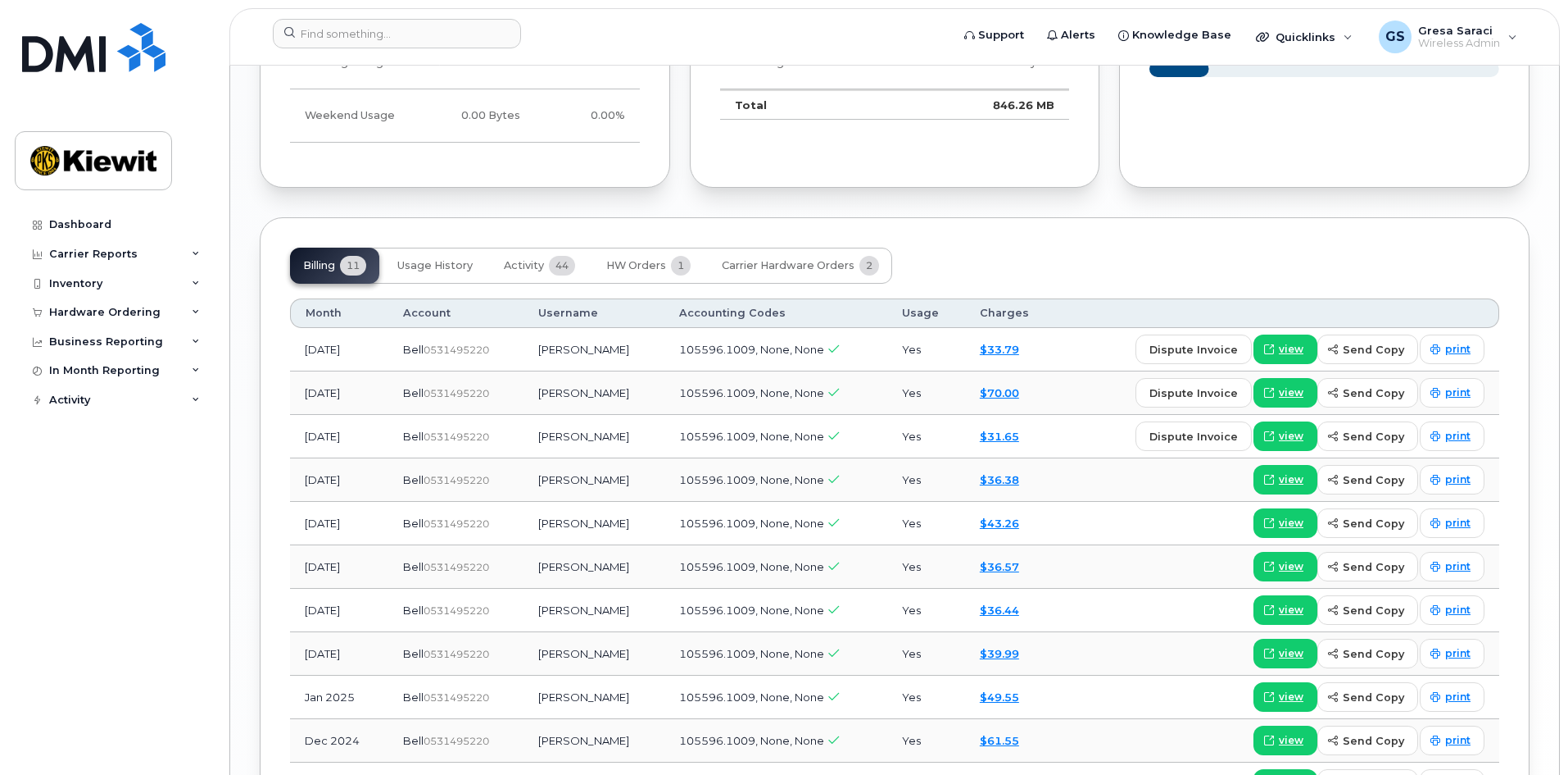
scroll to position [1707, 0]
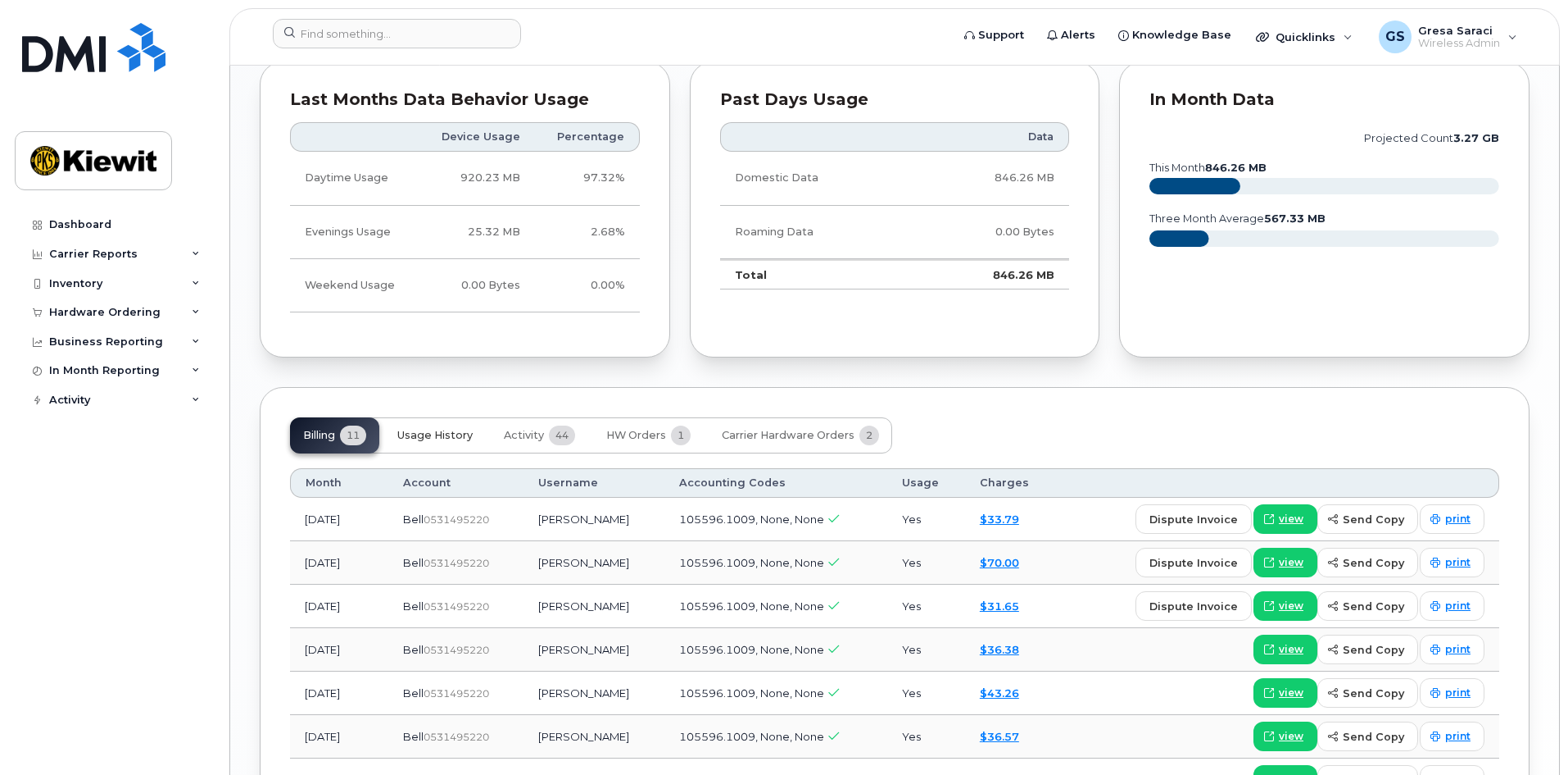
click at [448, 440] on span "Usage History" at bounding box center [435, 435] width 76 height 13
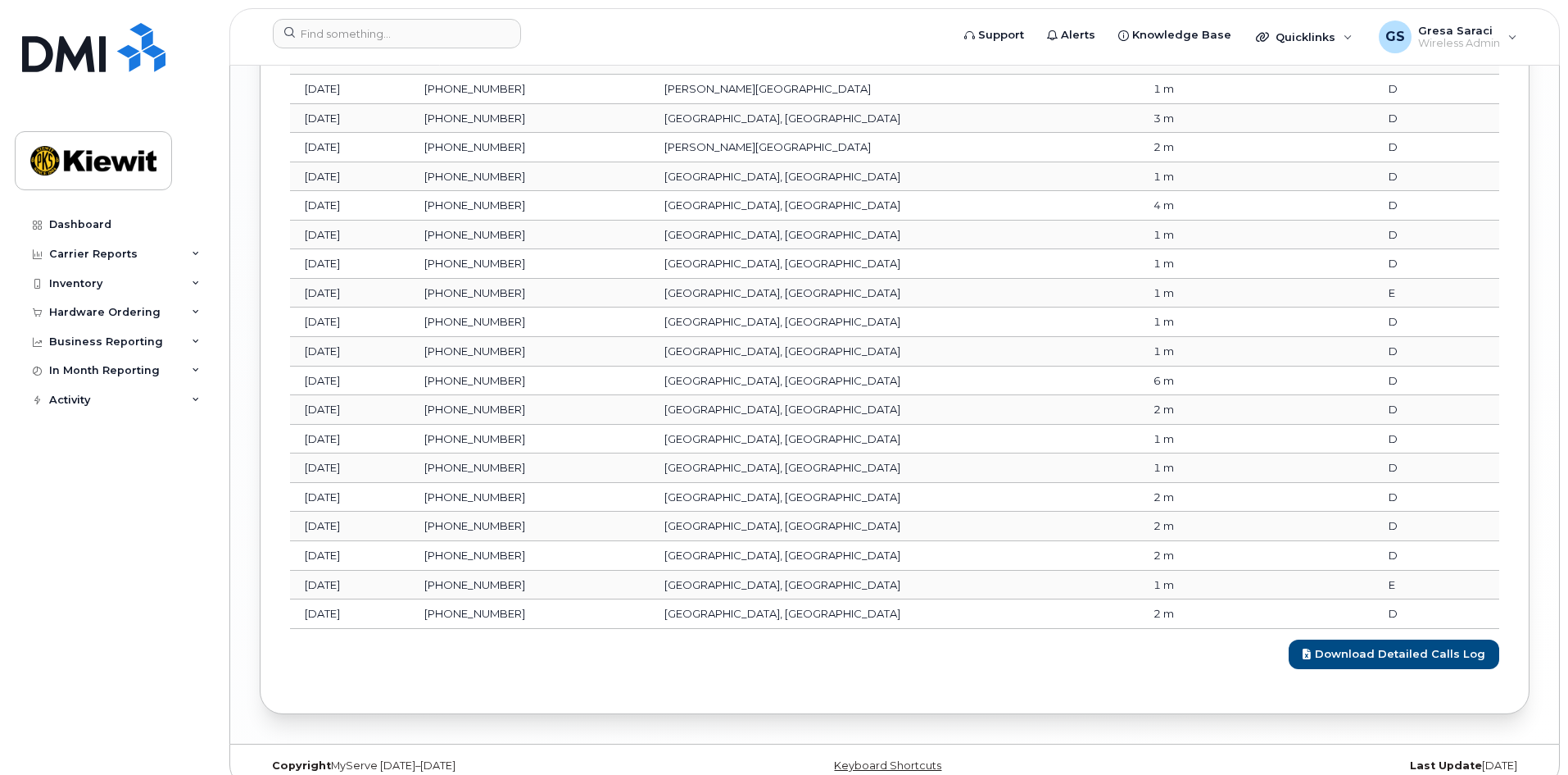
scroll to position [2419, 0]
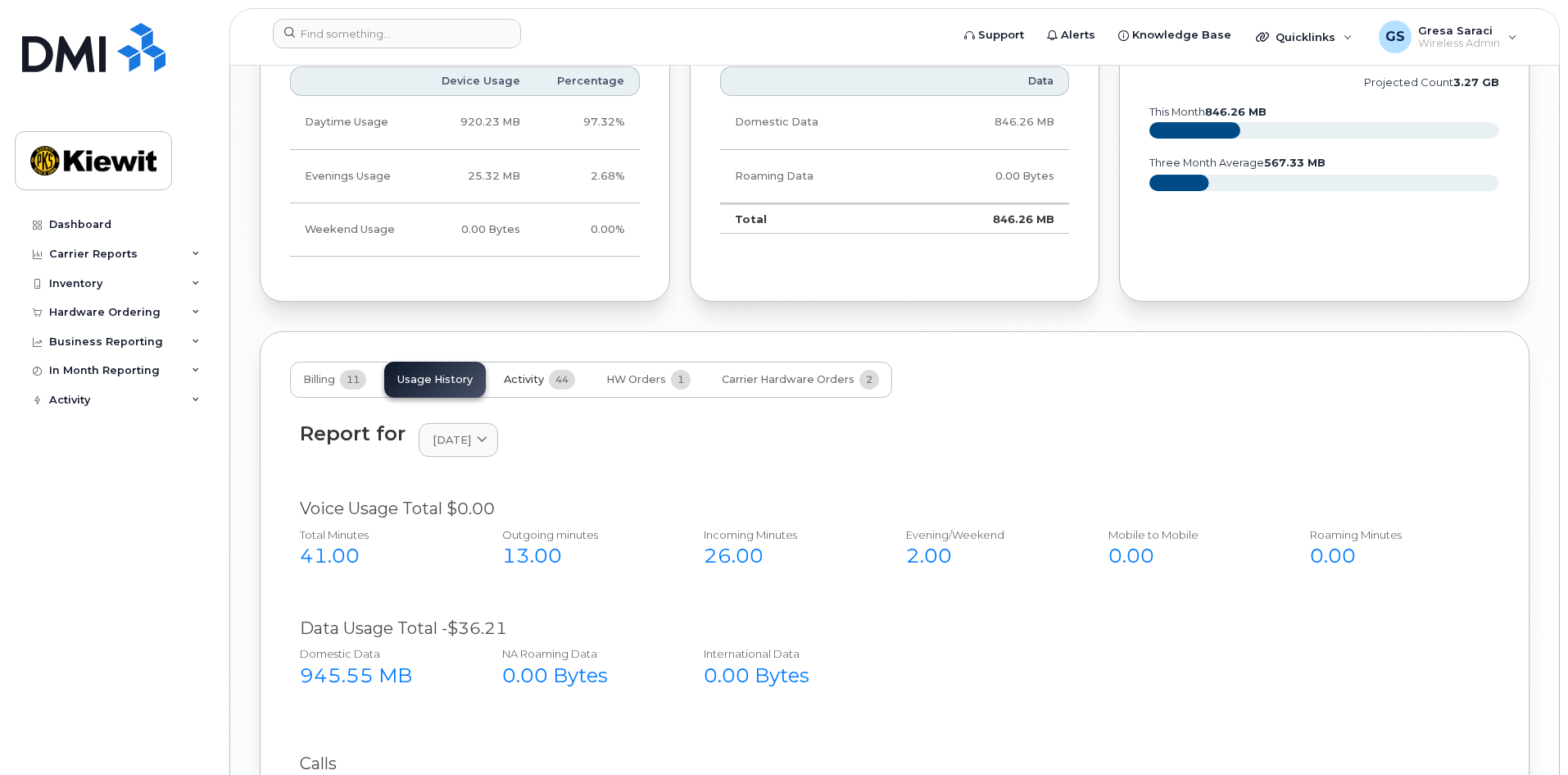
click at [553, 380] on span "44" at bounding box center [561, 379] width 26 height 20
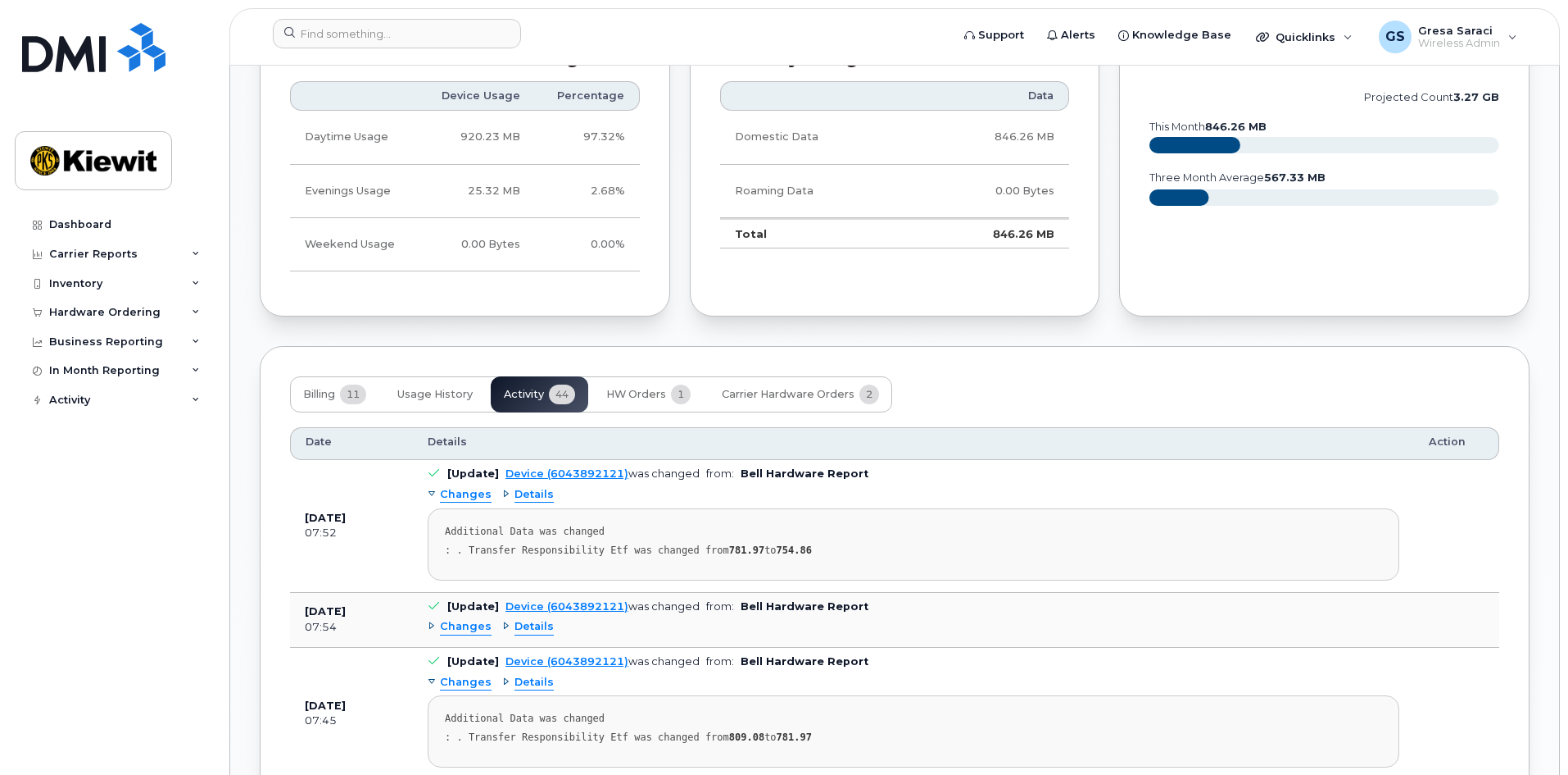
scroll to position [1599, 0]
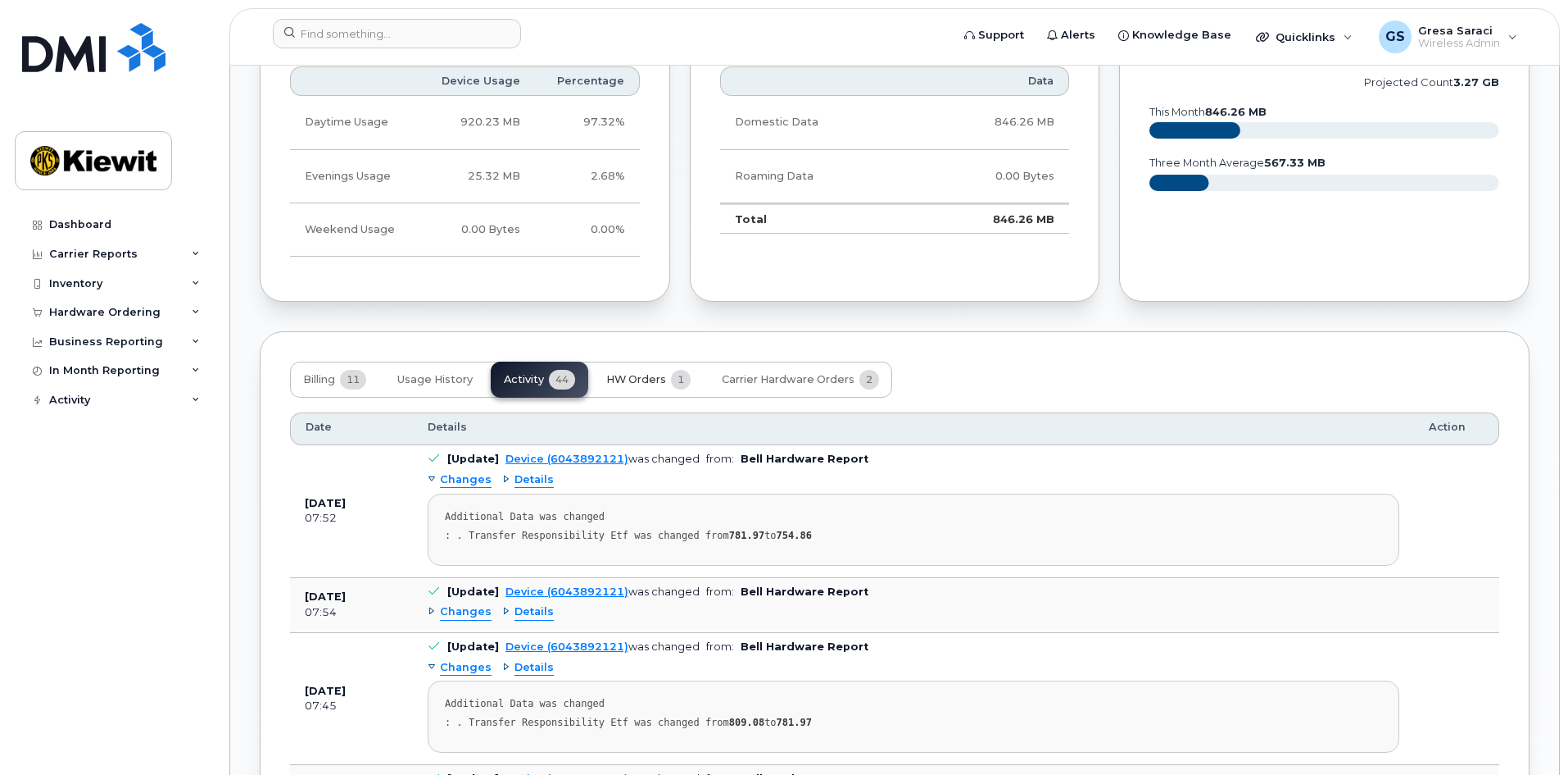
click at [700, 376] on button "HW Orders 1" at bounding box center [648, 379] width 110 height 36
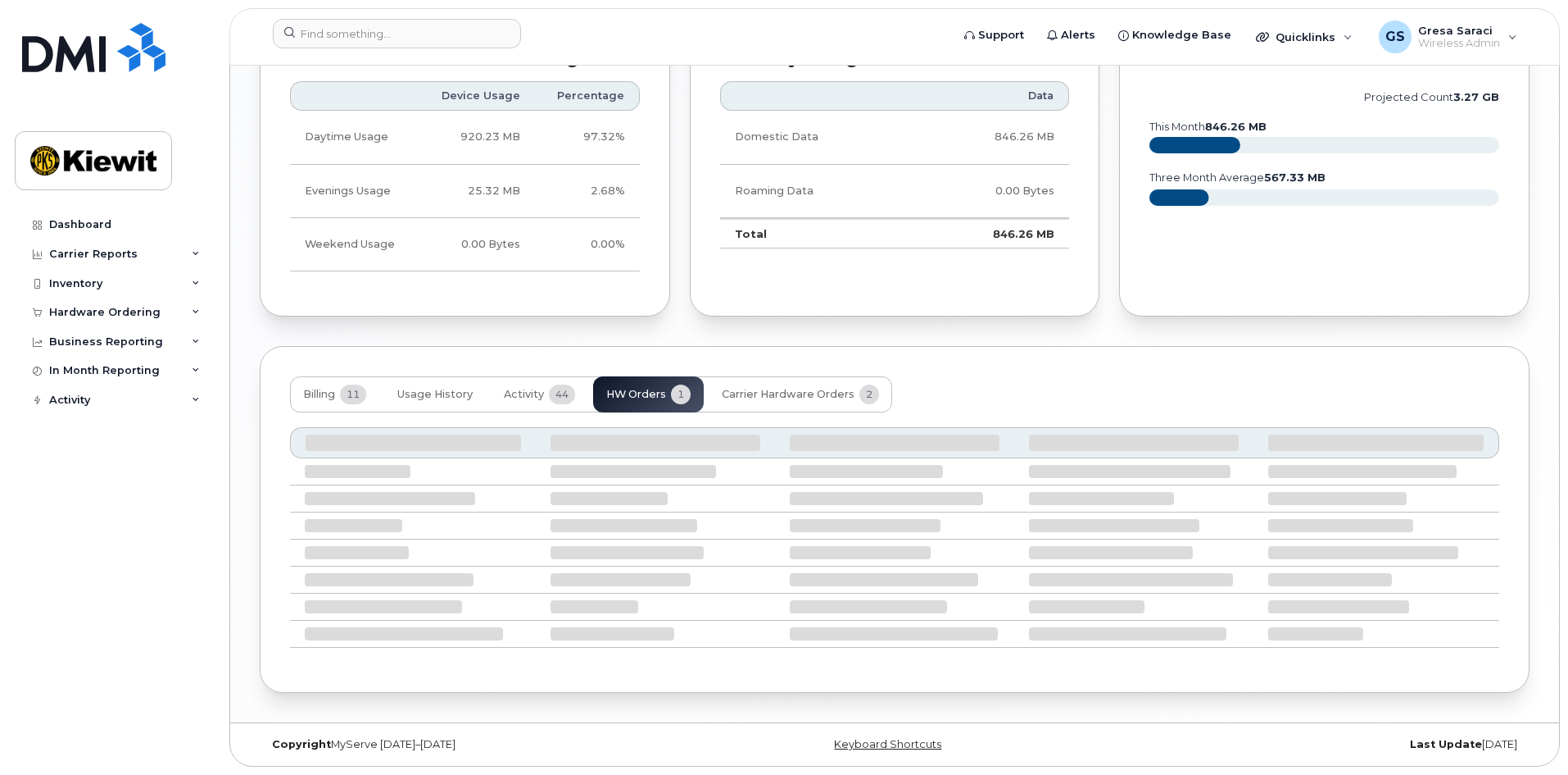
scroll to position [1480, 0]
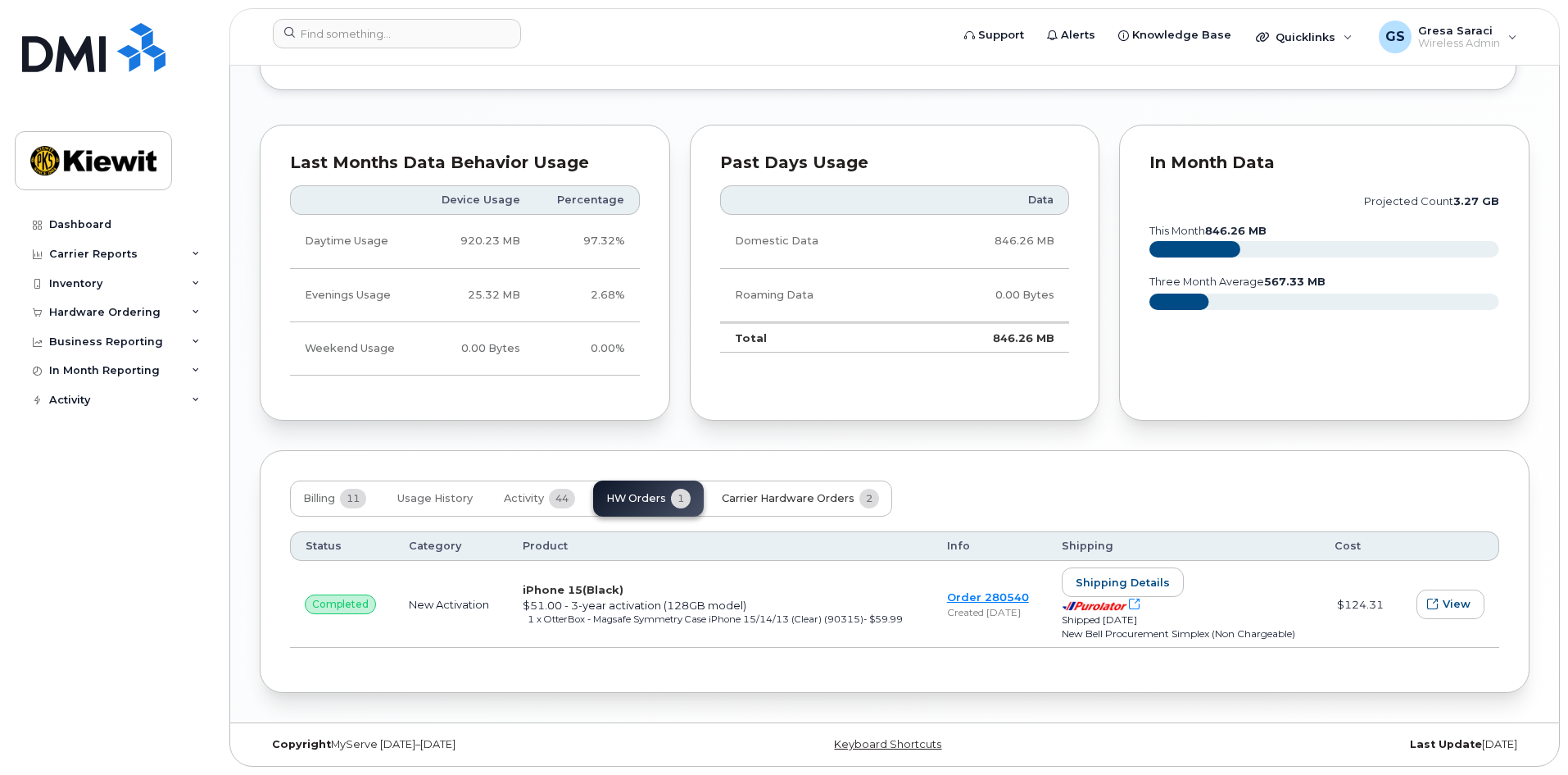
click at [798, 495] on span "Carrier Hardware Orders" at bounding box center [788, 498] width 133 height 13
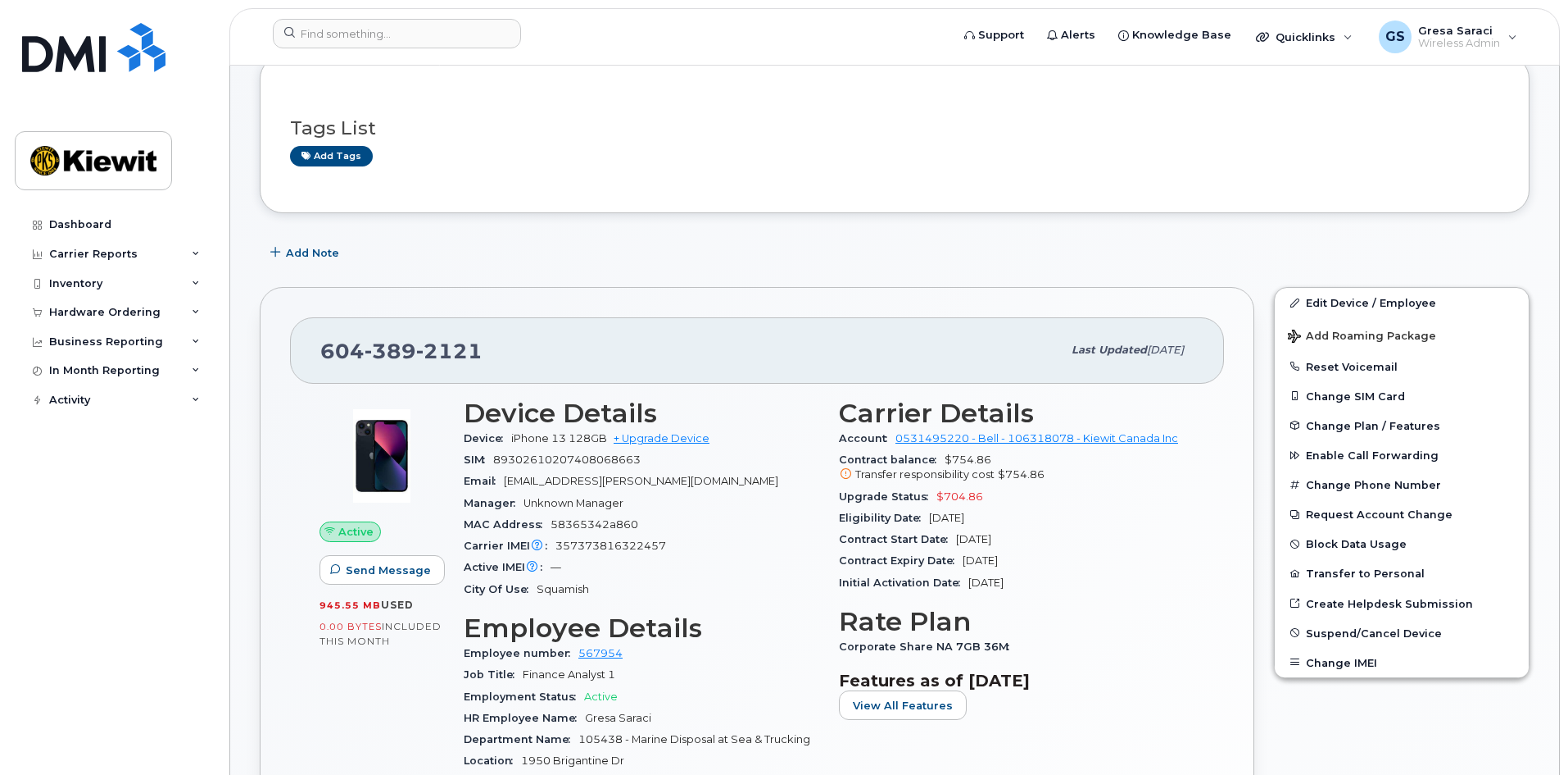
scroll to position [59, 0]
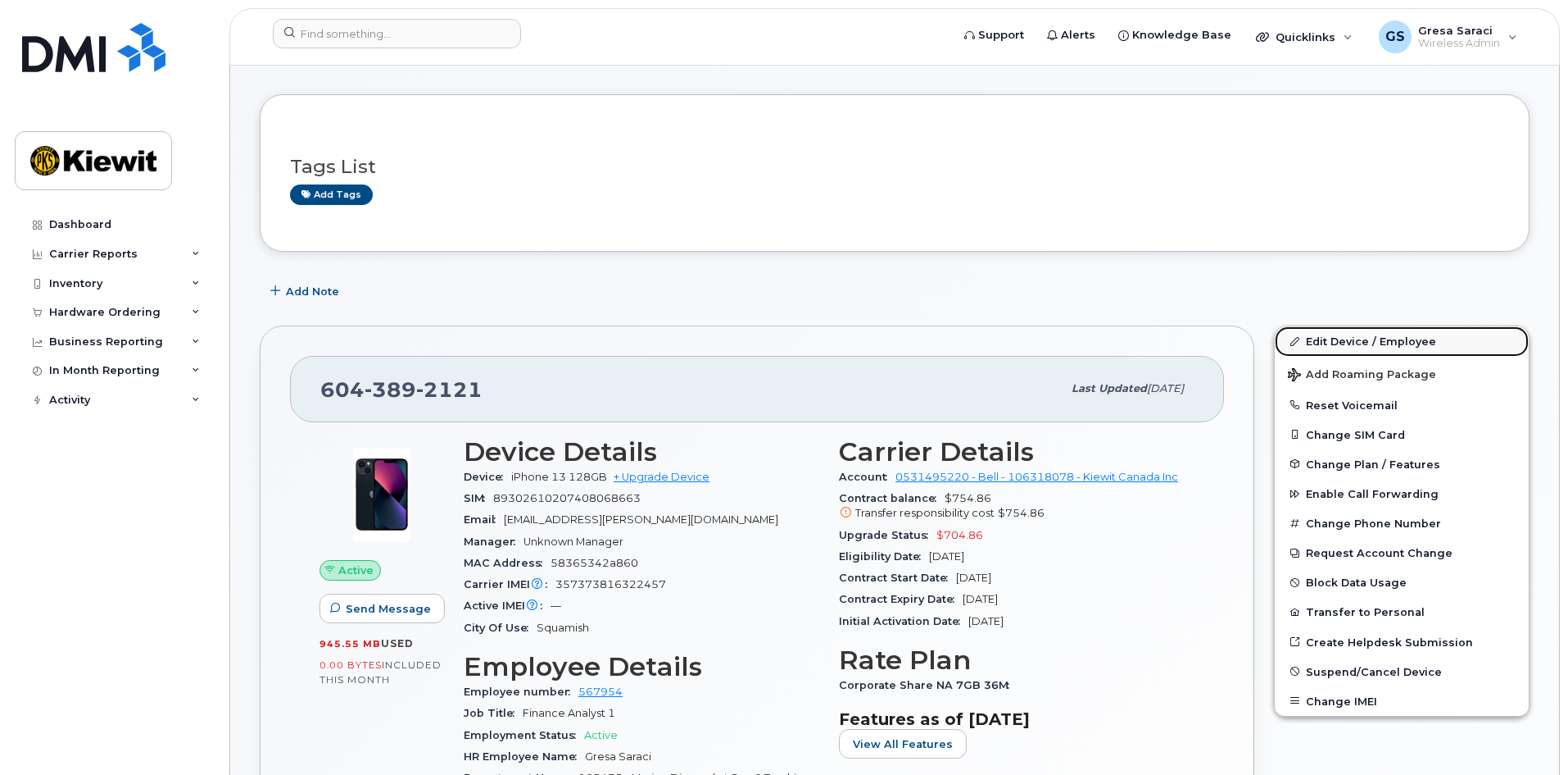
click at [1399, 339] on link "Edit Device / Employee" at bounding box center [1402, 341] width 254 height 30
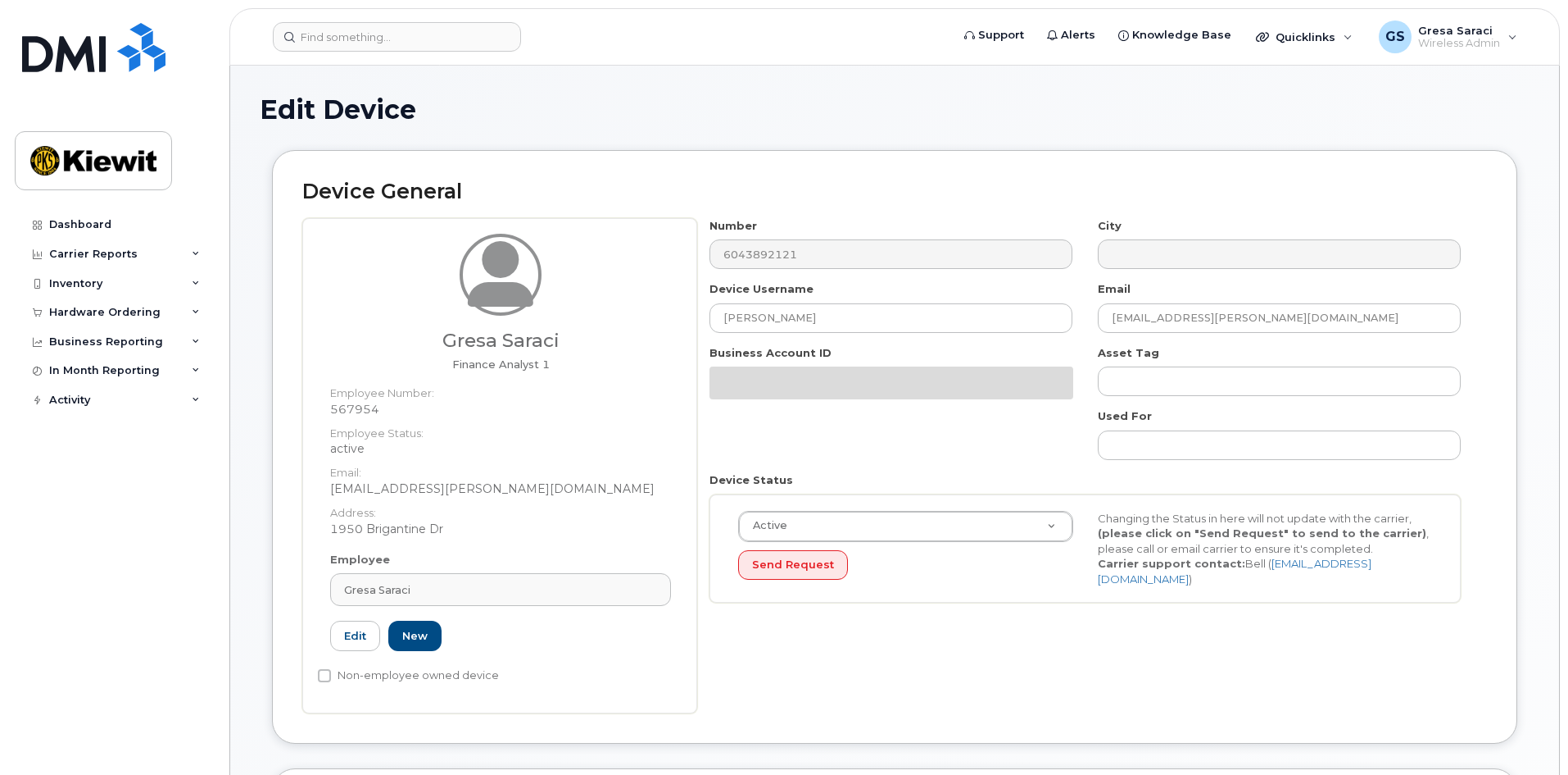
select select "14059"
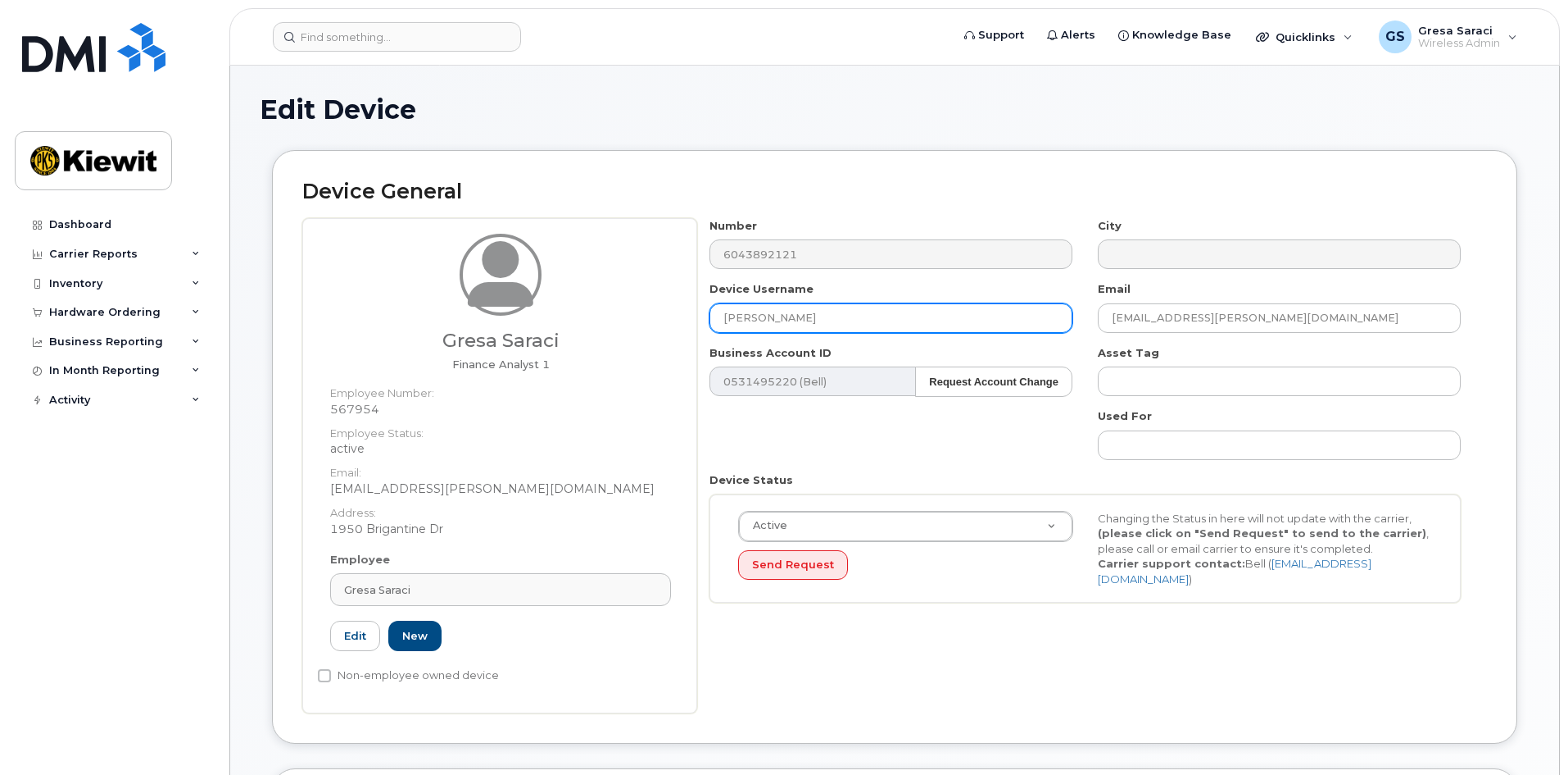
drag, startPoint x: 847, startPoint y: 321, endPoint x: 665, endPoint y: 323, distance: 182.0
click at [673, 323] on div "[PERSON_NAME] Finance Analyst 1 Employee Number: 567954 Employee Status: active…" at bounding box center [894, 466] width 1185 height 495
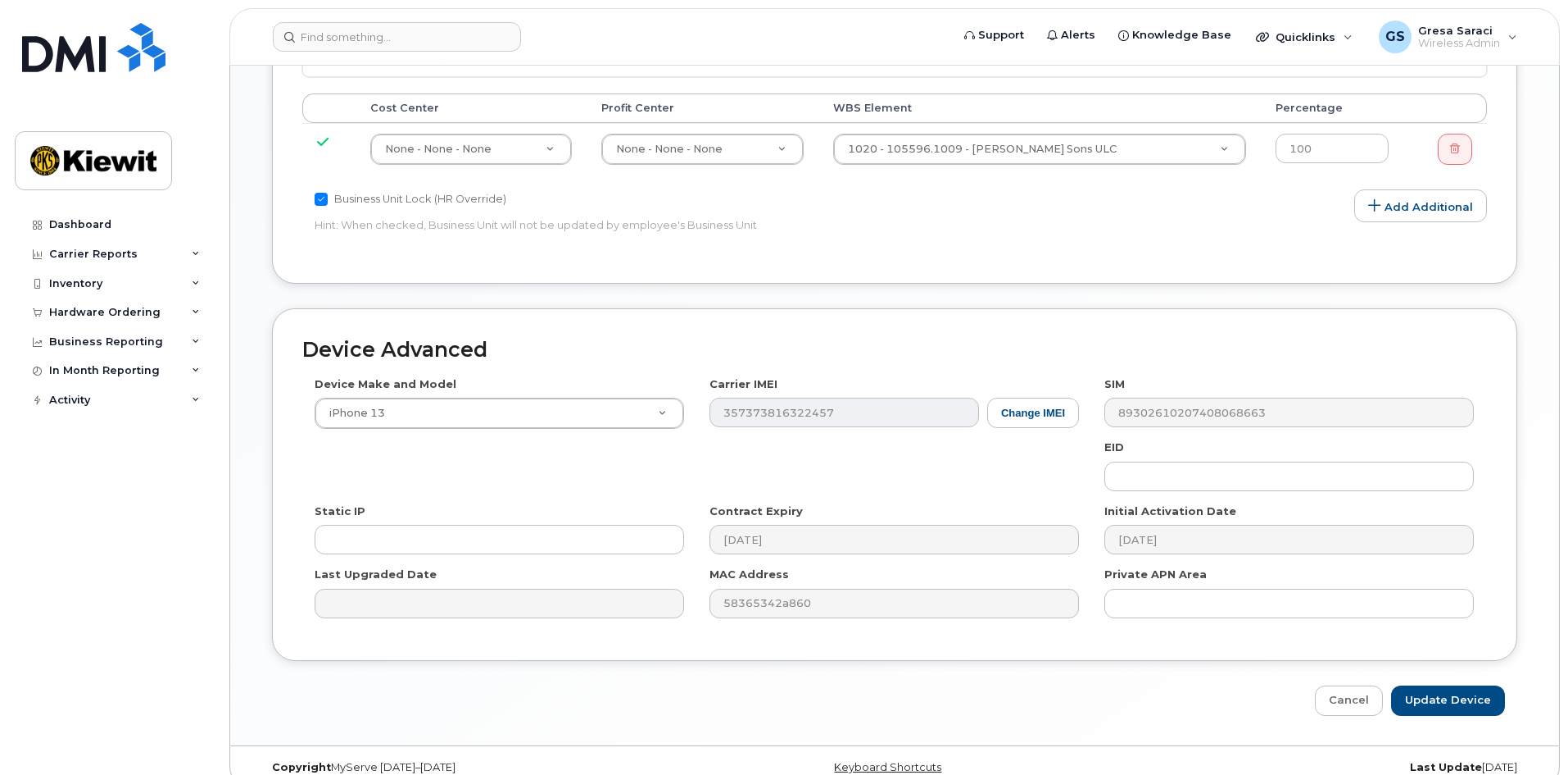
scroll to position [933, 0]
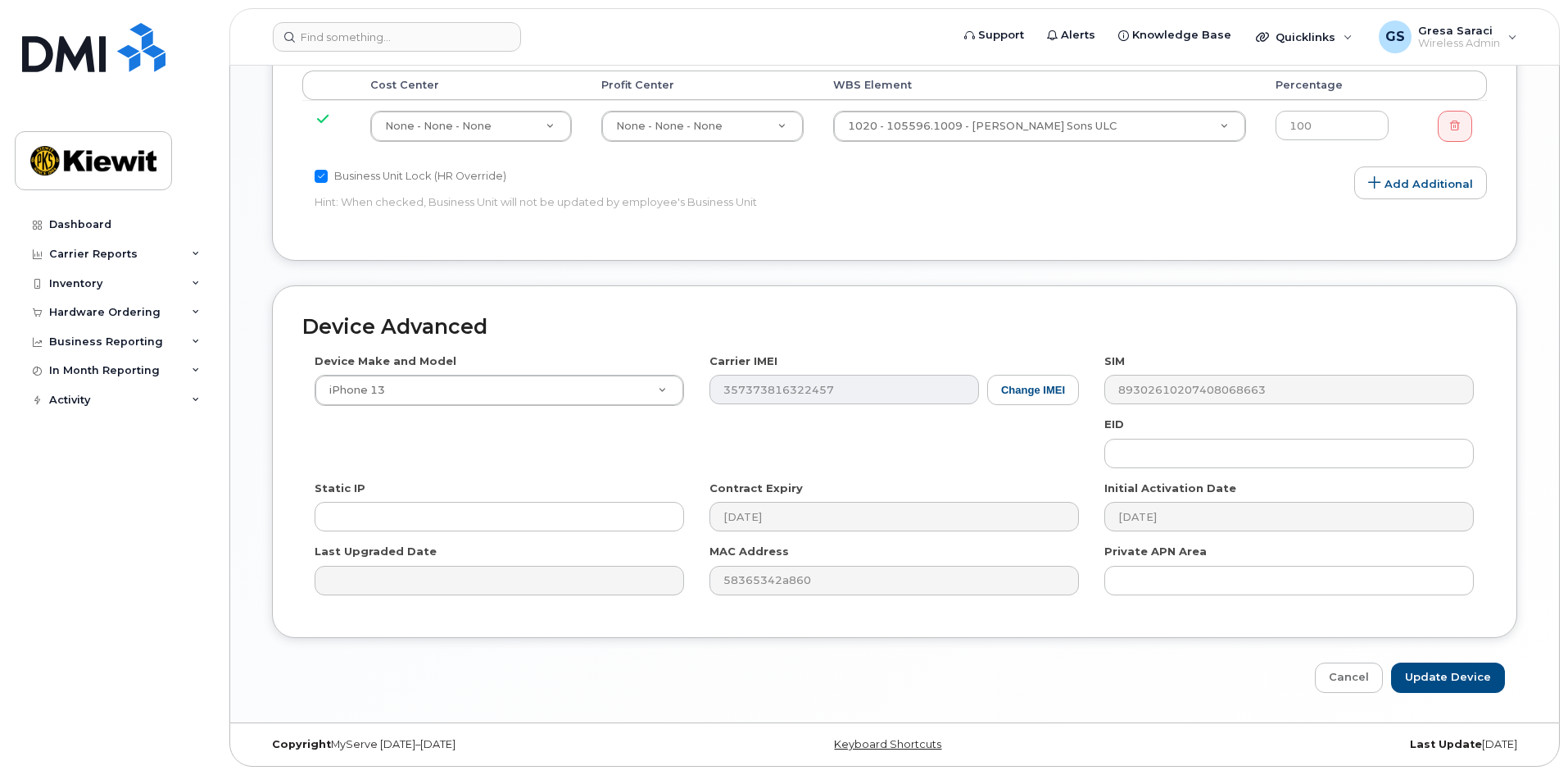
type input "Gresa Saraci"
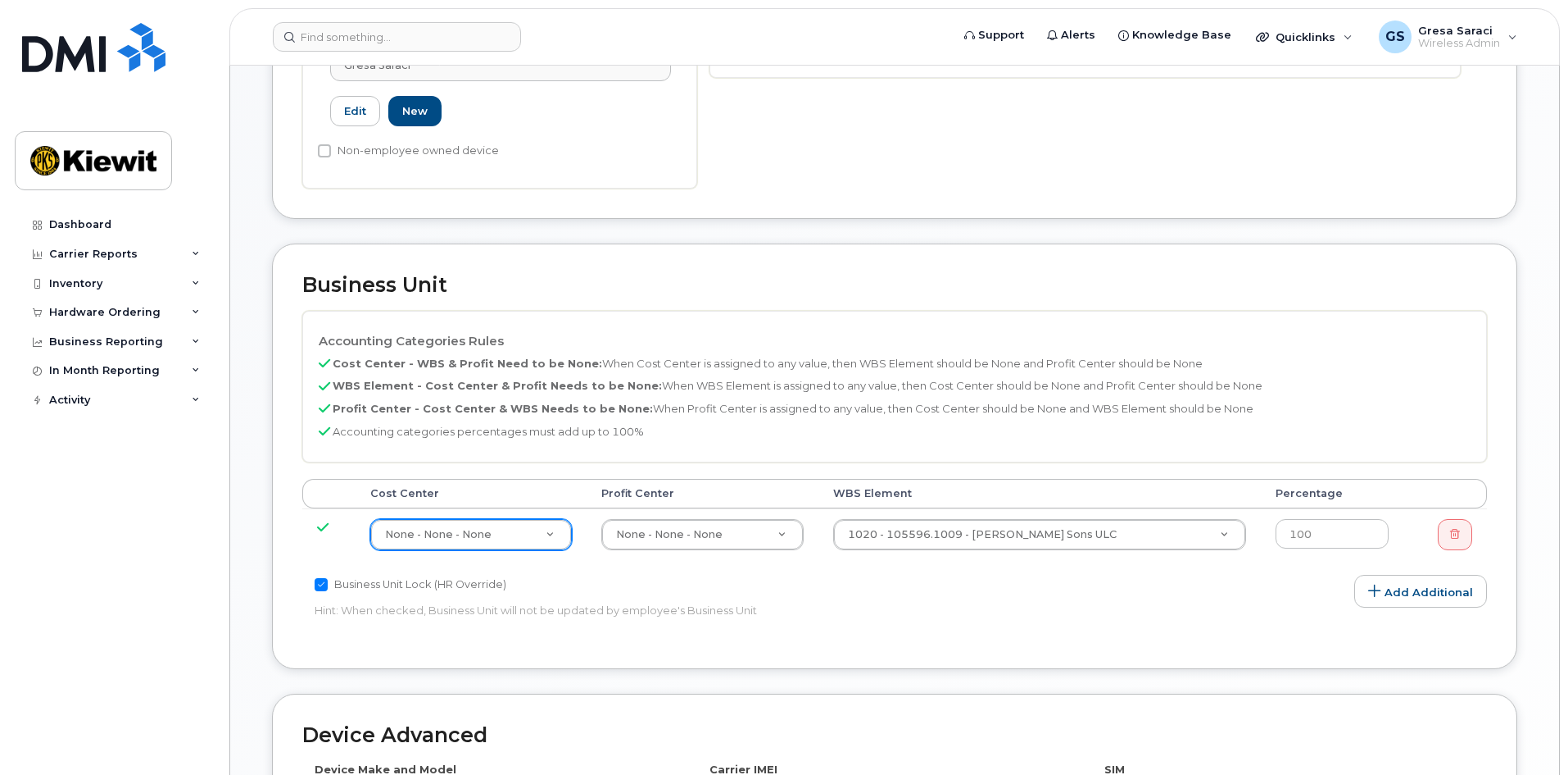
scroll to position [523, 0]
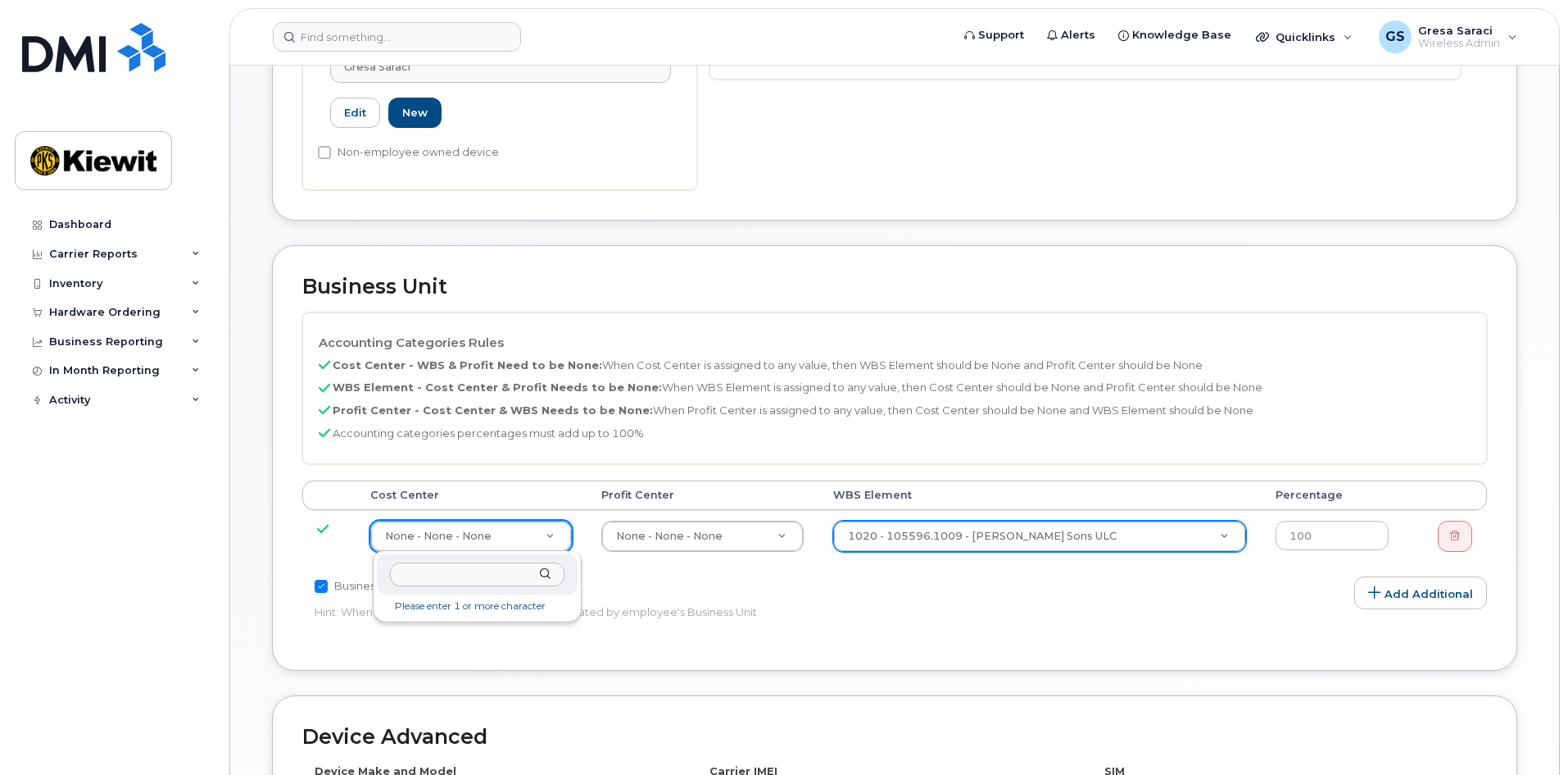
drag, startPoint x: 1052, startPoint y: 535, endPoint x: 1062, endPoint y: 535, distance: 10.0
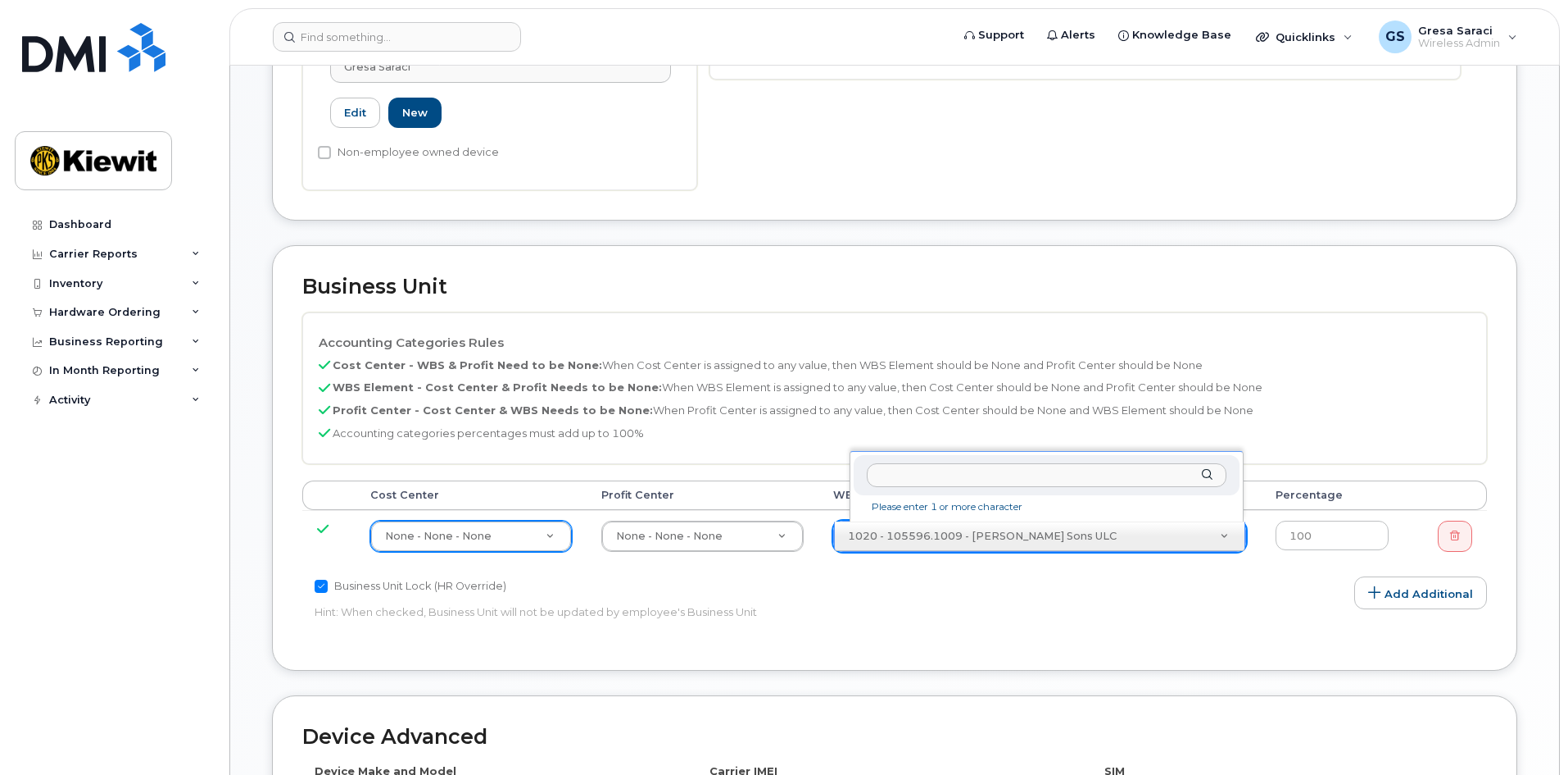
click at [888, 477] on input "text" at bounding box center [1046, 475] width 359 height 24
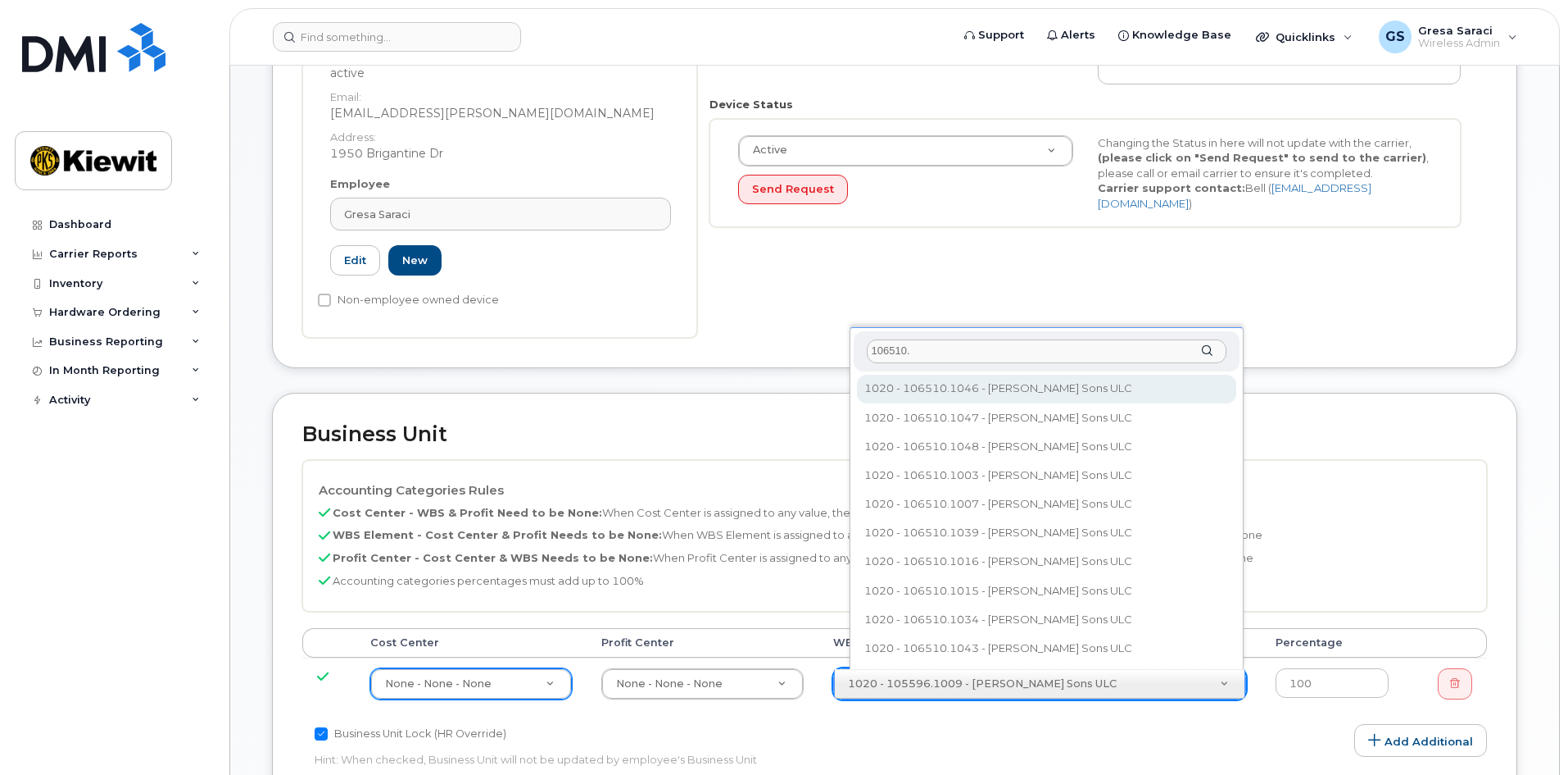
scroll to position [359, 0]
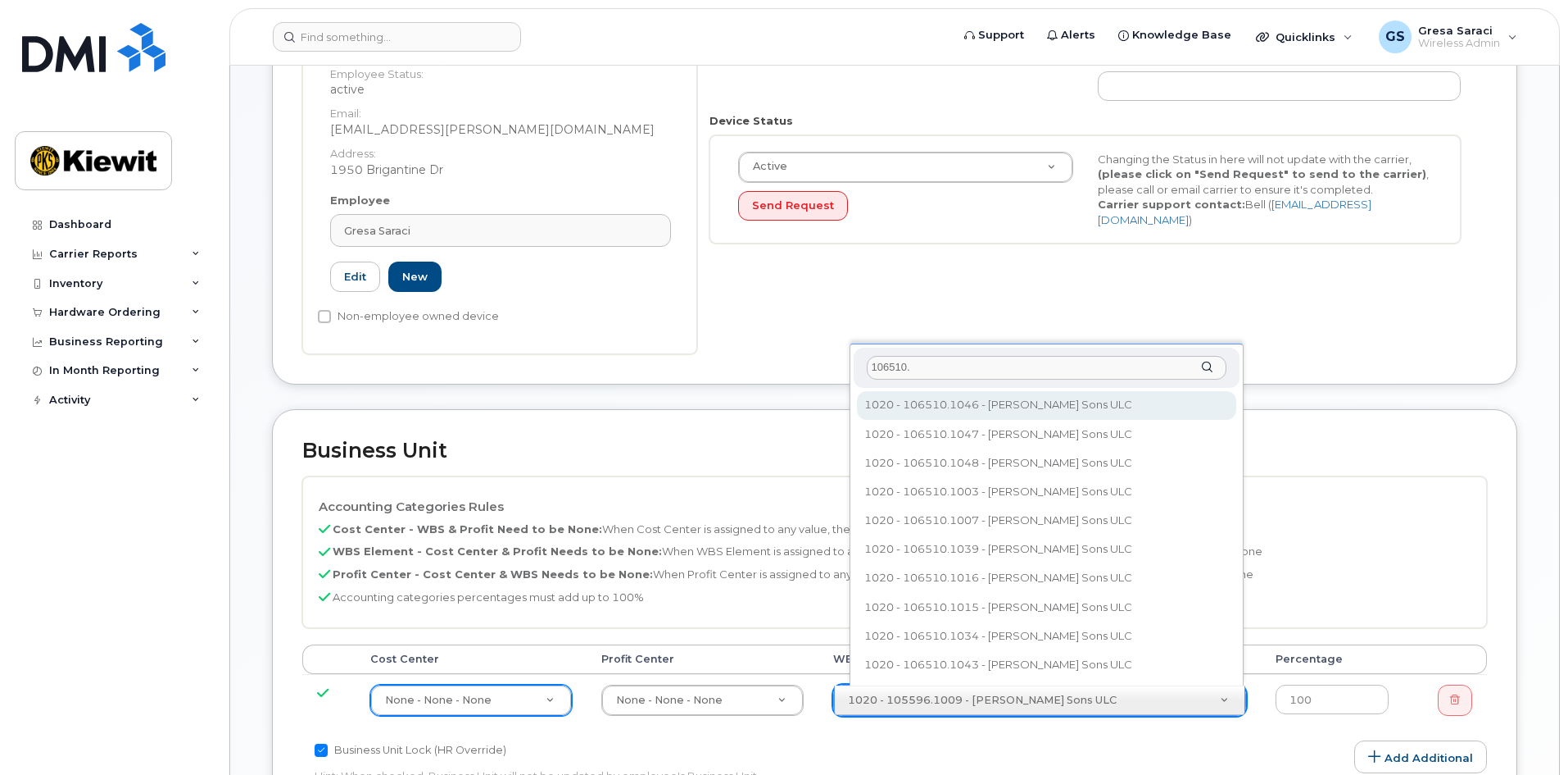
click at [930, 365] on input "106510." at bounding box center [1046, 368] width 359 height 24
type input "1"
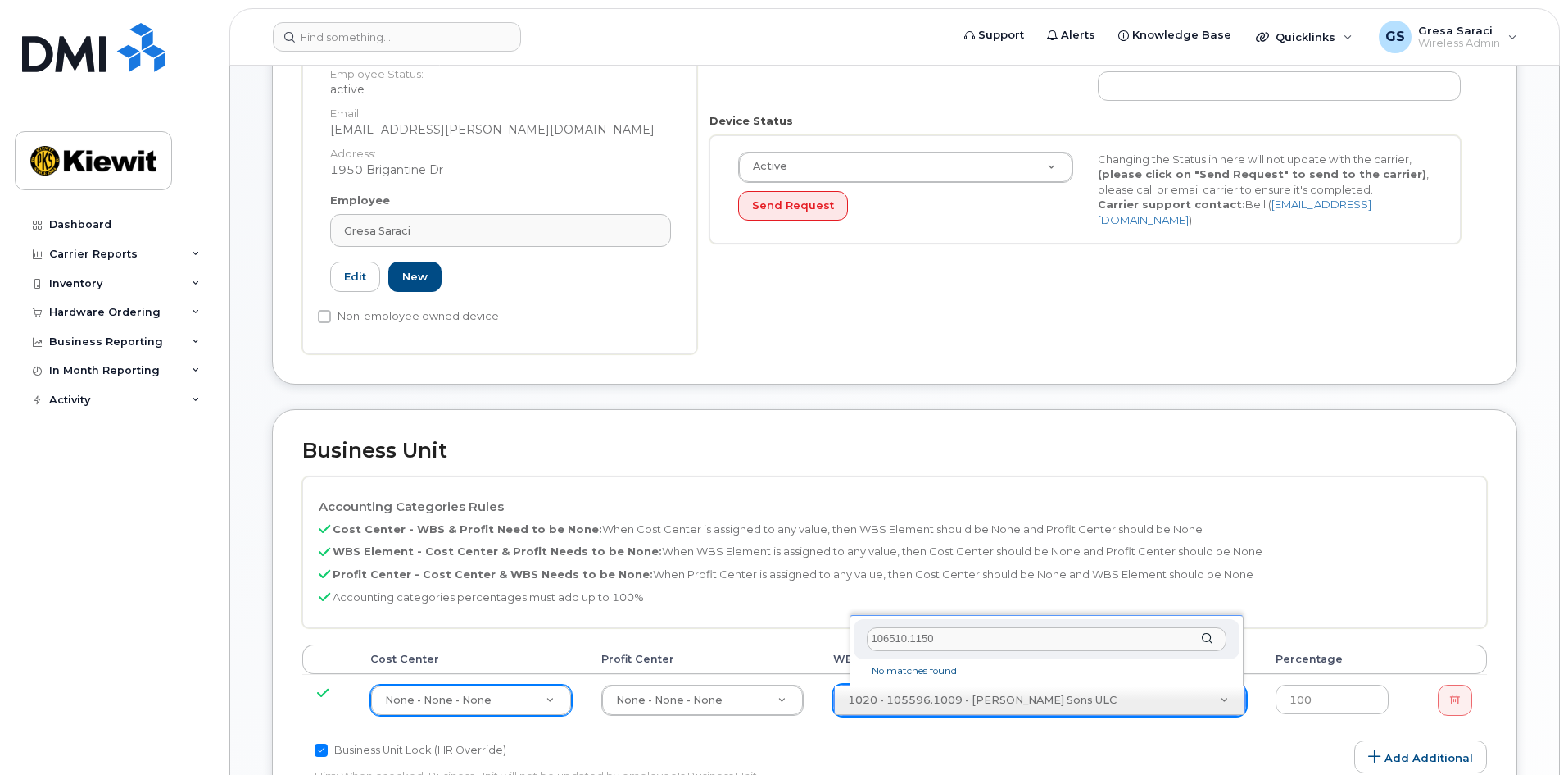
click at [987, 641] on input "106510.1150" at bounding box center [1046, 639] width 359 height 24
type input "1"
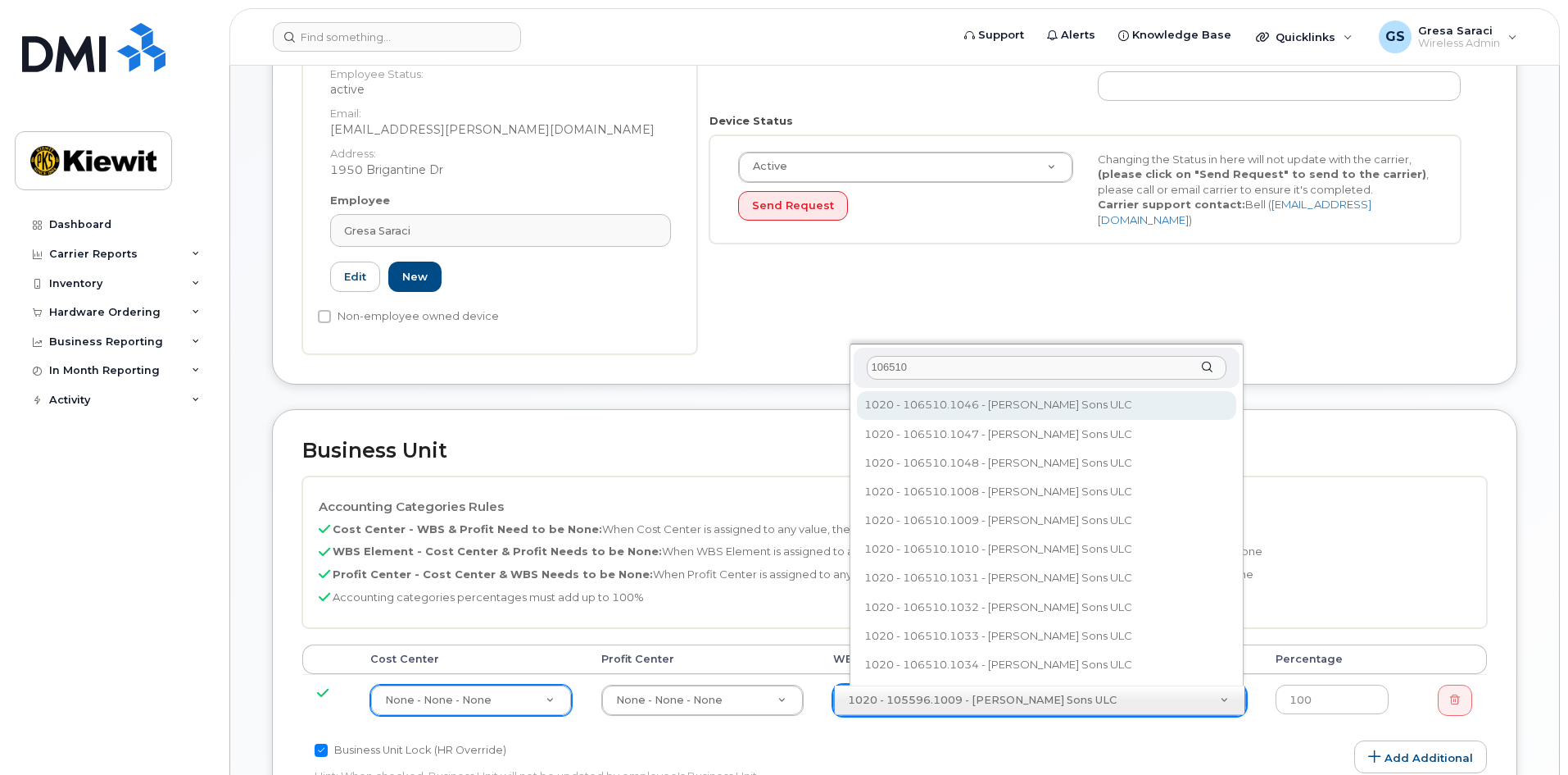
type input "106510"
drag, startPoint x: 922, startPoint y: 371, endPoint x: 948, endPoint y: 368, distance: 26.2
click at [922, 371] on input "106510" at bounding box center [1046, 368] width 359 height 24
drag, startPoint x: 948, startPoint y: 368, endPoint x: 871, endPoint y: 365, distance: 77.1
click at [871, 365] on input "106510" at bounding box center [1046, 368] width 359 height 24
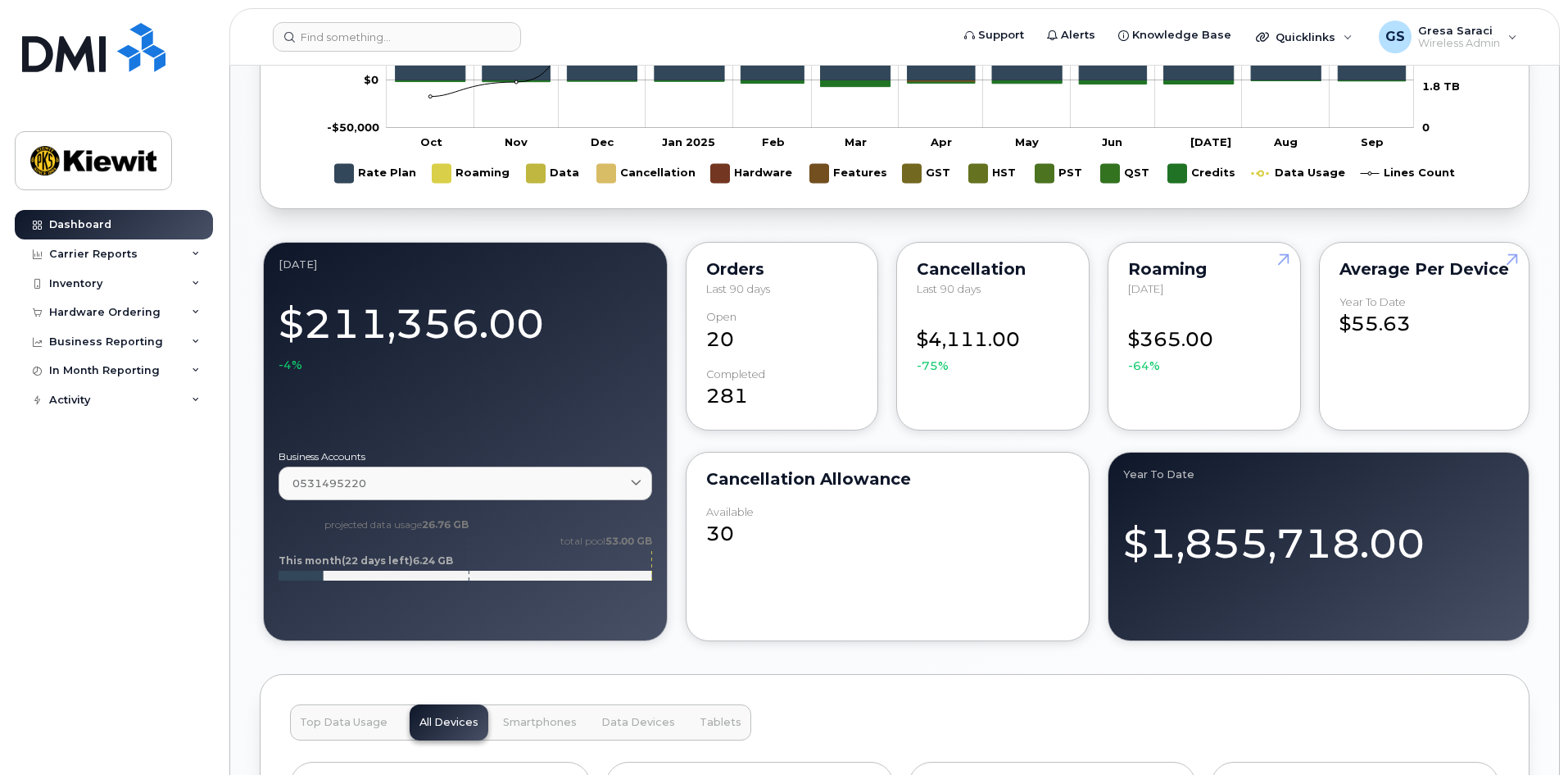
scroll to position [1148, 0]
